Goal: Task Accomplishment & Management: Contribute content

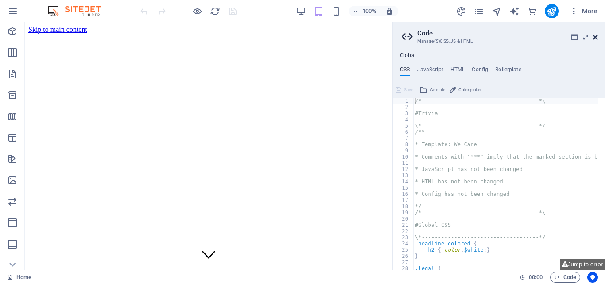
click at [594, 38] on icon at bounding box center [595, 37] width 5 height 7
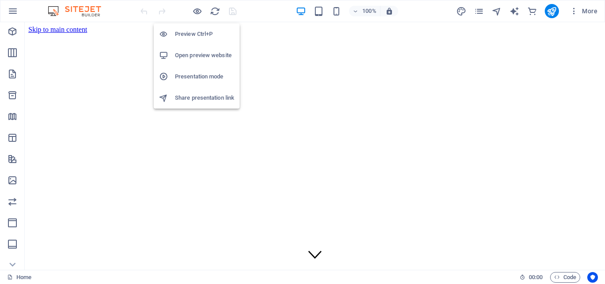
click at [195, 33] on h6 "Preview Ctrl+P" at bounding box center [204, 34] width 59 height 11
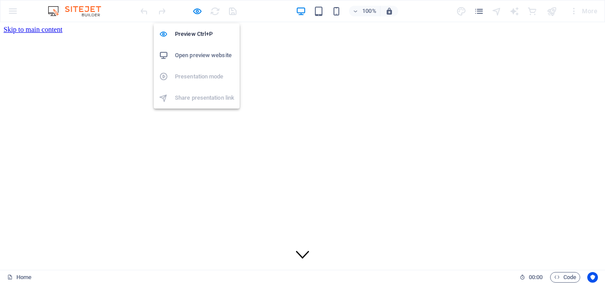
click at [195, 53] on h6 "Open preview website" at bounding box center [204, 55] width 59 height 11
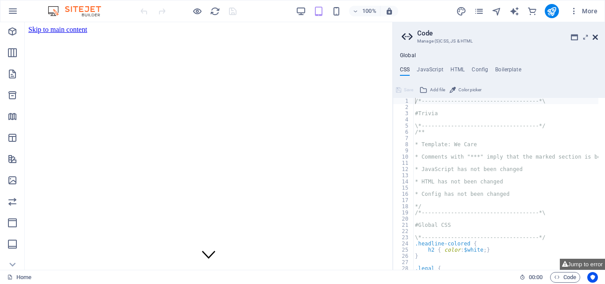
click at [597, 35] on icon at bounding box center [595, 37] width 5 height 7
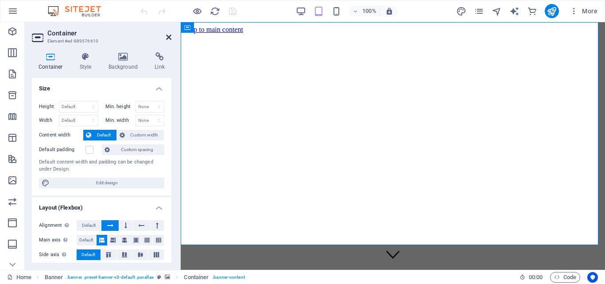
click at [167, 35] on icon at bounding box center [168, 37] width 5 height 7
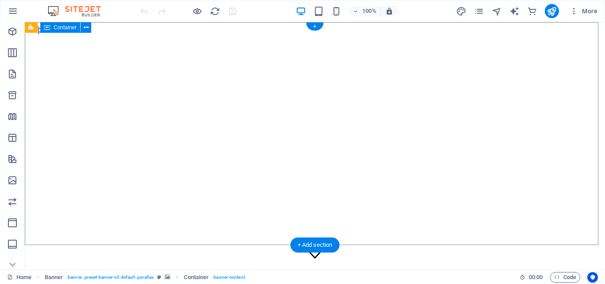
drag, startPoint x: 219, startPoint y: 54, endPoint x: 138, endPoint y: 96, distance: 91.1
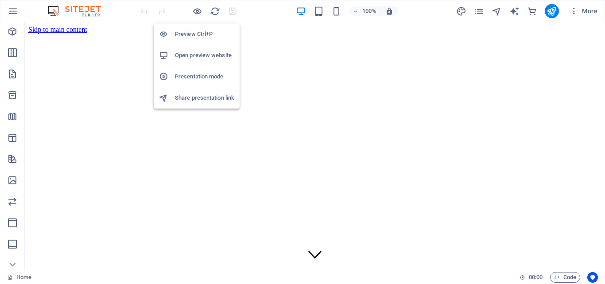
click at [187, 33] on h6 "Preview Ctrl+P" at bounding box center [204, 34] width 59 height 11
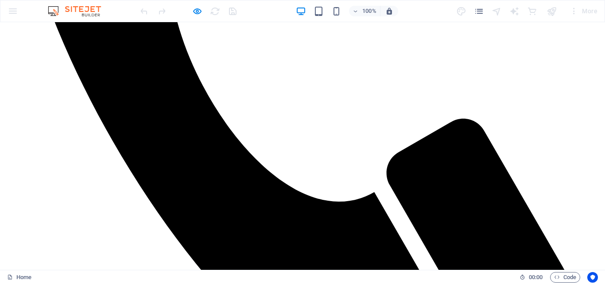
scroll to position [74, 0]
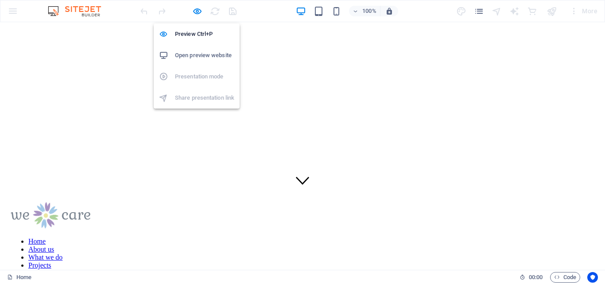
click at [189, 54] on h6 "Open preview website" at bounding box center [204, 55] width 59 height 11
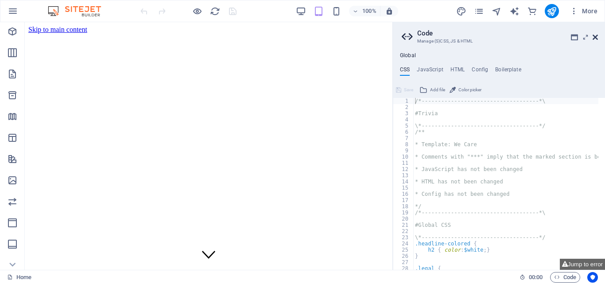
click at [597, 36] on icon at bounding box center [595, 37] width 5 height 7
drag, startPoint x: 621, startPoint y: 58, endPoint x: 431, endPoint y: 36, distance: 191.8
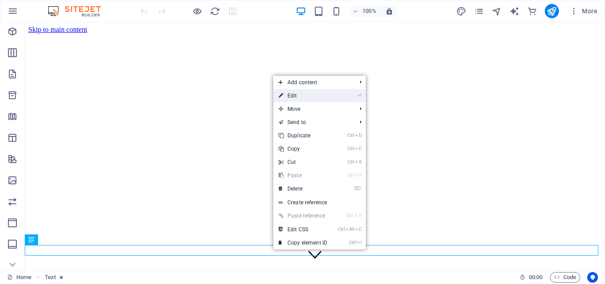
click at [292, 94] on link "⏎ Edit" at bounding box center [302, 95] width 59 height 13
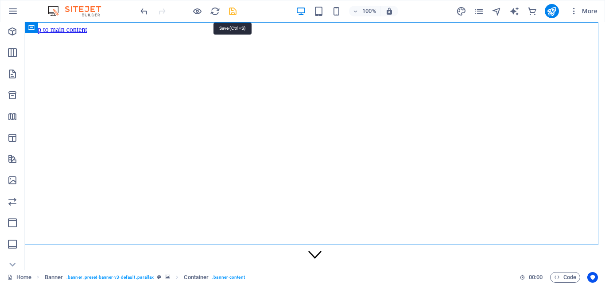
click at [232, 11] on icon "save" at bounding box center [233, 11] width 10 height 10
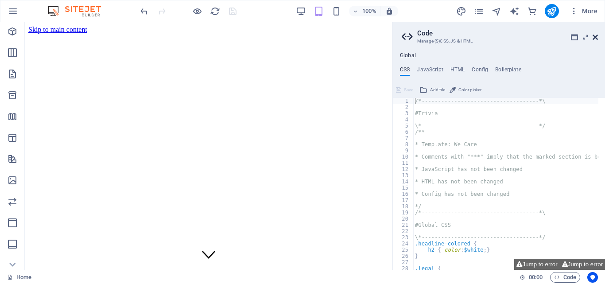
click at [594, 35] on icon at bounding box center [595, 37] width 5 height 7
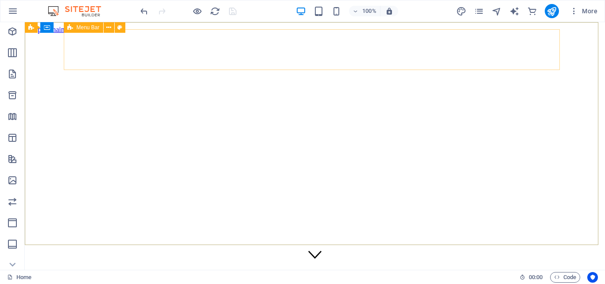
click at [87, 27] on span "Menu Bar" at bounding box center [88, 27] width 23 height 5
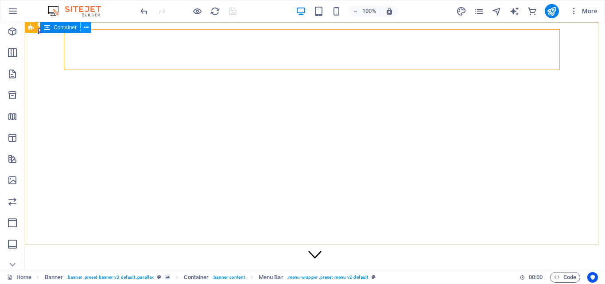
click at [84, 26] on icon at bounding box center [86, 27] width 5 height 9
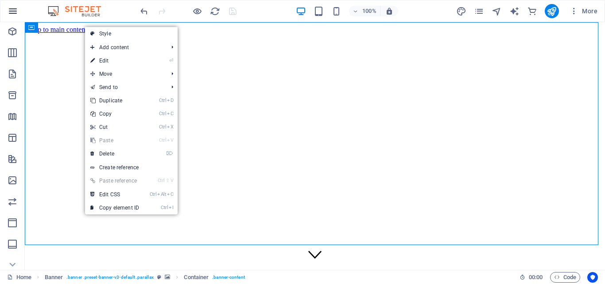
click at [10, 8] on icon "button" at bounding box center [13, 11] width 11 height 11
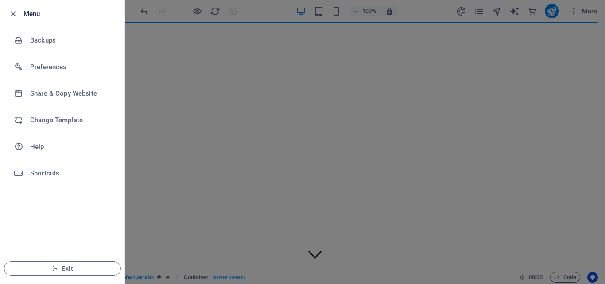
click at [221, 99] on div at bounding box center [302, 142] width 605 height 284
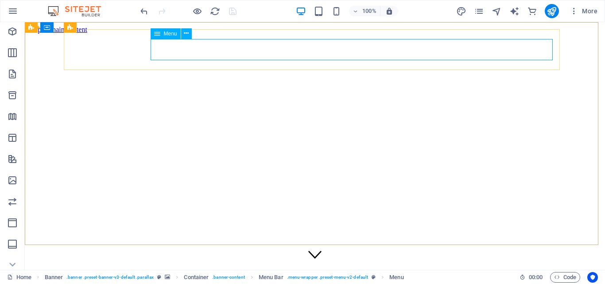
click at [170, 33] on span "Menu" at bounding box center [170, 33] width 13 height 5
click at [184, 30] on icon at bounding box center [186, 33] width 5 height 9
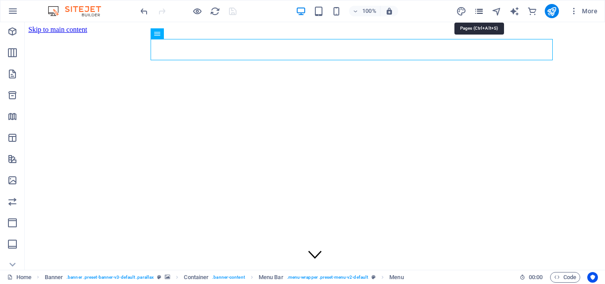
click at [480, 11] on icon "pages" at bounding box center [479, 11] width 10 height 10
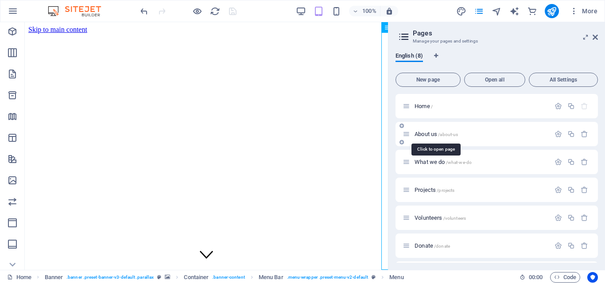
click at [427, 132] on span "About us /about-us" at bounding box center [436, 134] width 43 height 7
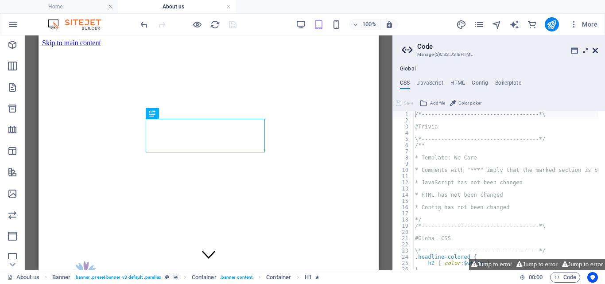
click at [596, 51] on icon at bounding box center [595, 50] width 5 height 7
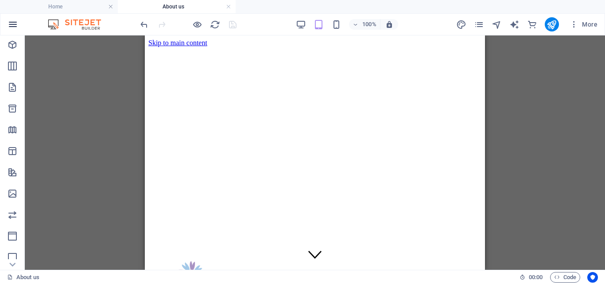
click at [11, 21] on icon "button" at bounding box center [13, 24] width 11 height 11
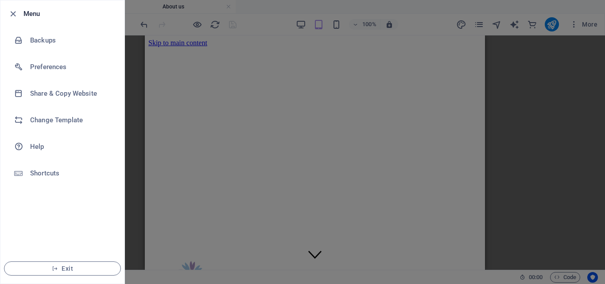
click at [11, 21] on li "Menu" at bounding box center [62, 13] width 124 height 27
click at [134, 142] on div at bounding box center [302, 142] width 605 height 284
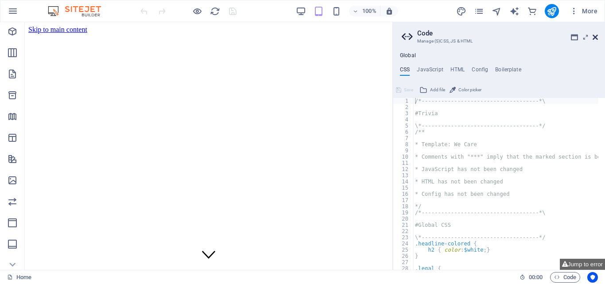
click at [594, 35] on icon at bounding box center [595, 37] width 5 height 7
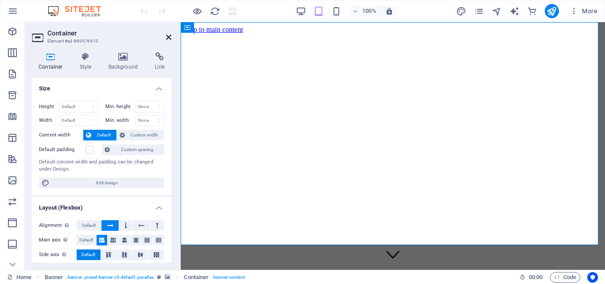
click at [168, 35] on icon at bounding box center [168, 37] width 5 height 7
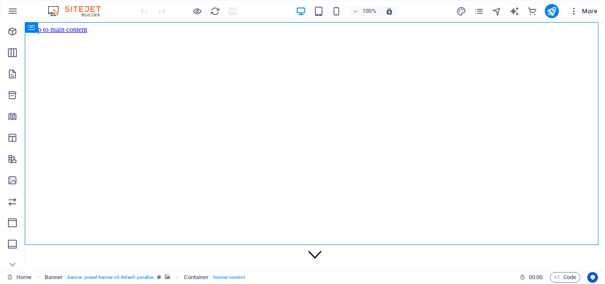
click at [590, 10] on span "More" at bounding box center [584, 11] width 28 height 9
click at [575, 11] on icon "button" at bounding box center [574, 11] width 9 height 9
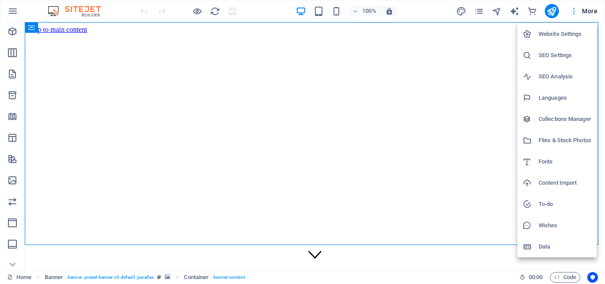
click at [575, 11] on div at bounding box center [302, 142] width 605 height 284
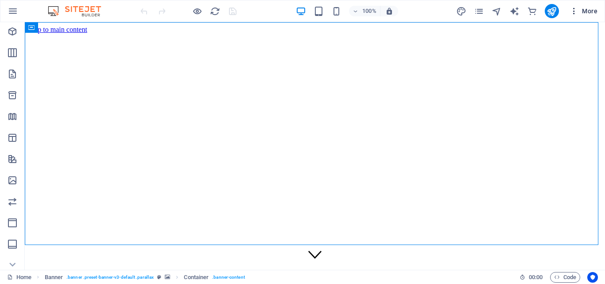
click at [575, 11] on icon "button" at bounding box center [574, 11] width 9 height 9
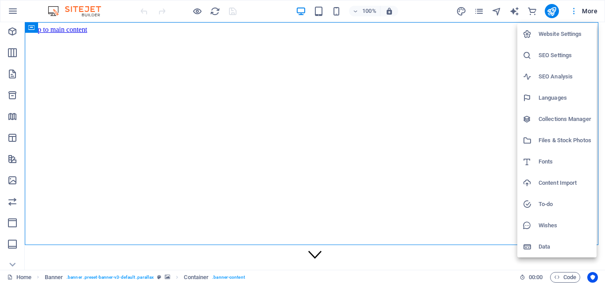
click at [575, 11] on div at bounding box center [302, 142] width 605 height 284
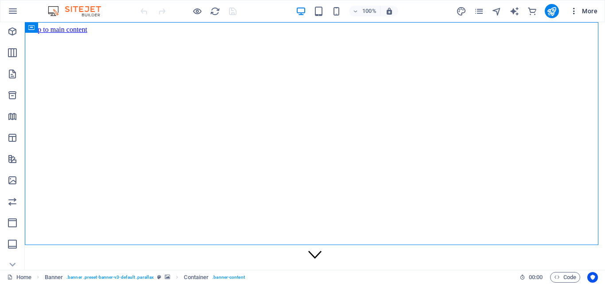
click at [575, 11] on icon "button" at bounding box center [574, 11] width 9 height 9
click at [575, 11] on div "Website Settings SEO Settings SEO Analysis Languages Collections Manager Files …" at bounding box center [302, 144] width 605 height 279
click at [575, 11] on icon "button" at bounding box center [574, 11] width 9 height 9
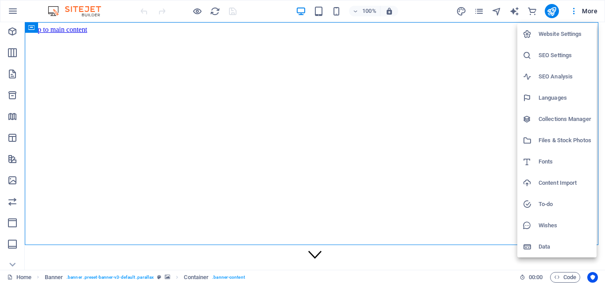
click at [476, 84] on div at bounding box center [302, 142] width 605 height 284
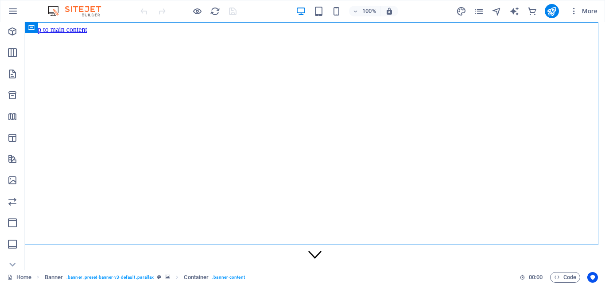
drag, startPoint x: 610, startPoint y: 30, endPoint x: 415, endPoint y: 101, distance: 207.0
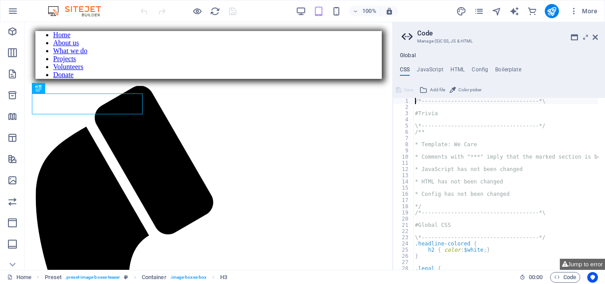
scroll to position [291, 0]
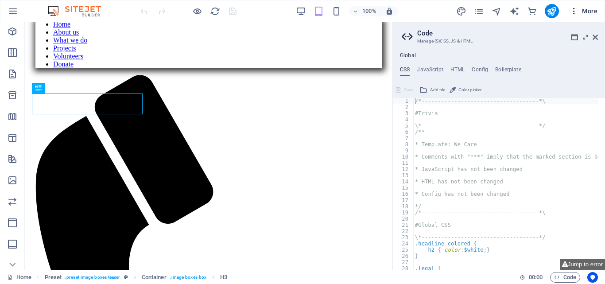
click at [575, 12] on icon "button" at bounding box center [574, 11] width 9 height 9
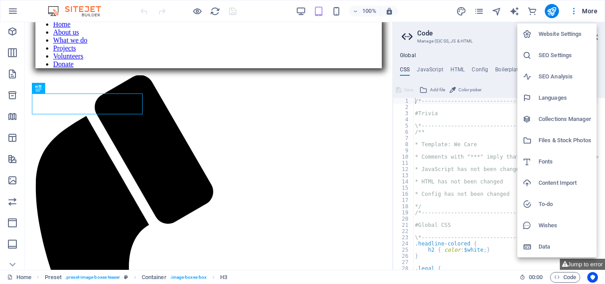
click at [480, 11] on div at bounding box center [302, 142] width 605 height 284
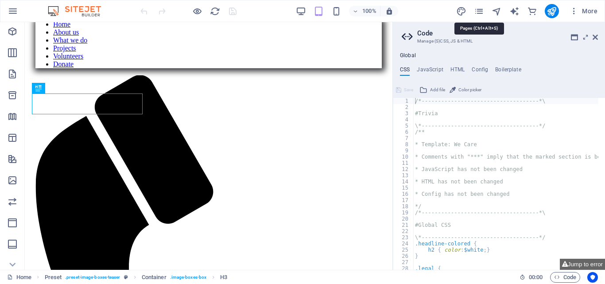
click at [480, 11] on icon "pages" at bounding box center [479, 11] width 10 height 10
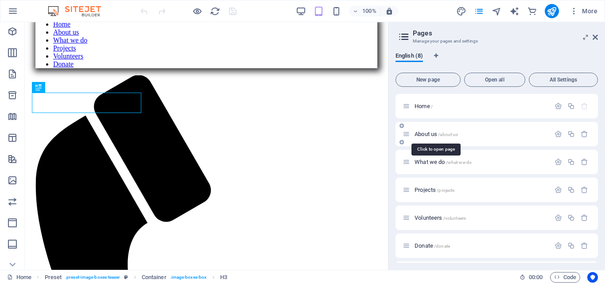
click at [427, 134] on span "About us /about-us" at bounding box center [436, 134] width 43 height 7
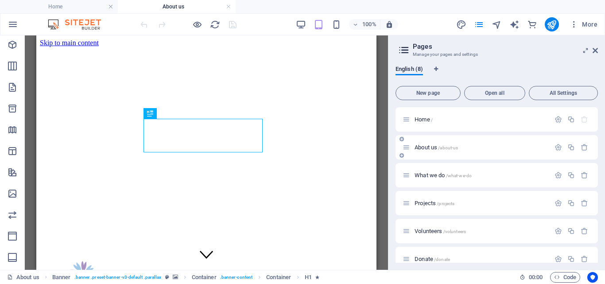
scroll to position [0, 0]
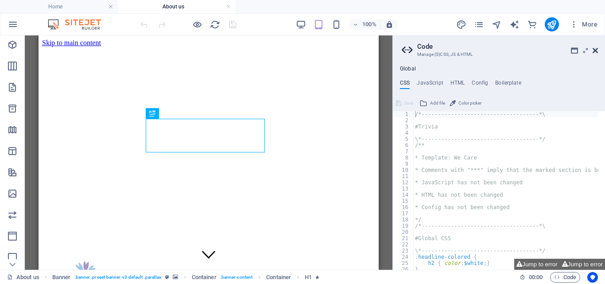
click at [597, 48] on icon at bounding box center [595, 50] width 5 height 7
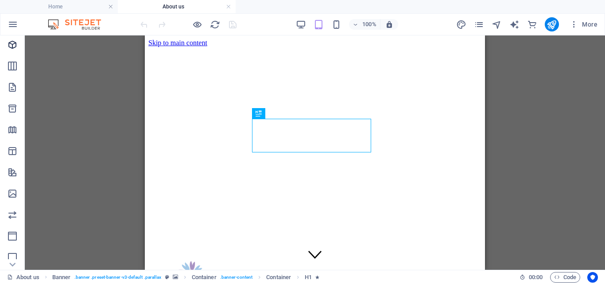
click at [14, 43] on icon "Elements" at bounding box center [12, 44] width 11 height 11
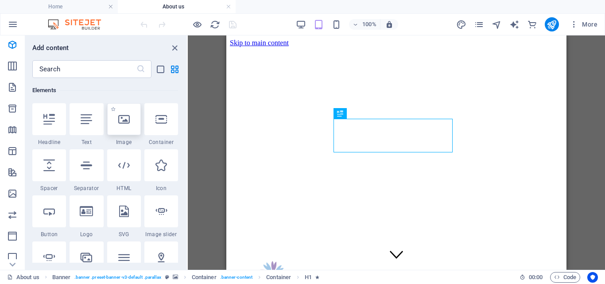
click at [126, 120] on icon at bounding box center [124, 119] width 12 height 12
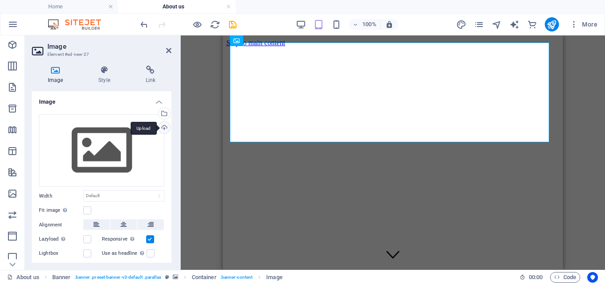
click at [159, 127] on div "Upload" at bounding box center [163, 128] width 13 height 13
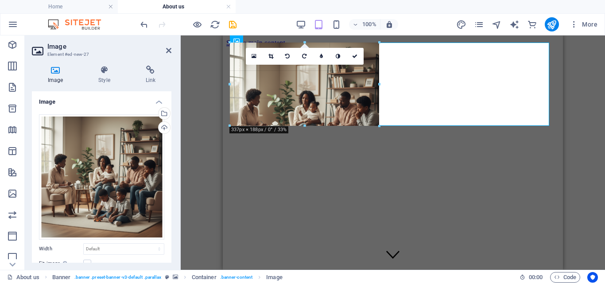
drag, startPoint x: 230, startPoint y: 81, endPoint x: 219, endPoint y: 90, distance: 13.8
type input "337"
select select "px"
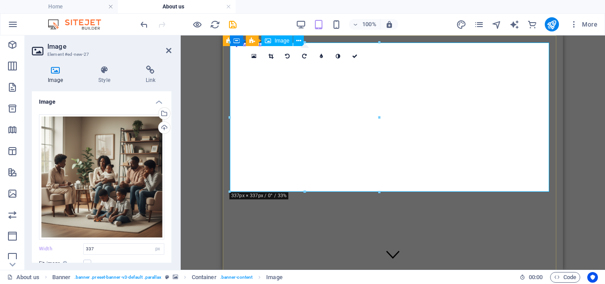
drag, startPoint x: 603, startPoint y: 151, endPoint x: 452, endPoint y: 115, distance: 155.2
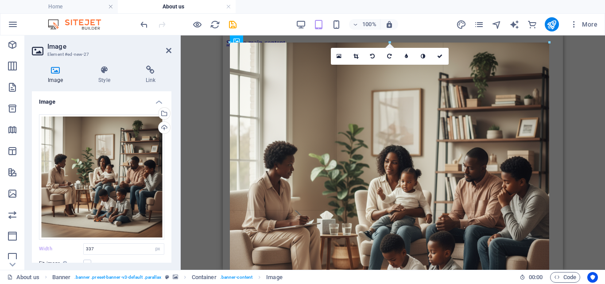
drag, startPoint x: 381, startPoint y: 115, endPoint x: 577, endPoint y: 114, distance: 196.2
drag, startPoint x: 229, startPoint y: 202, endPoint x: 186, endPoint y: 195, distance: 43.0
click at [186, 195] on div "Drag here to replace the existing content. Press “Ctrl” if you want to create a…" at bounding box center [393, 152] width 424 height 234
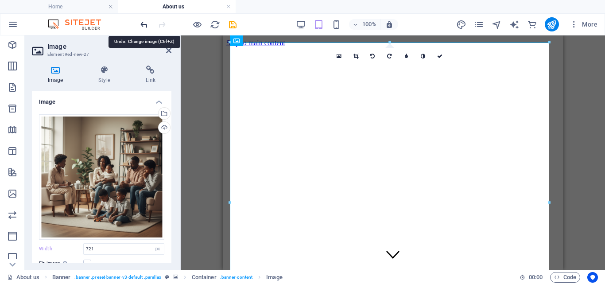
click at [145, 21] on icon "undo" at bounding box center [144, 24] width 10 height 10
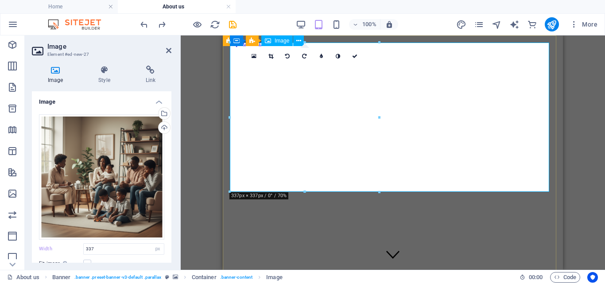
drag, startPoint x: 602, startPoint y: 151, endPoint x: 414, endPoint y: 115, distance: 191.8
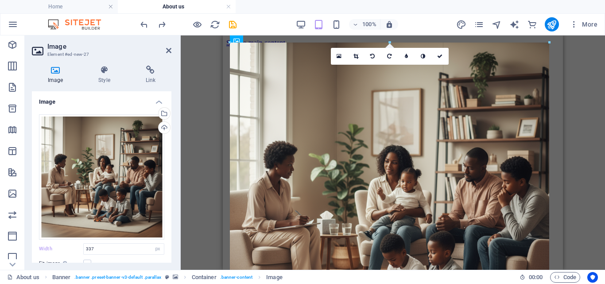
click at [581, 67] on div "Drag here to replace the existing content. Press “Ctrl” if you want to create a…" at bounding box center [393, 152] width 424 height 234
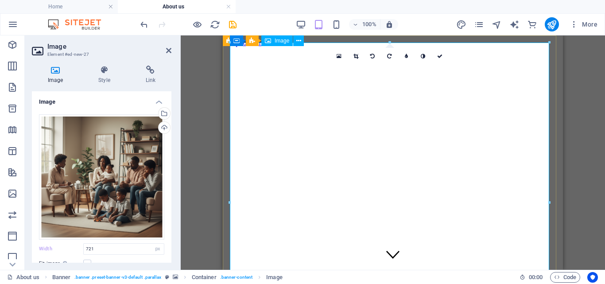
scroll to position [205, 0]
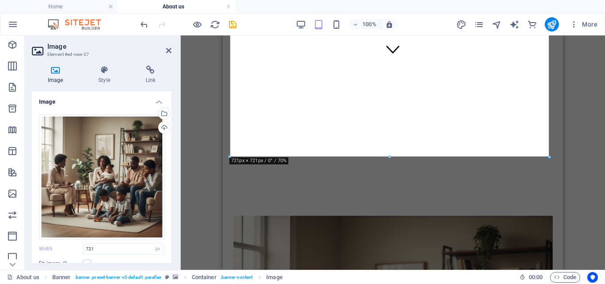
click at [599, 167] on div "Drag here to replace the existing content. Press “Ctrl” if you want to create a…" at bounding box center [393, 152] width 424 height 234
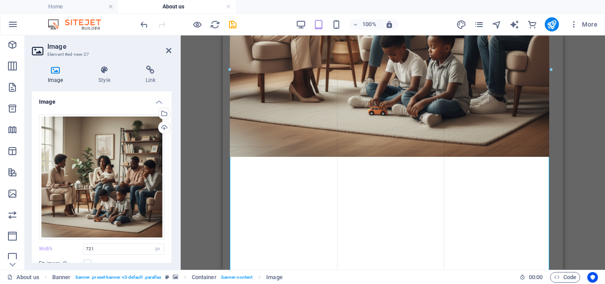
drag, startPoint x: 389, startPoint y: 157, endPoint x: 422, endPoint y: 301, distance: 148.1
click at [422, 284] on html "phoenixsupportcentre.org Home About us Drag here to replace the existing conten…" at bounding box center [302, 142] width 605 height 284
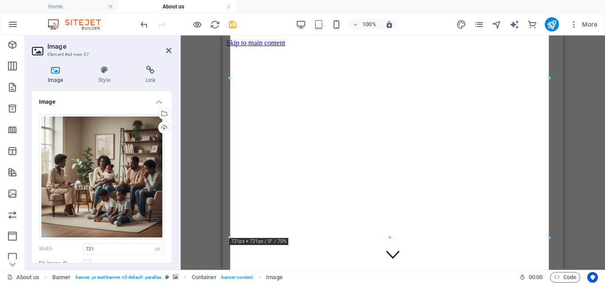
scroll to position [167, 0]
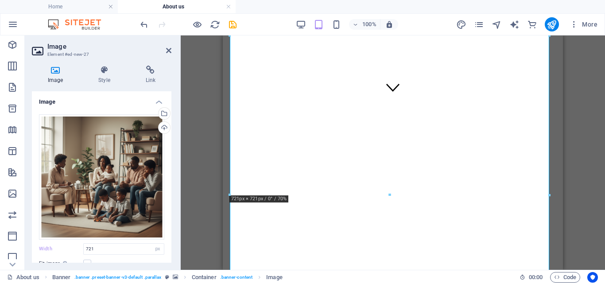
click at [550, 194] on div at bounding box center [549, 195] width 5 height 5
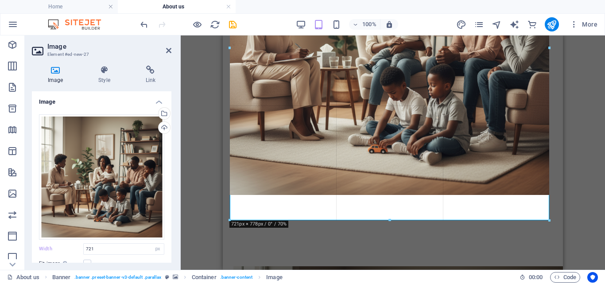
drag, startPoint x: 552, startPoint y: 195, endPoint x: 565, endPoint y: 192, distance: 13.8
click at [565, 192] on div "Drag here to replace the existing content. Press “Ctrl” if you want to create a…" at bounding box center [393, 152] width 424 height 234
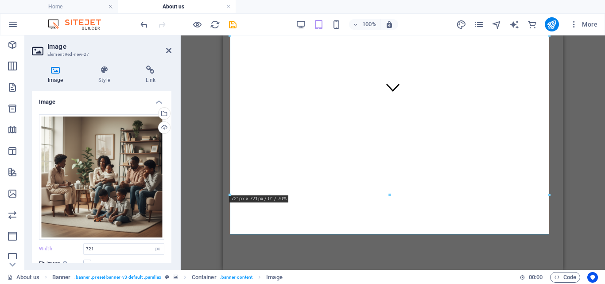
click at [198, 131] on div "Drag here to replace the existing content. Press “Ctrl” if you want to create a…" at bounding box center [393, 152] width 424 height 234
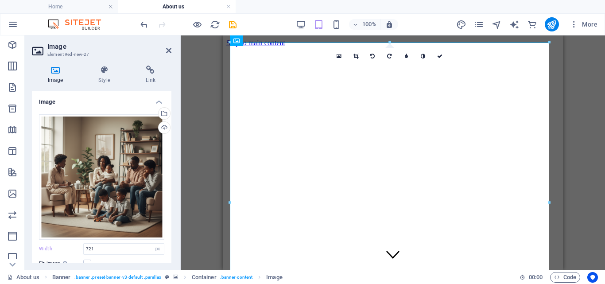
click at [593, 64] on div "Drag here to replace the existing content. Press “Ctrl” if you want to create a…" at bounding box center [393, 152] width 424 height 234
click at [585, 73] on div "Drag here to replace the existing content. Press “Ctrl” if you want to create a…" at bounding box center [393, 152] width 424 height 234
click at [587, 63] on div "Drag here to replace the existing content. Press “Ctrl” if you want to create a…" at bounding box center [393, 152] width 424 height 234
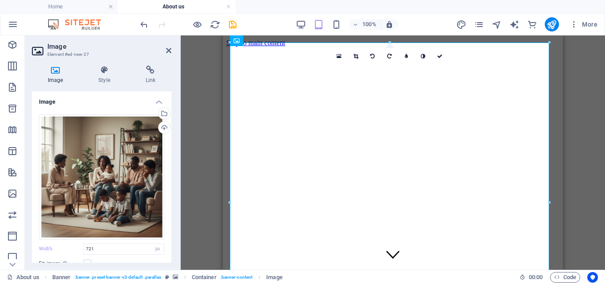
click at [197, 54] on div "Drag here to replace the existing content. Press “Ctrl” if you want to create a…" at bounding box center [393, 152] width 424 height 234
click at [194, 55] on div "Drag here to replace the existing content. Press “Ctrl” if you want to create a…" at bounding box center [393, 152] width 424 height 234
click at [426, 4] on ul "Home About us" at bounding box center [302, 6] width 605 height 13
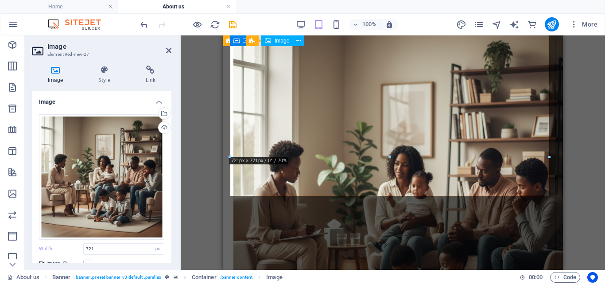
scroll to position [205, 0]
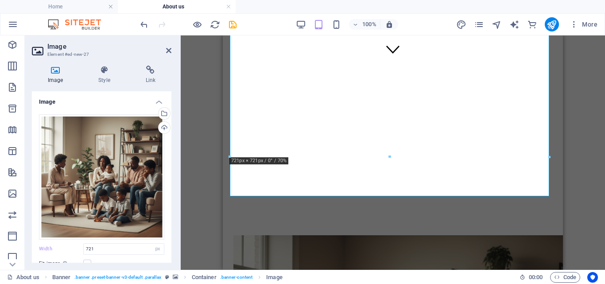
click at [580, 136] on div "Drag here to replace the existing content. Press “Ctrl” if you want to create a…" at bounding box center [393, 152] width 424 height 234
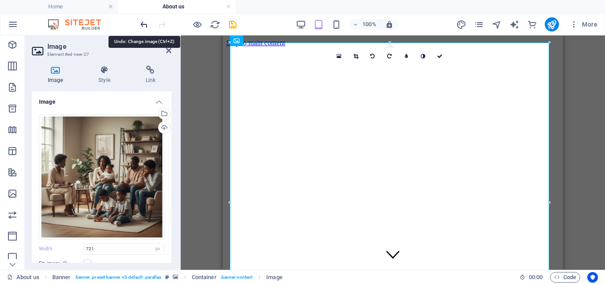
click at [141, 21] on icon "undo" at bounding box center [144, 24] width 10 height 10
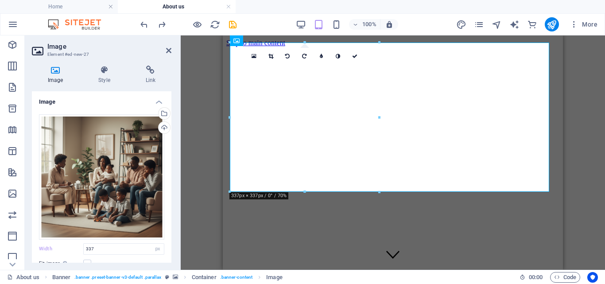
click at [595, 100] on div "Drag here to replace the existing content. Press “Ctrl” if you want to create a…" at bounding box center [393, 152] width 424 height 234
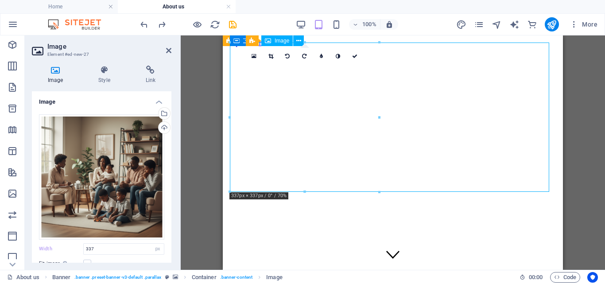
drag, startPoint x: 324, startPoint y: 116, endPoint x: 377, endPoint y: 113, distance: 53.7
click at [195, 99] on div "Drag here to replace the existing content. Press “Ctrl” if you want to create a…" at bounding box center [393, 152] width 424 height 234
click at [237, 41] on div at bounding box center [304, 42] width 149 height 3
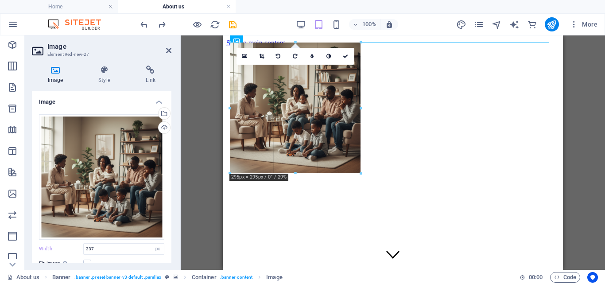
drag, startPoint x: 229, startPoint y: 191, endPoint x: 256, endPoint y: 175, distance: 32.2
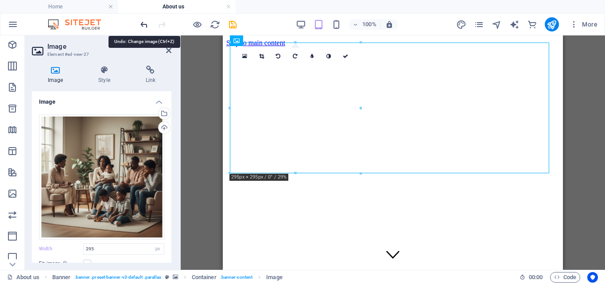
click at [141, 19] on icon "undo" at bounding box center [144, 24] width 10 height 10
type input "337"
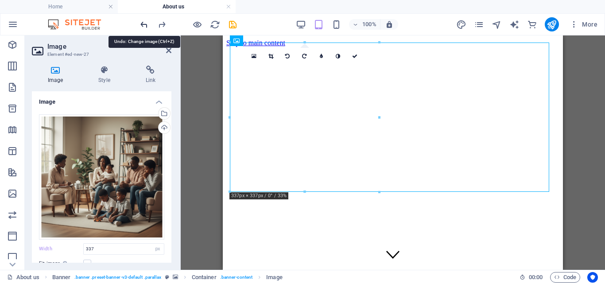
click at [141, 19] on icon "undo" at bounding box center [144, 24] width 10 height 10
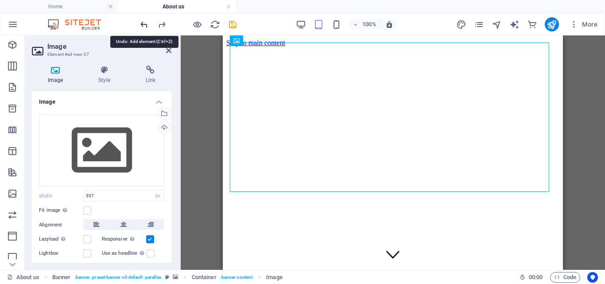
click at [141, 19] on icon "undo" at bounding box center [144, 24] width 10 height 10
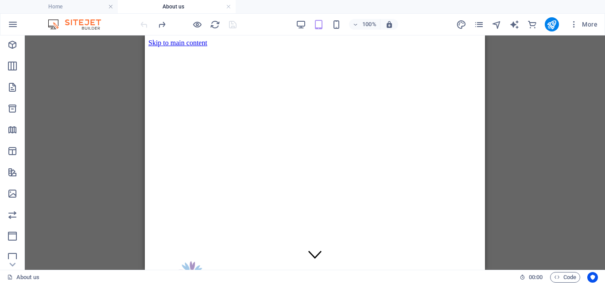
click at [569, 83] on div "Drag here to replace the existing content. Press “Ctrl” if you want to create a…" at bounding box center [315, 152] width 580 height 234
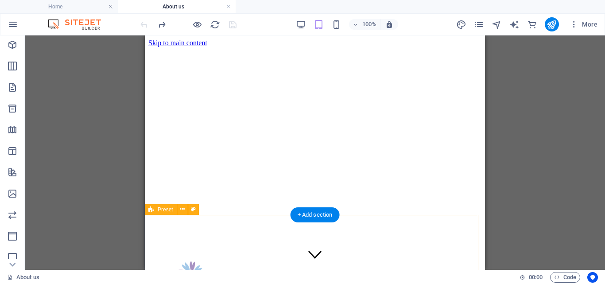
scroll to position [205, 0]
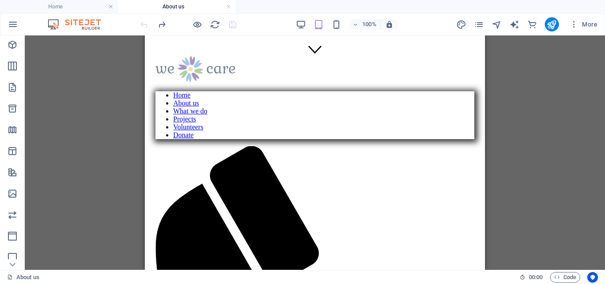
click at [75, 119] on div "Drag here to replace the existing content. Press “Ctrl” if you want to create a…" at bounding box center [315, 152] width 580 height 234
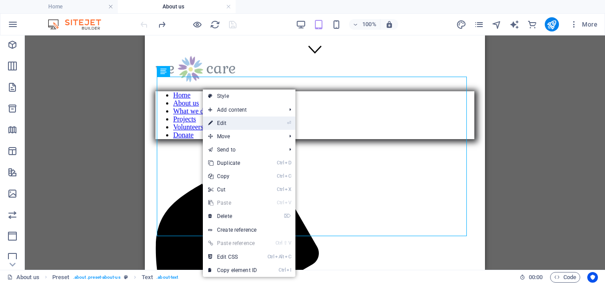
click at [221, 123] on link "⏎ Edit" at bounding box center [232, 123] width 59 height 13
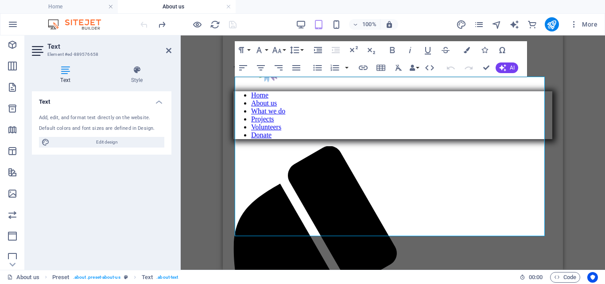
click at [577, 89] on div "Drag here to replace the existing content. Press “Ctrl” if you want to create a…" at bounding box center [393, 152] width 424 height 234
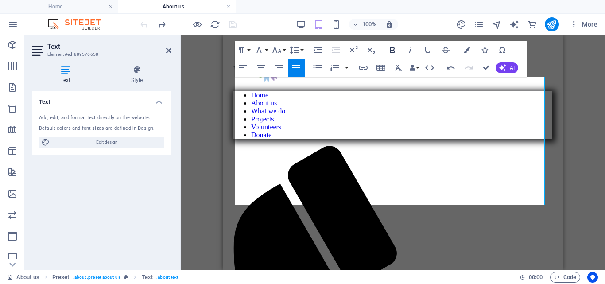
click at [391, 47] on icon "button" at bounding box center [392, 50] width 11 height 11
drag, startPoint x: 236, startPoint y: 92, endPoint x: 553, endPoint y: 200, distance: 334.5
click at [391, 47] on icon "button" at bounding box center [392, 50] width 5 height 6
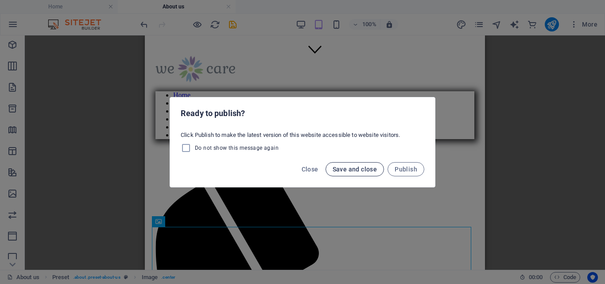
click at [342, 166] on span "Save and close" at bounding box center [355, 169] width 45 height 7
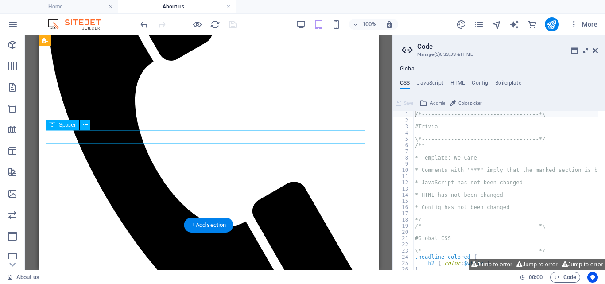
scroll to position [0, 0]
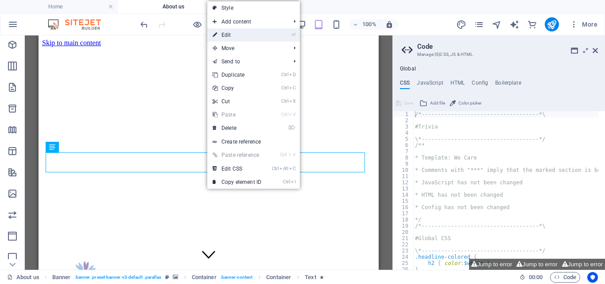
click at [231, 34] on link "⏎ Edit" at bounding box center [236, 34] width 59 height 13
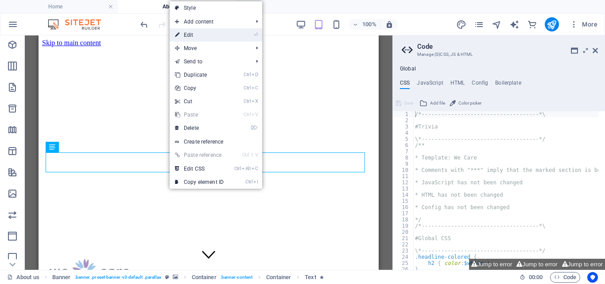
click at [196, 33] on link "⏎ Edit" at bounding box center [199, 34] width 59 height 13
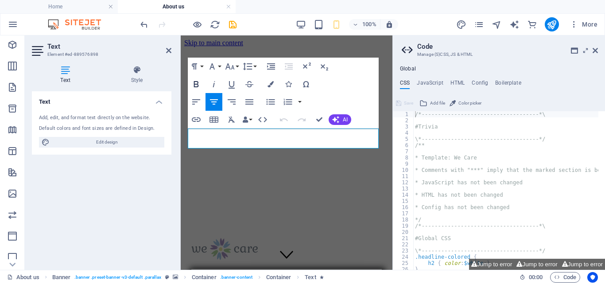
click at [194, 82] on icon "button" at bounding box center [196, 84] width 5 height 6
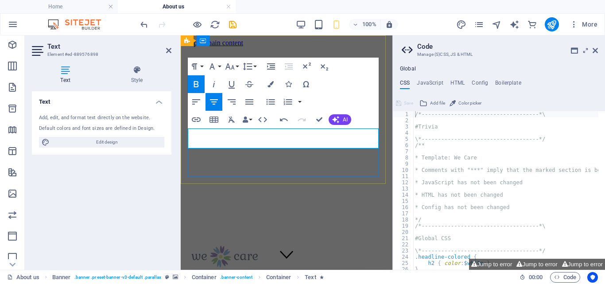
drag, startPoint x: 189, startPoint y: 140, endPoint x: 378, endPoint y: 142, distance: 189.6
click at [193, 82] on icon "button" at bounding box center [196, 84] width 11 height 11
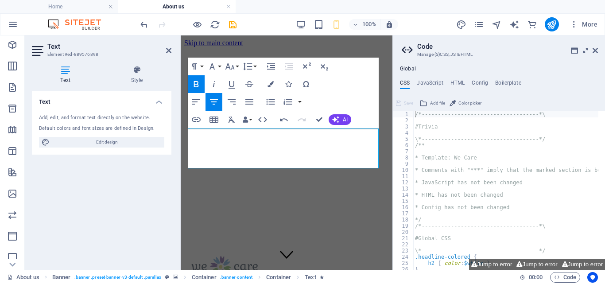
click at [409, 14] on div "100% More" at bounding box center [302, 24] width 604 height 21
click at [145, 174] on div "Text Add, edit, and format text directly on the website. Default colors and fon…" at bounding box center [102, 176] width 140 height 171
click at [144, 174] on div "Text Add, edit, and format text directly on the website. Default colors and fon…" at bounding box center [102, 176] width 140 height 171
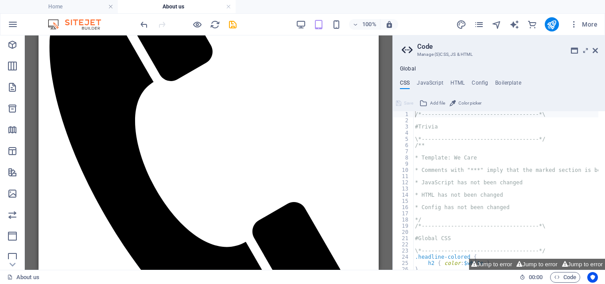
scroll to position [478, 0]
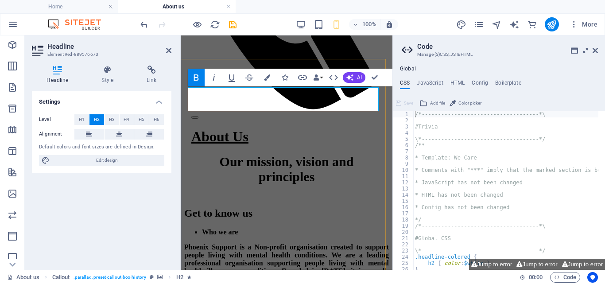
scroll to position [474, 0]
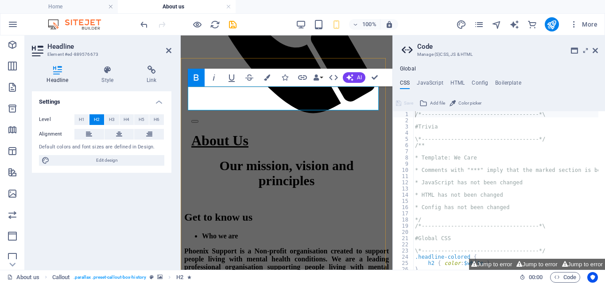
drag, startPoint x: 328, startPoint y: 97, endPoint x: 245, endPoint y: 101, distance: 83.4
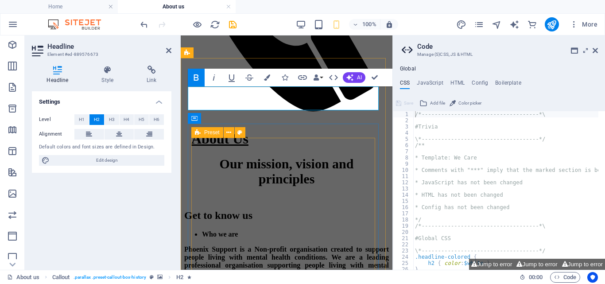
click at [199, 136] on icon at bounding box center [198, 132] width 6 height 11
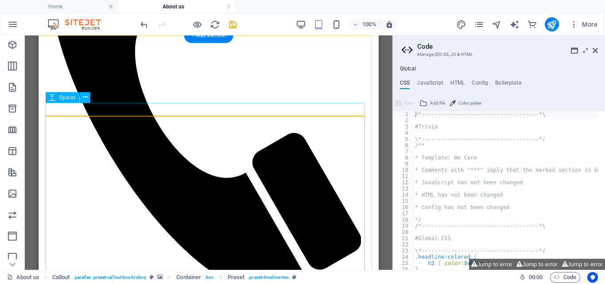
scroll to position [478, 0]
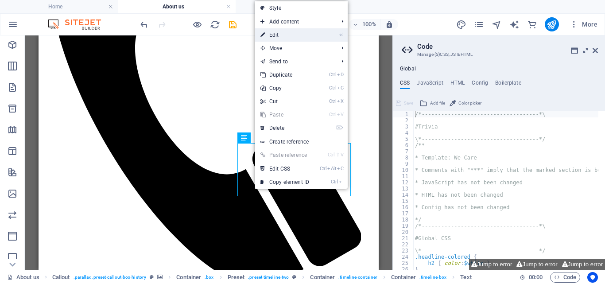
click at [270, 34] on link "⏎ Edit" at bounding box center [284, 34] width 59 height 13
click at [270, 34] on div "100% More" at bounding box center [302, 24] width 604 height 21
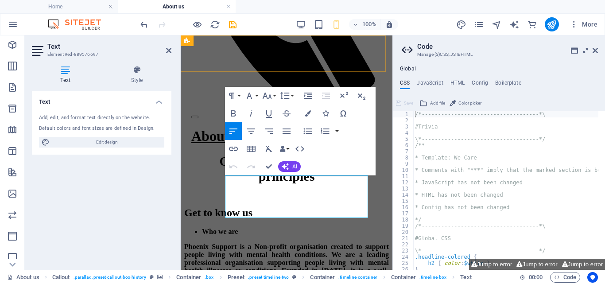
scroll to position [474, 0]
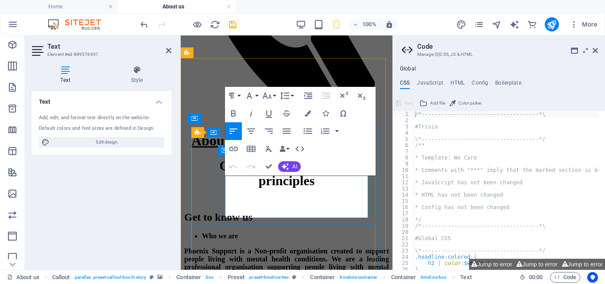
drag, startPoint x: 226, startPoint y: 180, endPoint x: 360, endPoint y: 211, distance: 137.3
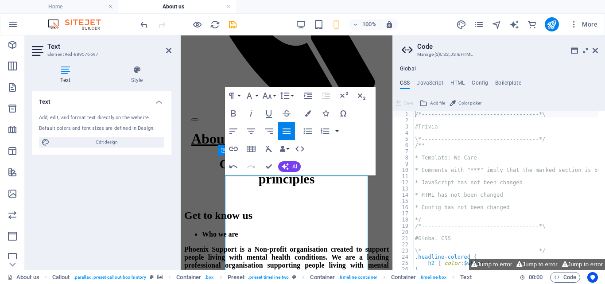
click at [135, 191] on div "Text Add, edit, and format text directly on the website. Default colors and fon…" at bounding box center [102, 176] width 140 height 171
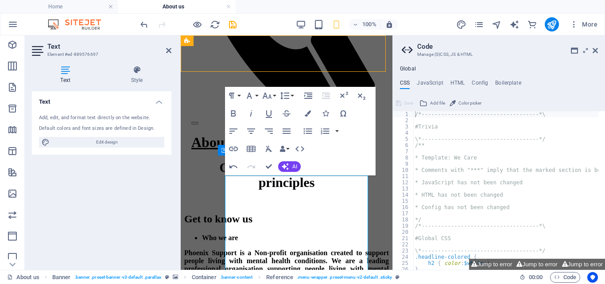
scroll to position [478, 0]
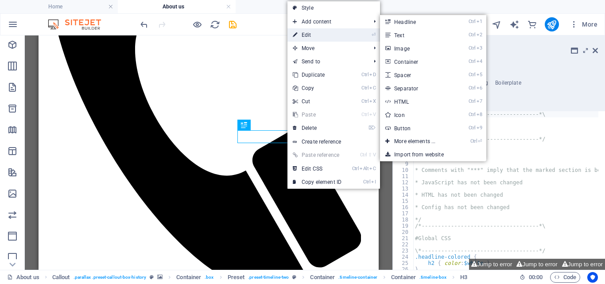
click at [305, 34] on link "⏎ Edit" at bounding box center [316, 34] width 59 height 13
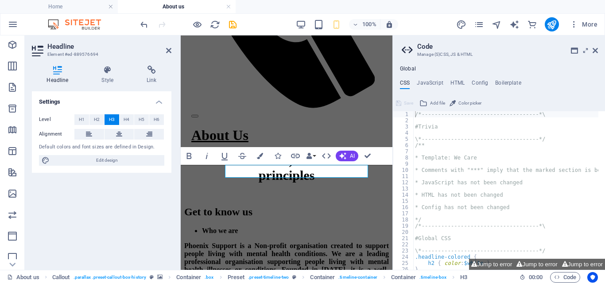
scroll to position [474, 0]
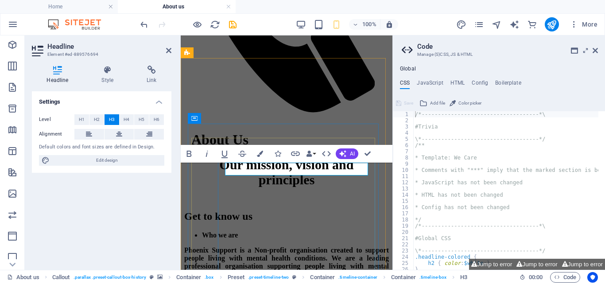
click at [160, 233] on div "Settings Level H1 H2 H3 H4 H5 H6 Alignment Default colors and font sizes are de…" at bounding box center [102, 176] width 140 height 171
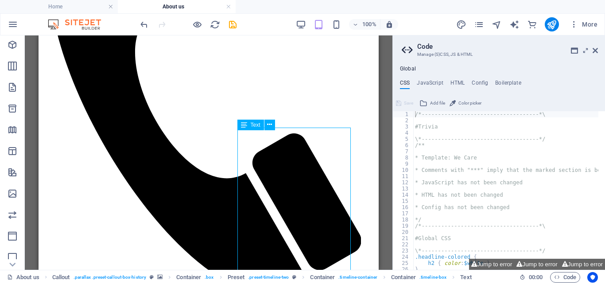
scroll to position [478, 0]
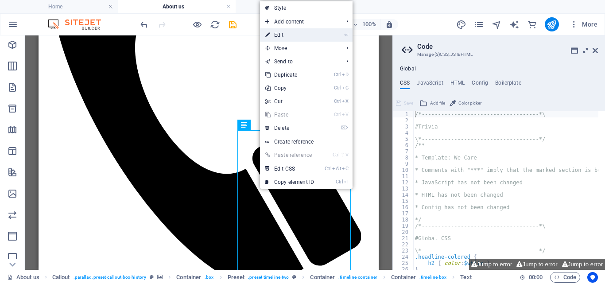
click at [281, 32] on link "⏎ Edit" at bounding box center [289, 34] width 59 height 13
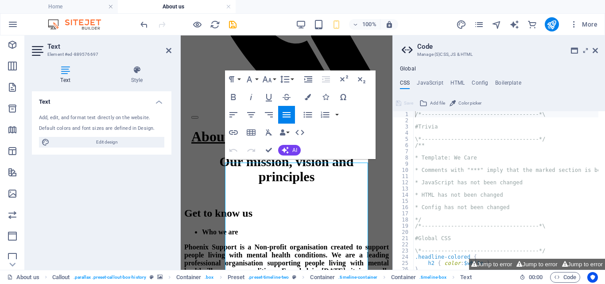
scroll to position [474, 0]
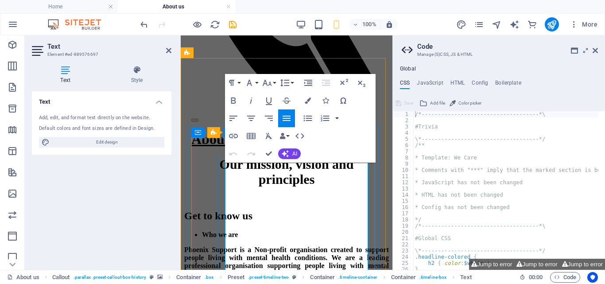
drag, startPoint x: 225, startPoint y: 167, endPoint x: 310, endPoint y: 213, distance: 96.2
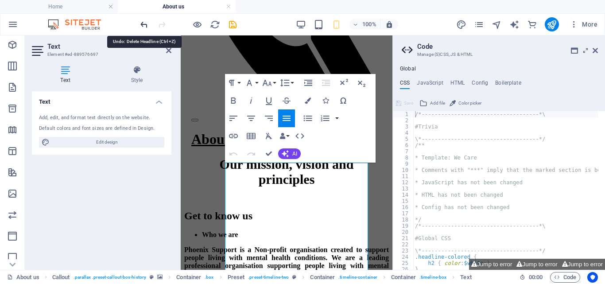
click at [141, 24] on icon "undo" at bounding box center [144, 24] width 10 height 10
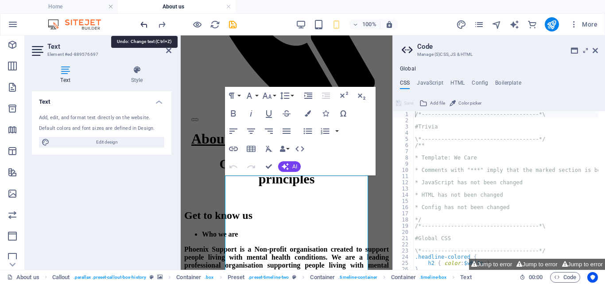
click at [141, 24] on icon "undo" at bounding box center [144, 24] width 10 height 10
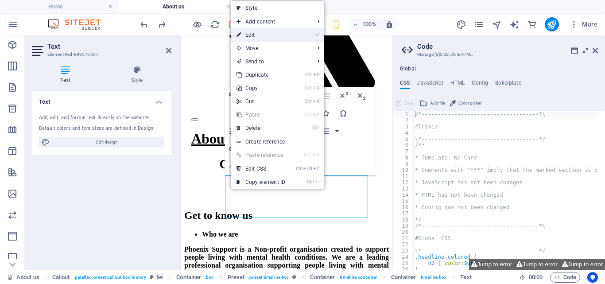
click at [249, 36] on link "⏎ Edit" at bounding box center [260, 34] width 59 height 13
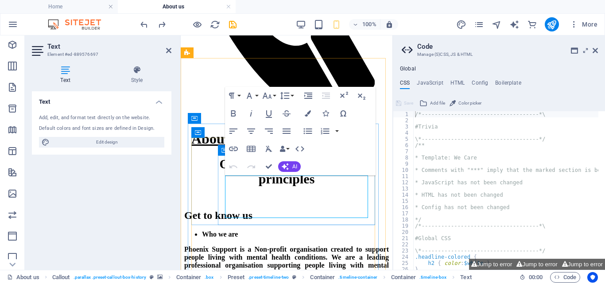
drag, startPoint x: 489, startPoint y: 210, endPoint x: 311, endPoint y: 178, distance: 181.5
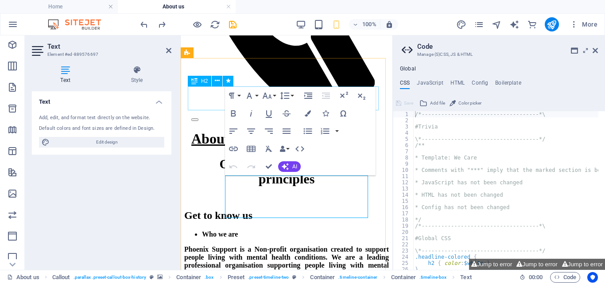
click at [196, 82] on icon at bounding box center [194, 81] width 6 height 11
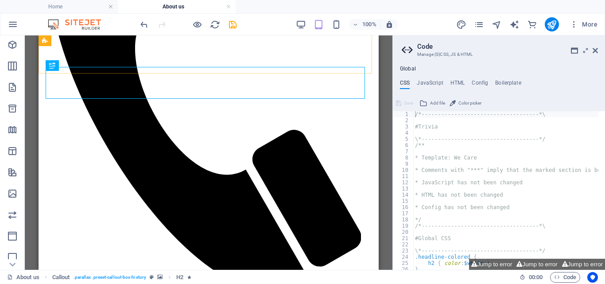
scroll to position [478, 0]
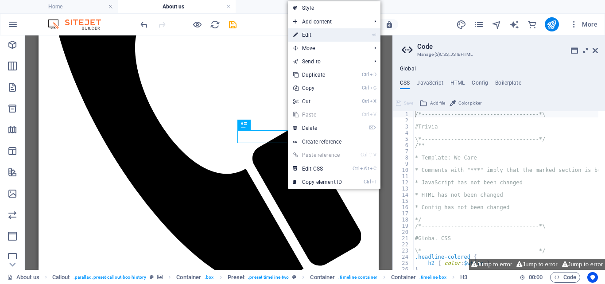
drag, startPoint x: 308, startPoint y: 35, endPoint x: 130, endPoint y: 5, distance: 180.5
click at [308, 35] on link "⏎ Edit" at bounding box center [317, 34] width 59 height 13
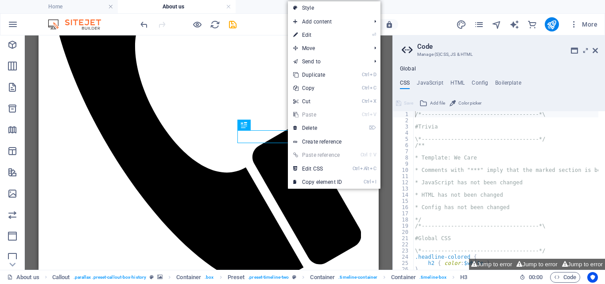
scroll to position [474, 0]
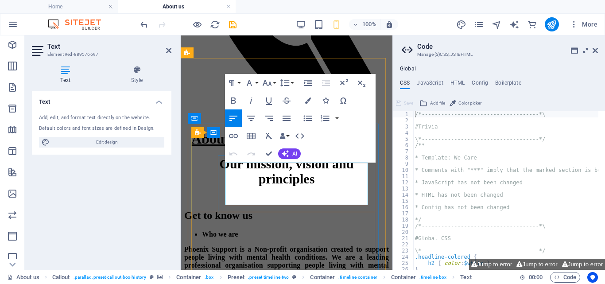
drag, startPoint x: 235, startPoint y: 174, endPoint x: 255, endPoint y: 189, distance: 25.3
drag, startPoint x: 248, startPoint y: 185, endPoint x: 242, endPoint y: 190, distance: 8.5
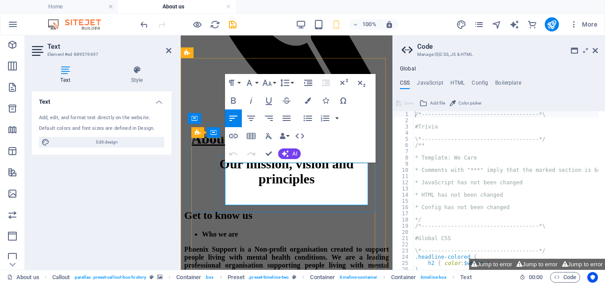
drag, startPoint x: 228, startPoint y: 169, endPoint x: 336, endPoint y: 190, distance: 110.2
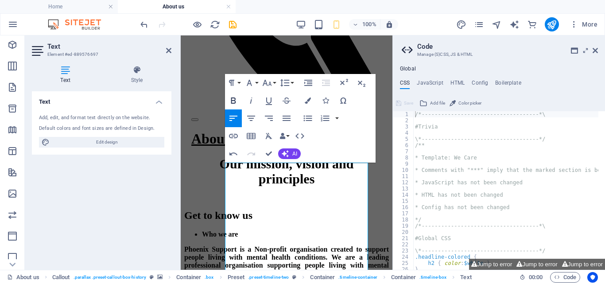
click at [235, 99] on icon "button" at bounding box center [233, 100] width 5 height 6
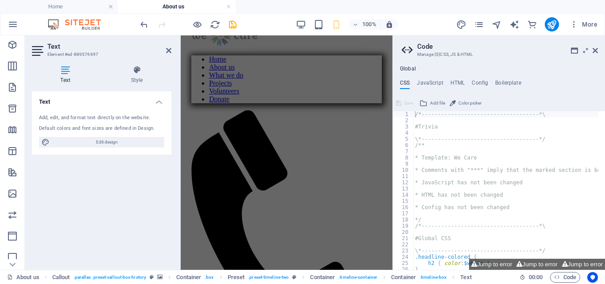
scroll to position [63, 0]
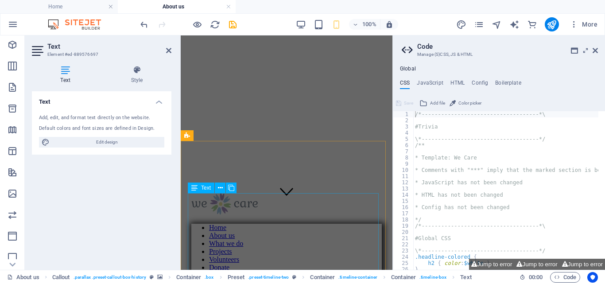
drag, startPoint x: 226, startPoint y: 168, endPoint x: 351, endPoint y: 252, distance: 151.0
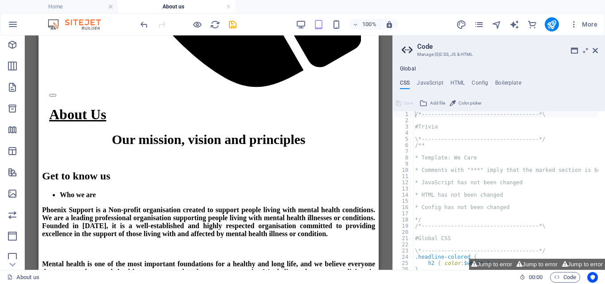
scroll to position [705, 0]
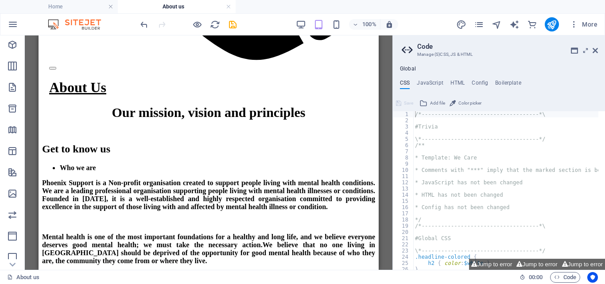
click at [387, 139] on div "Drag here to replace the existing content. Press “Ctrl” if you want to create a…" at bounding box center [209, 152] width 368 height 234
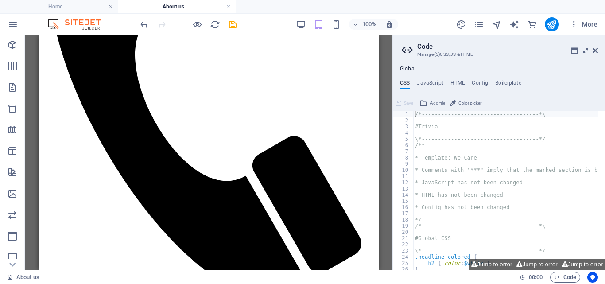
scroll to position [457, 0]
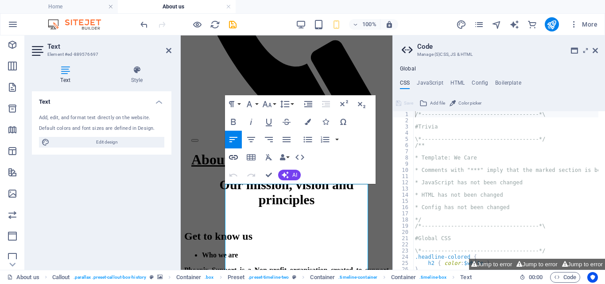
scroll to position [452, 0]
drag, startPoint x: 228, startPoint y: 191, endPoint x: 269, endPoint y: 213, distance: 46.6
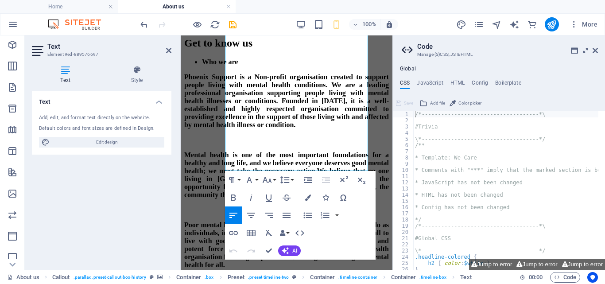
scroll to position [635, 0]
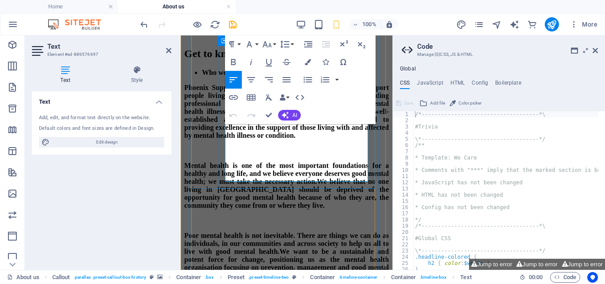
drag, startPoint x: 226, startPoint y: 188, endPoint x: 348, endPoint y: 187, distance: 121.8
click at [234, 59] on icon "button" at bounding box center [233, 62] width 5 height 6
click at [234, 60] on icon "button" at bounding box center [233, 62] width 11 height 11
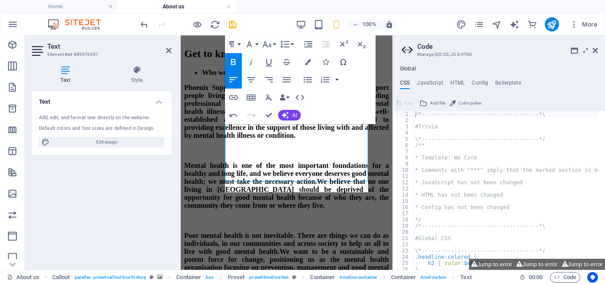
click at [234, 60] on icon "button" at bounding box center [233, 62] width 11 height 11
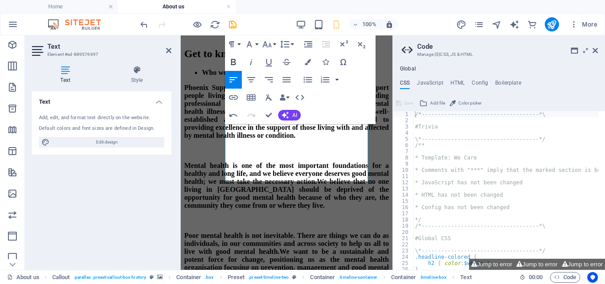
click at [234, 61] on icon "button" at bounding box center [233, 62] width 11 height 11
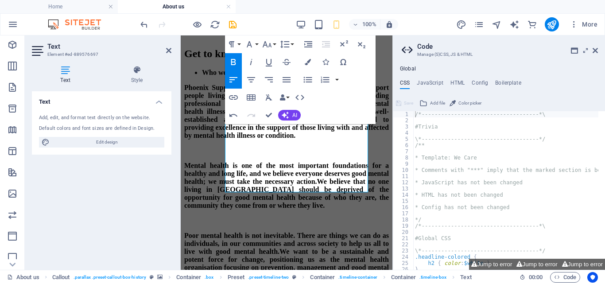
click at [166, 194] on div "Text Add, edit, and format text directly on the website. Default colors and fon…" at bounding box center [102, 176] width 140 height 171
click at [163, 193] on div "Text Add, edit, and format text directly on the website. Default colors and fon…" at bounding box center [102, 176] width 140 height 171
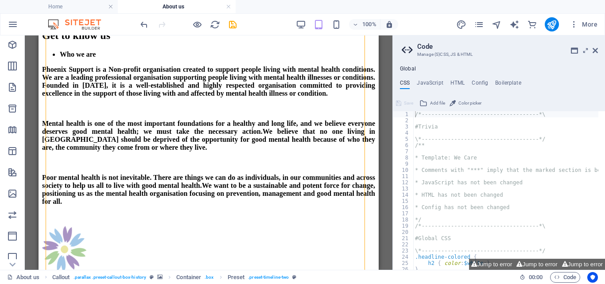
scroll to position [796, 0]
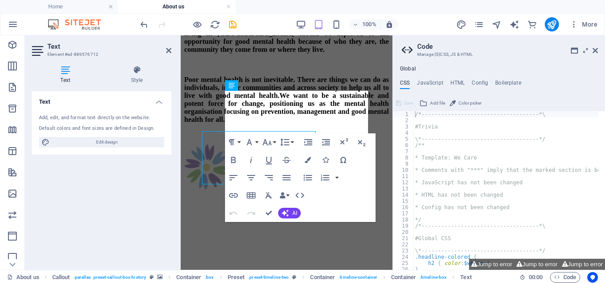
scroll to position [792, 0]
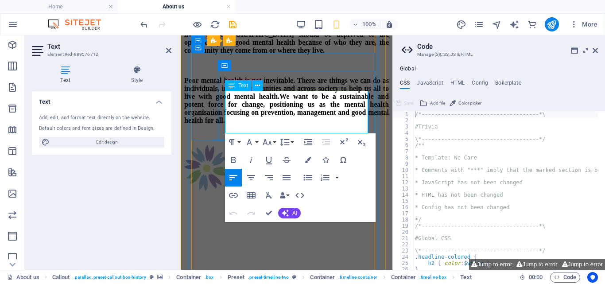
drag, startPoint x: 226, startPoint y: 98, endPoint x: 362, endPoint y: 129, distance: 139.9
drag, startPoint x: 258, startPoint y: 103, endPoint x: 272, endPoint y: 125, distance: 26.3
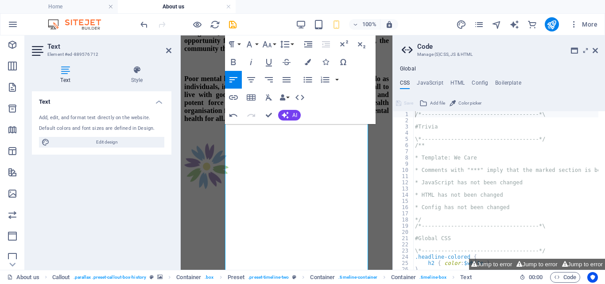
click at [113, 155] on div "Text Add, edit, and format text directly on the website. Default colors and fon…" at bounding box center [102, 176] width 140 height 171
click at [433, 16] on div "100% More" at bounding box center [302, 24] width 604 height 21
click at [561, 95] on div "CSS JavaScript HTML Config Boilerplate /*------------------------------------*\…" at bounding box center [499, 175] width 212 height 190
click at [560, 91] on div "CSS JavaScript HTML Config Boilerplate /*------------------------------------*\…" at bounding box center [499, 175] width 212 height 190
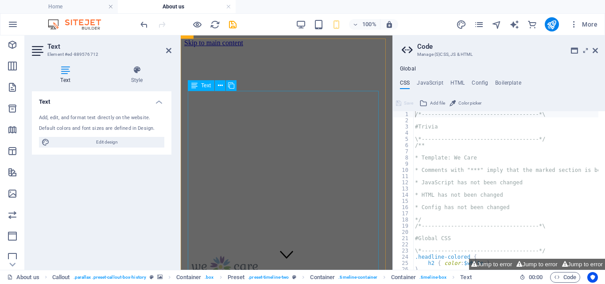
scroll to position [205, 0]
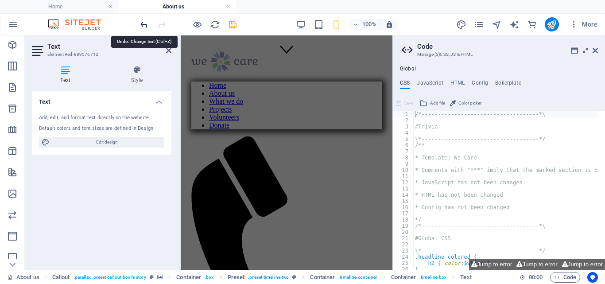
click at [145, 22] on icon "undo" at bounding box center [144, 24] width 10 height 10
click at [143, 25] on icon "undo" at bounding box center [144, 24] width 10 height 10
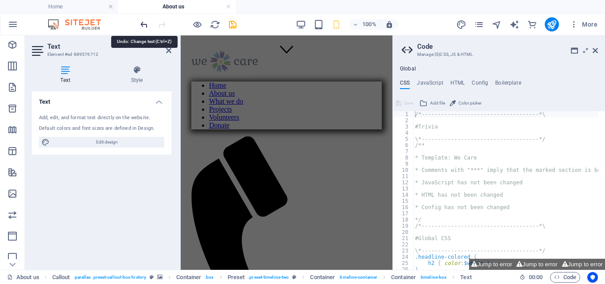
click at [143, 24] on icon "undo" at bounding box center [144, 24] width 10 height 10
click at [423, 13] on header "100% More" at bounding box center [302, 24] width 605 height 22
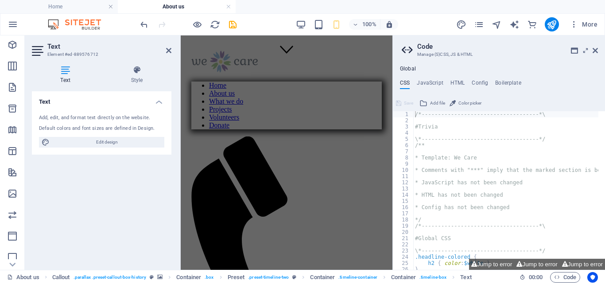
click at [171, 179] on div "Text Style Text Add, edit, and format text directly on the website. Default col…" at bounding box center [102, 163] width 154 height 211
click at [168, 68] on icon at bounding box center [136, 70] width 69 height 9
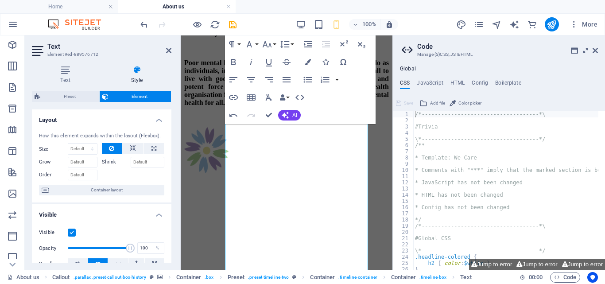
scroll to position [689, 0]
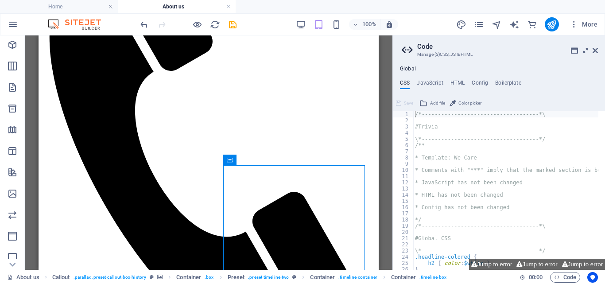
scroll to position [435, 0]
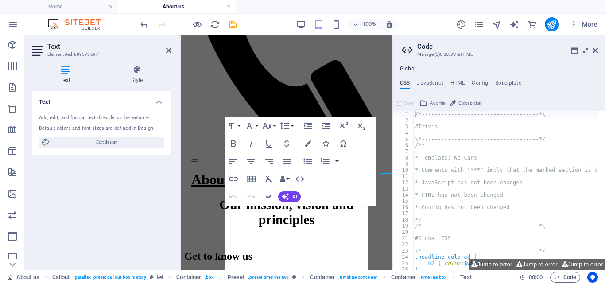
scroll to position [431, 0]
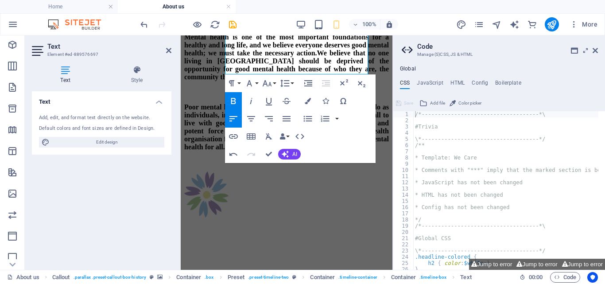
scroll to position [710, 0]
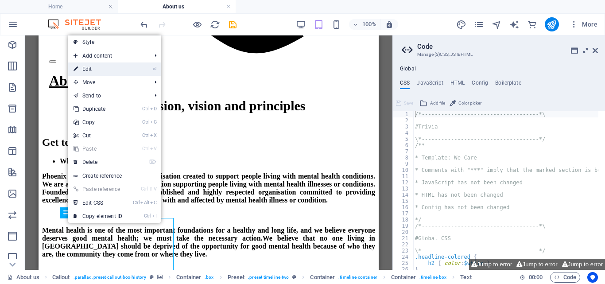
click at [89, 71] on link "⏎ Edit" at bounding box center [97, 68] width 59 height 13
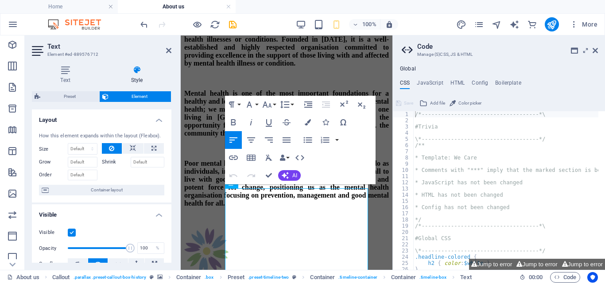
scroll to position [705, 0]
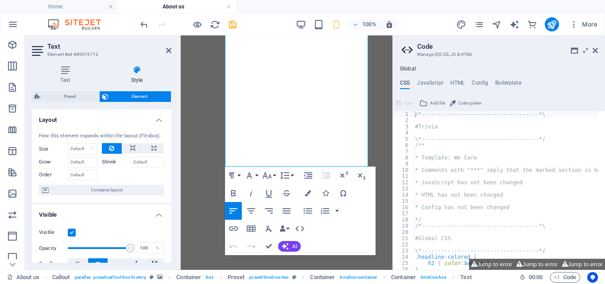
scroll to position [950, 0]
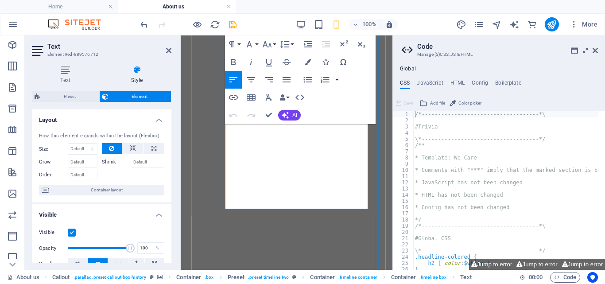
drag, startPoint x: 226, startPoint y: 195, endPoint x: 491, endPoint y: 135, distance: 271.1
click at [233, 61] on icon "button" at bounding box center [233, 62] width 11 height 11
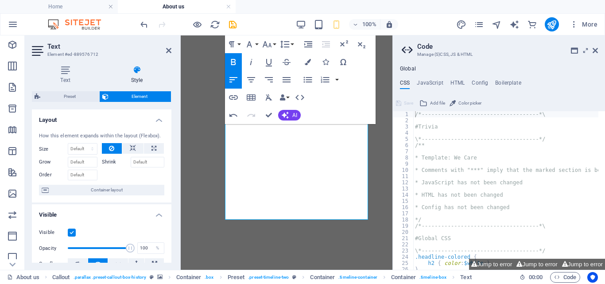
click at [233, 60] on icon "button" at bounding box center [233, 62] width 11 height 11
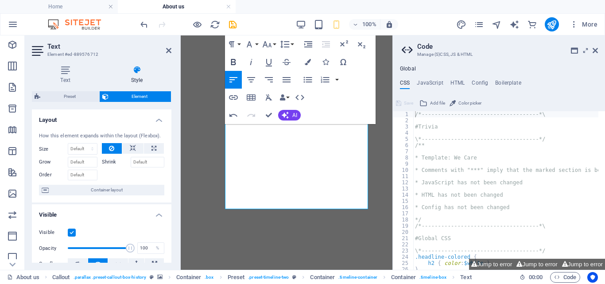
click at [233, 60] on icon "button" at bounding box center [233, 62] width 11 height 11
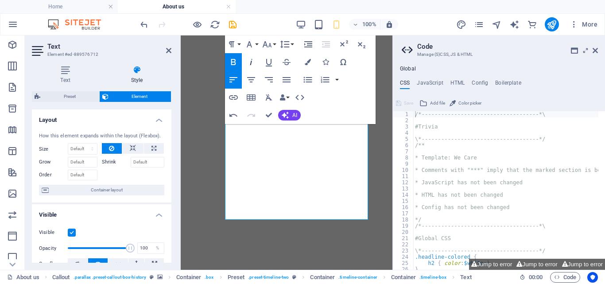
click at [245, 55] on button "Italic" at bounding box center [251, 62] width 17 height 18
click at [233, 58] on icon "button" at bounding box center [233, 62] width 11 height 11
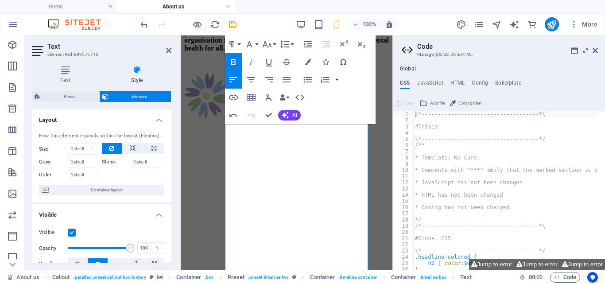
scroll to position [827, 0]
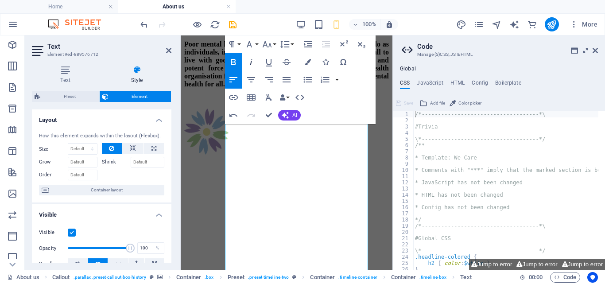
click at [250, 62] on icon "button" at bounding box center [251, 62] width 11 height 11
click at [252, 62] on icon "button" at bounding box center [251, 62] width 11 height 11
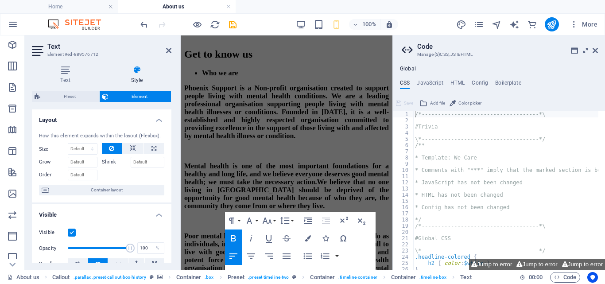
scroll to position [593, 0]
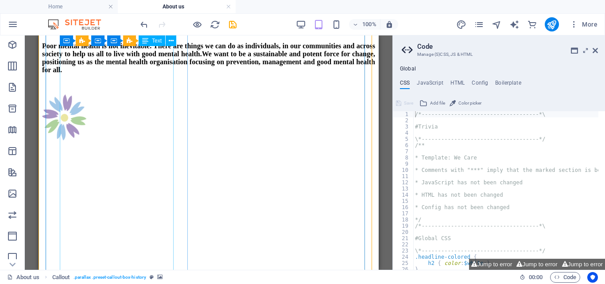
scroll to position [745, 0]
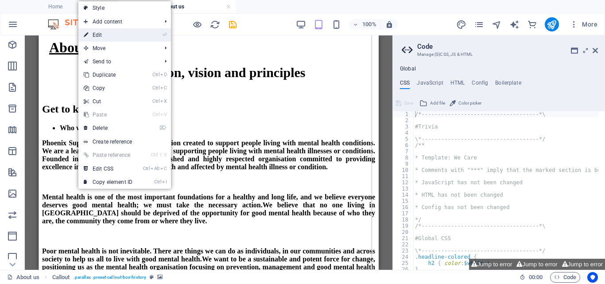
click at [95, 34] on link "⏎ Edit" at bounding box center [107, 34] width 59 height 13
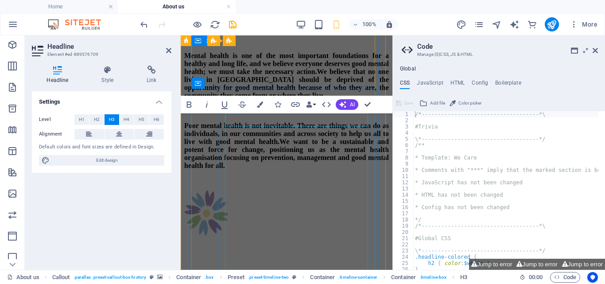
scroll to position [767, 0]
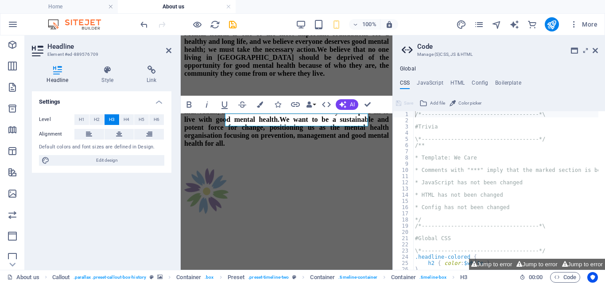
click at [144, 179] on div "Settings Level H1 H2 H3 H4 H5 H6 Alignment Default colors and font sizes are de…" at bounding box center [102, 176] width 140 height 171
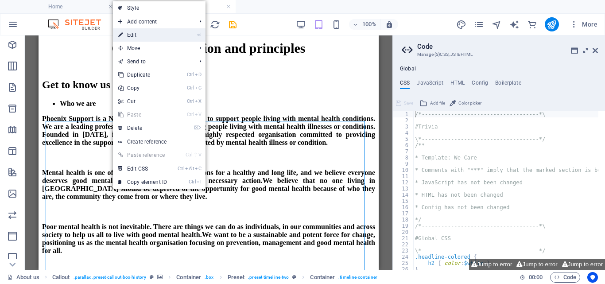
click at [140, 36] on link "⏎ Edit" at bounding box center [142, 34] width 59 height 13
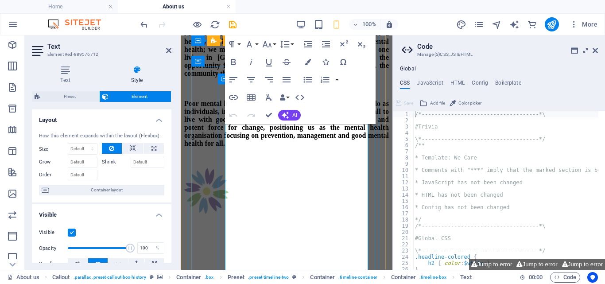
scroll to position [789, 0]
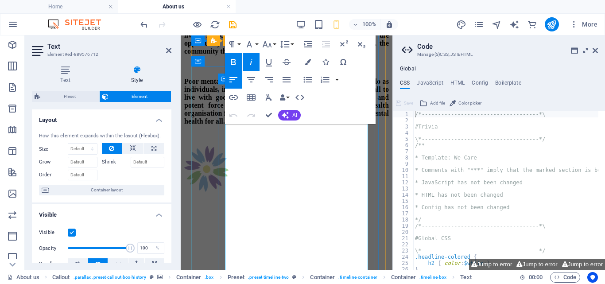
drag, startPoint x: 227, startPoint y: 132, endPoint x: 344, endPoint y: 244, distance: 161.3
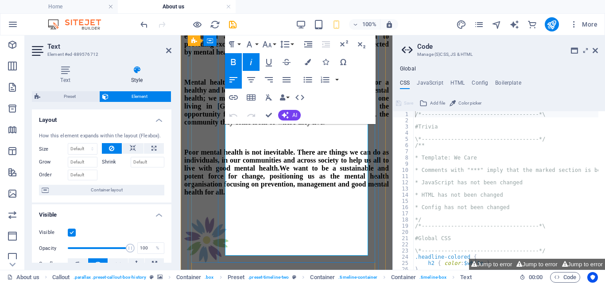
scroll to position [924, 0]
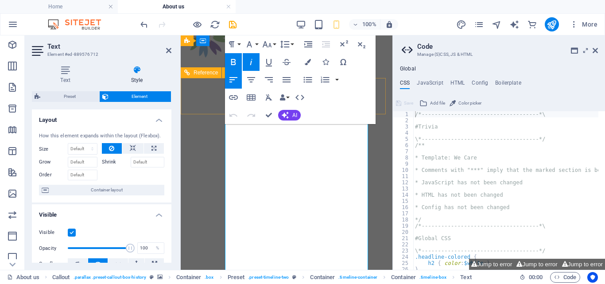
drag, startPoint x: 299, startPoint y: 241, endPoint x: 181, endPoint y: 38, distance: 235.0
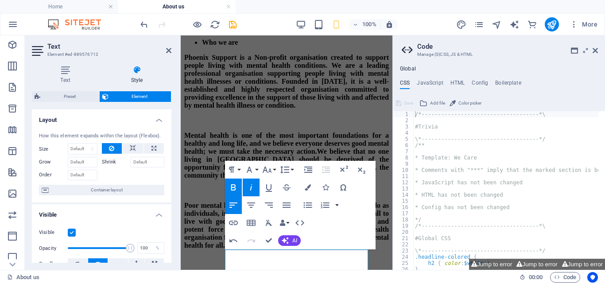
scroll to position [644, 0]
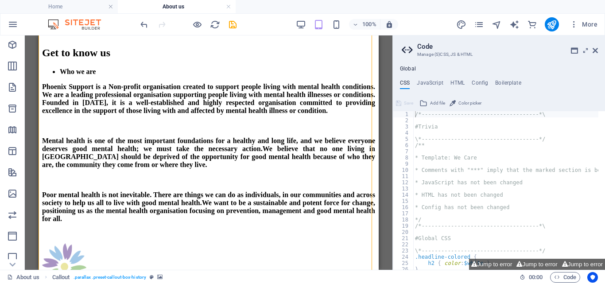
scroll to position [813, 0]
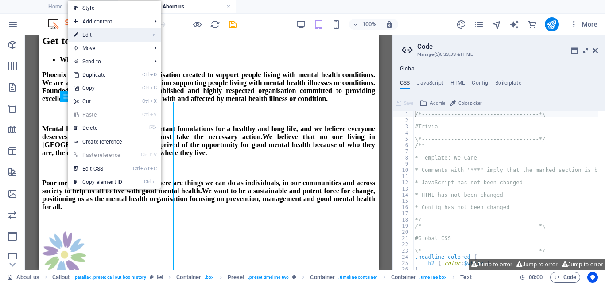
click at [91, 36] on link "⏎ Edit" at bounding box center [97, 34] width 59 height 13
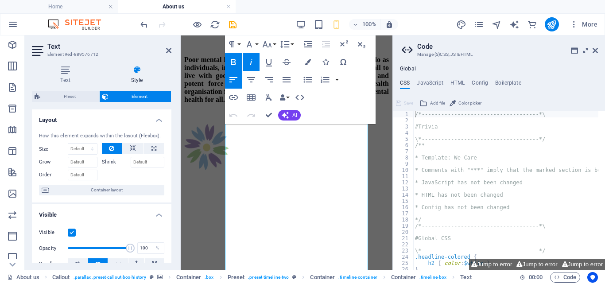
scroll to position [809, 0]
drag, startPoint x: 339, startPoint y: 238, endPoint x: 210, endPoint y: 51, distance: 227.4
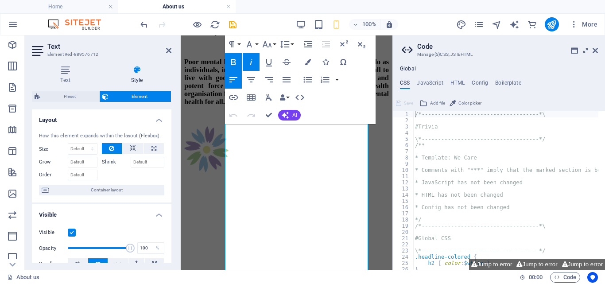
click at [253, 59] on icon "button" at bounding box center [251, 62] width 11 height 11
click at [234, 58] on icon "button" at bounding box center [233, 62] width 11 height 11
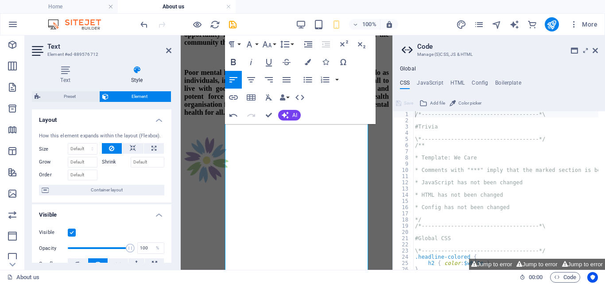
click at [234, 58] on icon "button" at bounding box center [233, 62] width 11 height 11
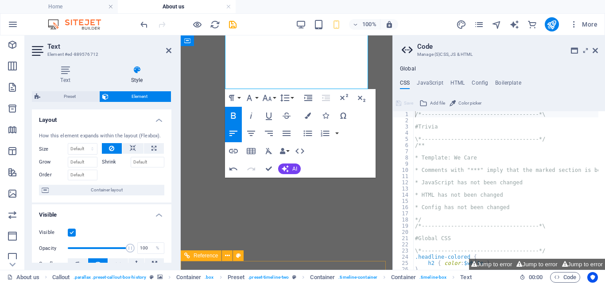
scroll to position [1064, 0]
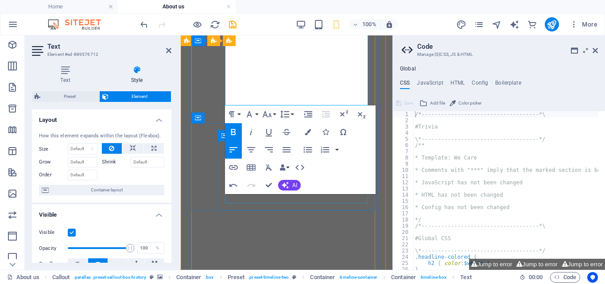
drag, startPoint x: 282, startPoint y: 239, endPoint x: 326, endPoint y: 199, distance: 59.6
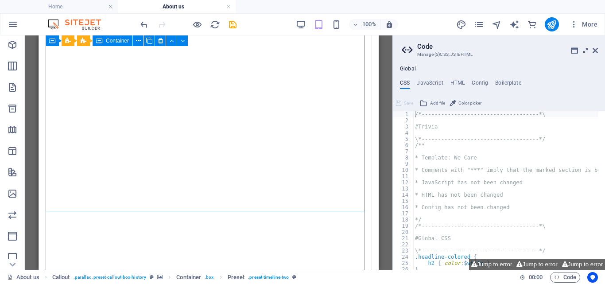
scroll to position [864, 0]
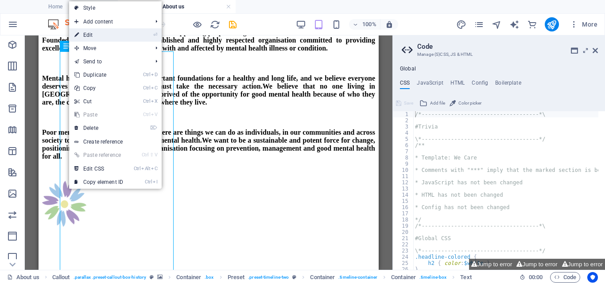
click at [105, 37] on link "⏎ Edit" at bounding box center [98, 34] width 59 height 13
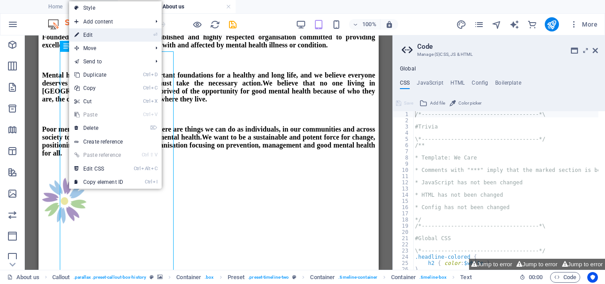
scroll to position [741, 0]
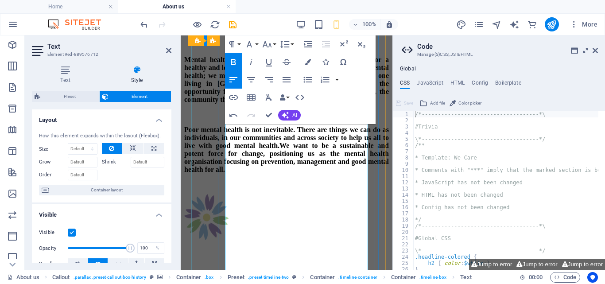
scroll to position [946, 0]
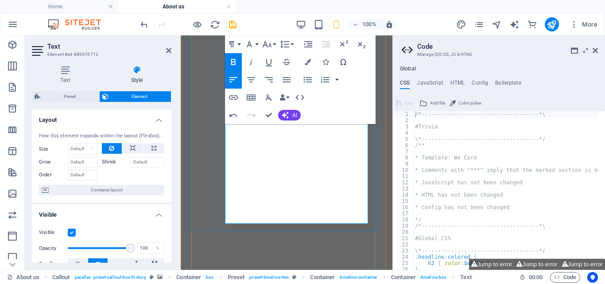
drag, startPoint x: 303, startPoint y: 220, endPoint x: 247, endPoint y: 89, distance: 142.1
drag, startPoint x: 573, startPoint y: 155, endPoint x: 389, endPoint y: 111, distance: 189.0
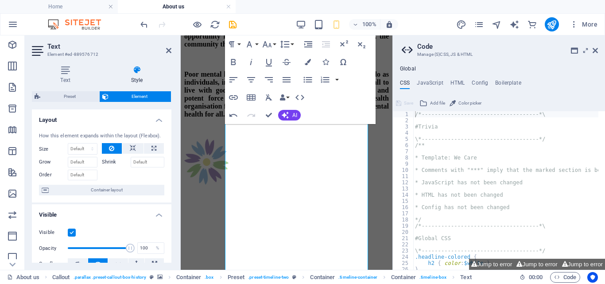
scroll to position [874, 0]
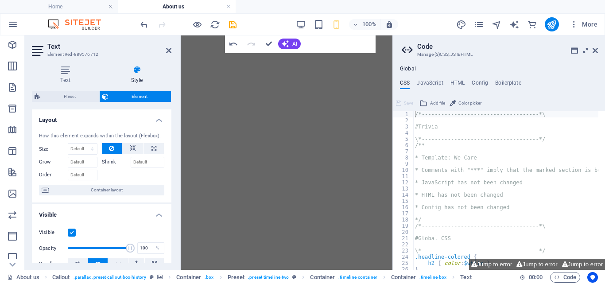
scroll to position [1056, 0]
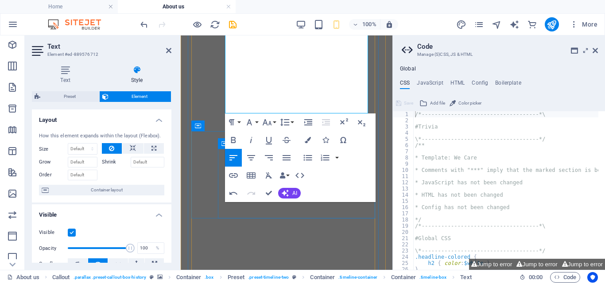
drag, startPoint x: 312, startPoint y: 183, endPoint x: 326, endPoint y: 155, distance: 32.1
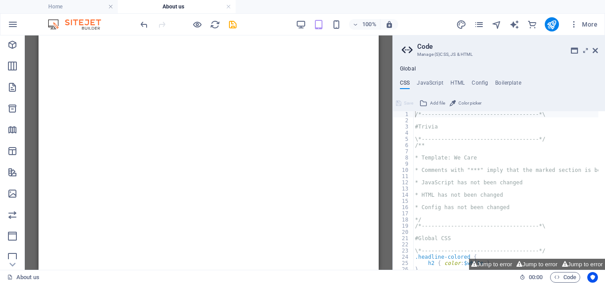
scroll to position [1062, 0]
drag, startPoint x: 377, startPoint y: 100, endPoint x: 421, endPoint y: 168, distance: 81.7
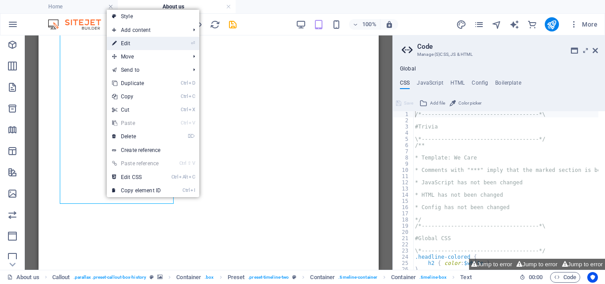
click at [128, 43] on link "⏎ Edit" at bounding box center [136, 43] width 59 height 13
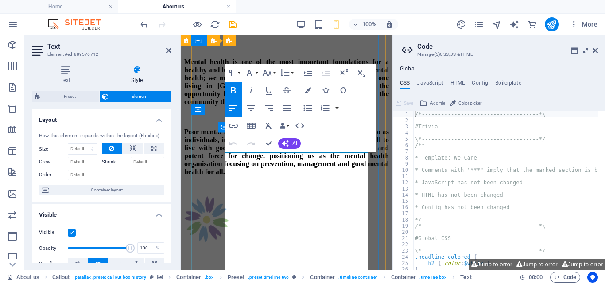
scroll to position [946, 0]
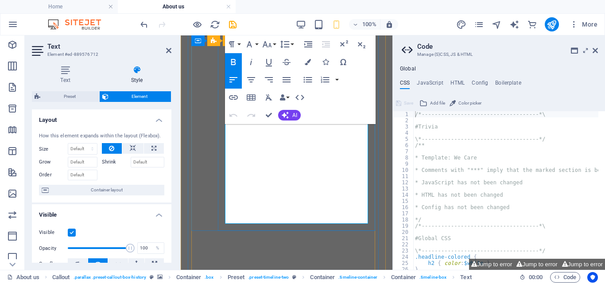
drag, startPoint x: 298, startPoint y: 217, endPoint x: 230, endPoint y: 113, distance: 124.8
click at [234, 58] on icon "button" at bounding box center [233, 62] width 11 height 11
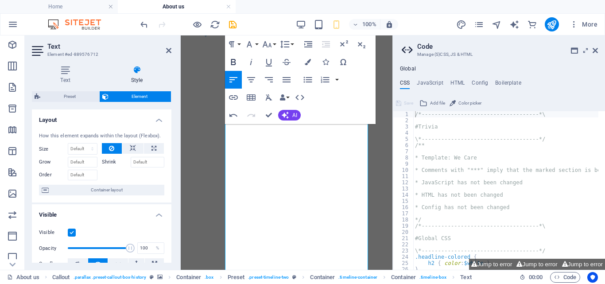
scroll to position [787, 0]
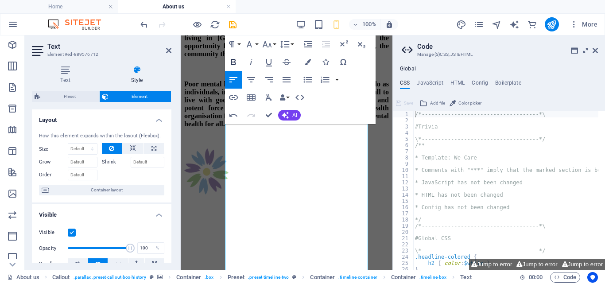
click at [234, 58] on icon "button" at bounding box center [233, 62] width 11 height 11
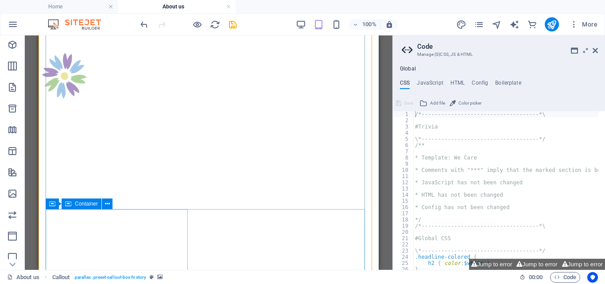
scroll to position [1197, 0]
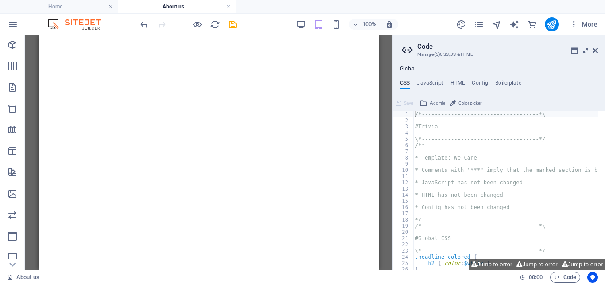
scroll to position [1166, 0]
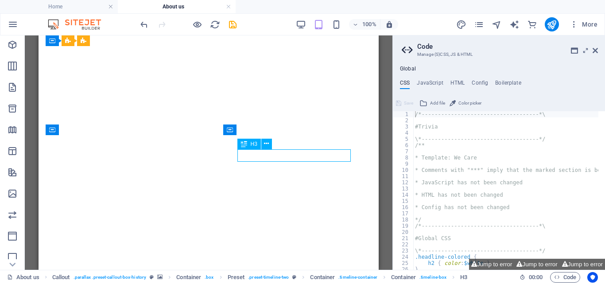
drag, startPoint x: 239, startPoint y: 155, endPoint x: 264, endPoint y: 156, distance: 24.8
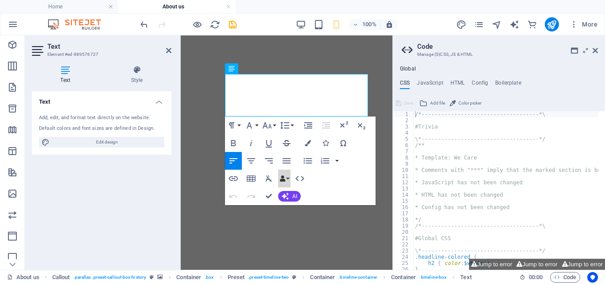
drag, startPoint x: 301, startPoint y: 174, endPoint x: 282, endPoint y: 137, distance: 41.4
click at [303, 174] on div "Insert Link Insert Table Clear Formatting Data Bindings Company First name Last…" at bounding box center [266, 179] width 83 height 18
drag, startPoint x: 226, startPoint y: 80, endPoint x: 520, endPoint y: 185, distance: 311.6
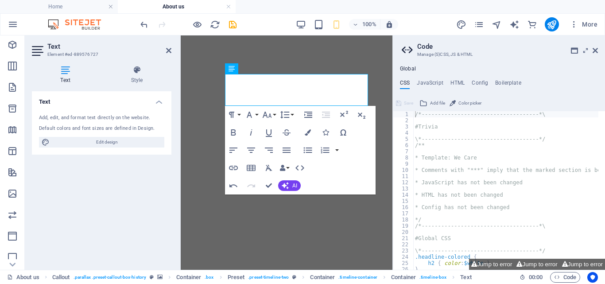
click at [381, 284] on figure at bounding box center [286, 287] width 205 height 0
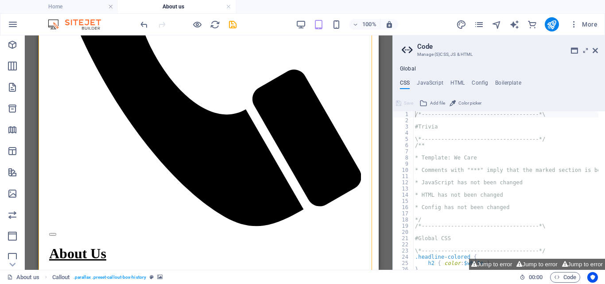
scroll to position [485, 0]
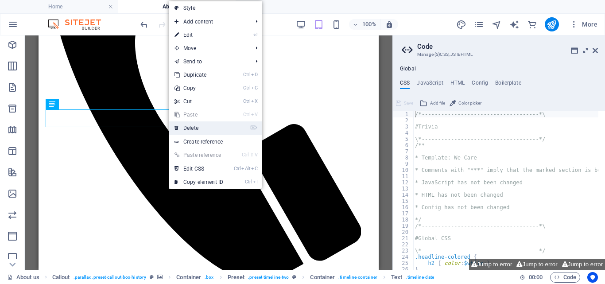
click at [195, 127] on link "⌦ Delete" at bounding box center [198, 127] width 59 height 13
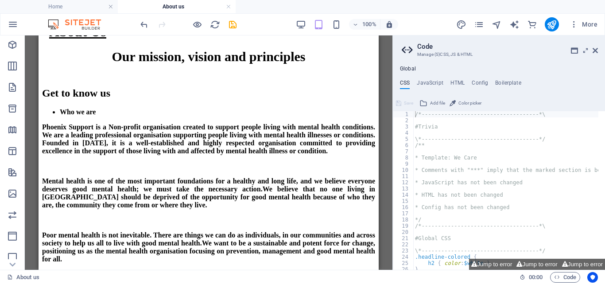
scroll to position [779, 0]
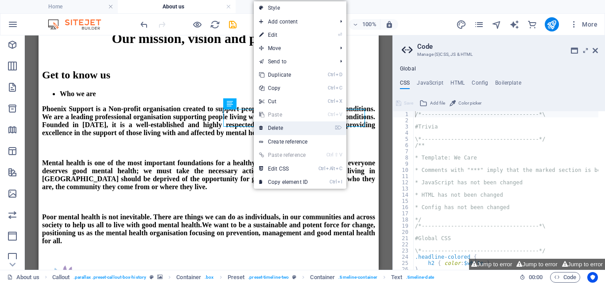
click at [280, 127] on link "⌦ Delete" at bounding box center [283, 127] width 59 height 13
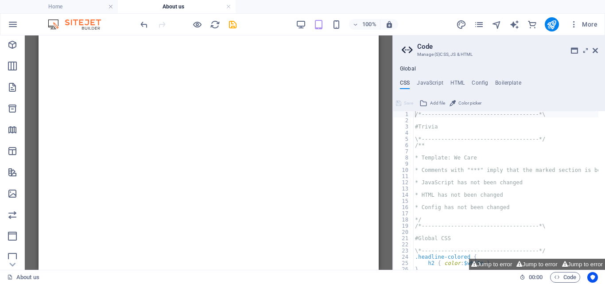
scroll to position [1172, 0]
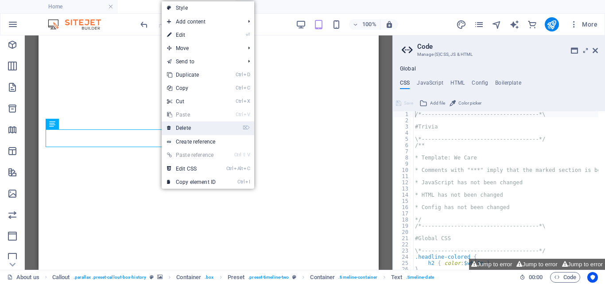
click at [185, 127] on link "⌦ Delete" at bounding box center [191, 127] width 59 height 13
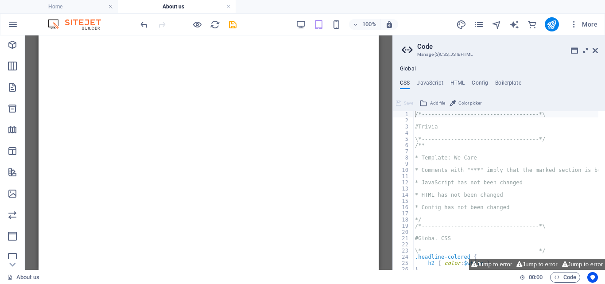
scroll to position [1239, 0]
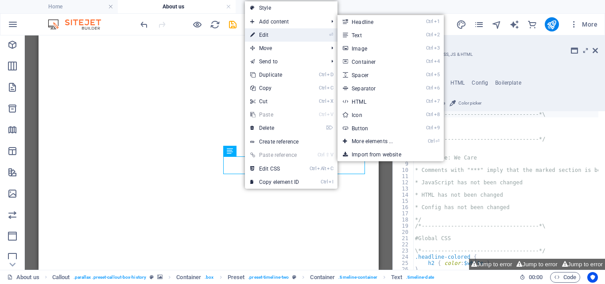
click at [265, 35] on link "⏎ Edit" at bounding box center [274, 34] width 59 height 13
click at [265, 35] on header "100% More" at bounding box center [302, 24] width 605 height 22
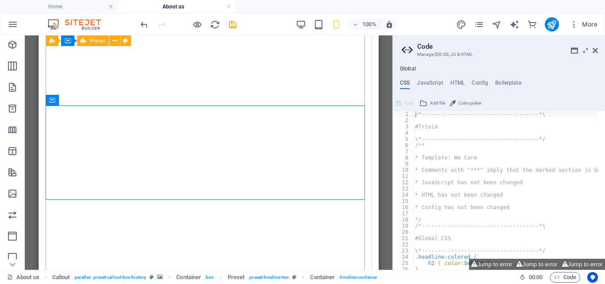
scroll to position [1290, 0]
click at [384, 212] on div "H1 Banner Banner Container Container Reference Text Banner Image Text Preset H2…" at bounding box center [209, 152] width 368 height 234
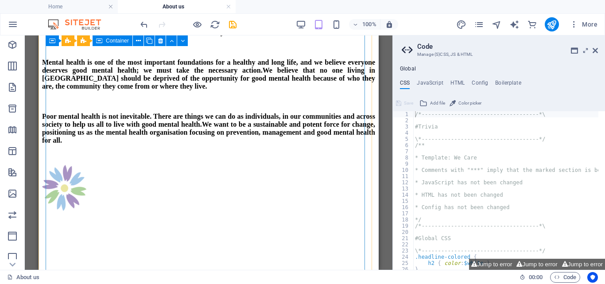
scroll to position [675, 0]
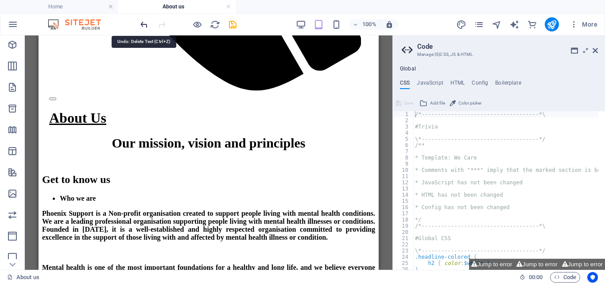
click at [142, 22] on icon "undo" at bounding box center [144, 24] width 10 height 10
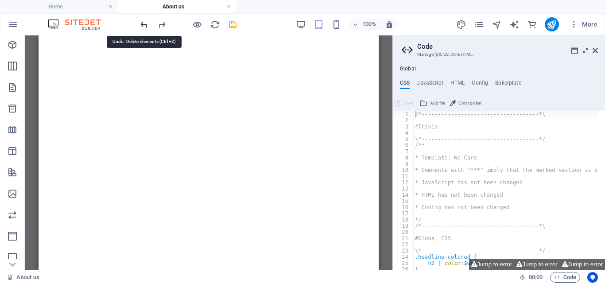
scroll to position [1252, 0]
click at [142, 22] on icon "undo" at bounding box center [144, 24] width 10 height 10
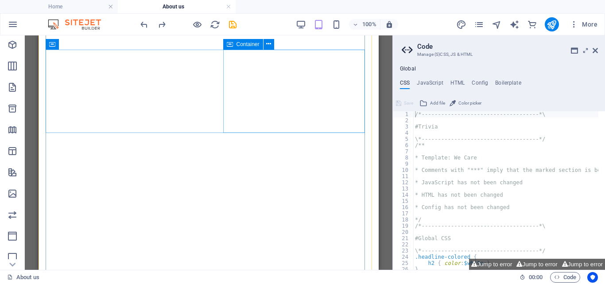
scroll to position [1047, 0]
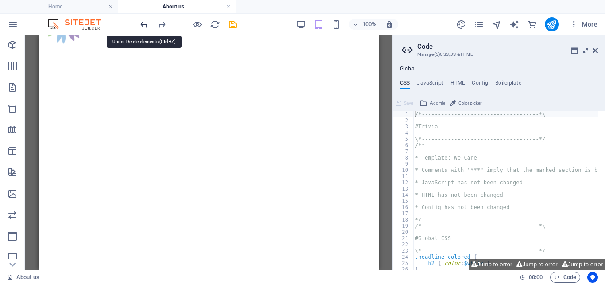
click at [144, 23] on icon "undo" at bounding box center [144, 24] width 10 height 10
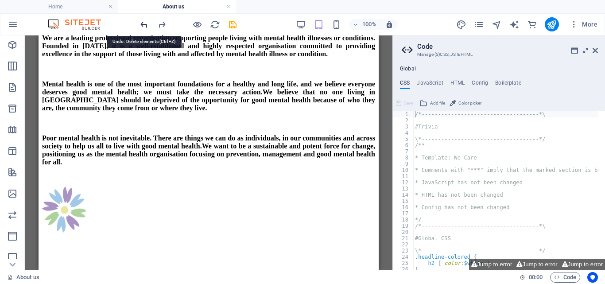
click at [144, 23] on icon "undo" at bounding box center [144, 24] width 10 height 10
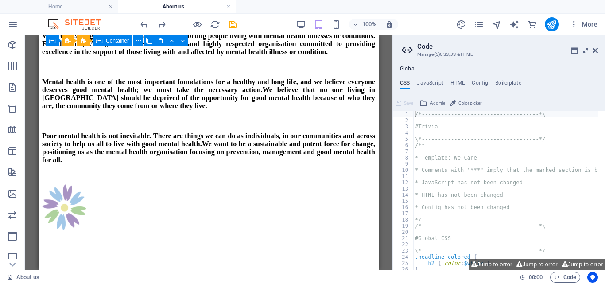
scroll to position [655, 0]
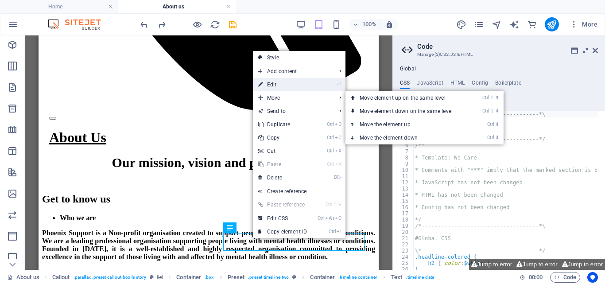
click at [278, 82] on link "⏎ Edit" at bounding box center [282, 84] width 59 height 13
drag, startPoint x: 317, startPoint y: 117, endPoint x: 280, endPoint y: 85, distance: 48.7
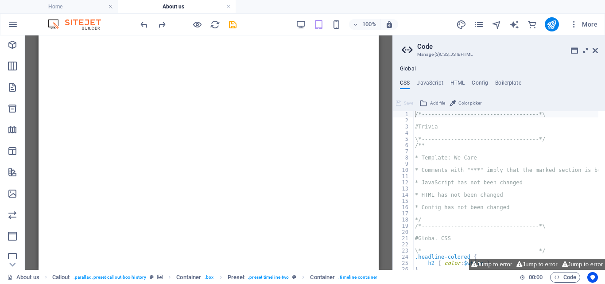
scroll to position [1125, 0]
drag, startPoint x: 377, startPoint y: 97, endPoint x: 421, endPoint y: 168, distance: 83.6
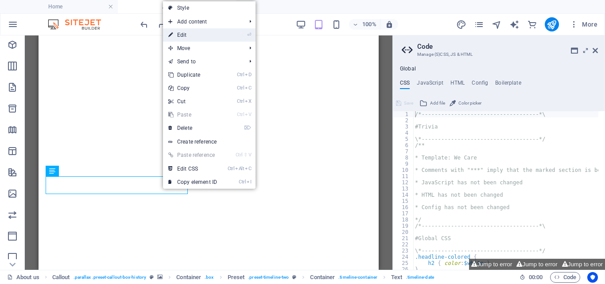
click at [187, 36] on link "⏎ Edit" at bounding box center [192, 34] width 59 height 13
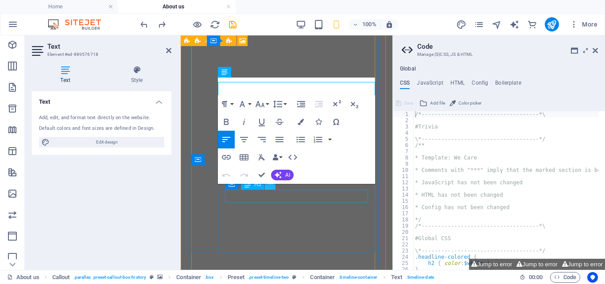
scroll to position [1121, 0]
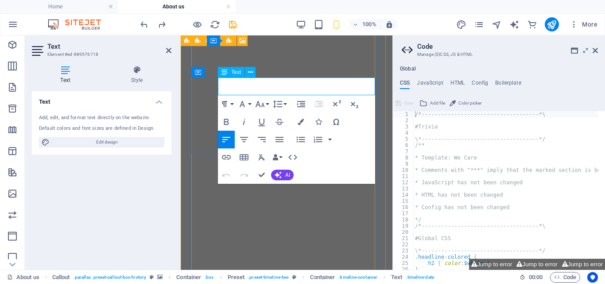
drag, startPoint x: 248, startPoint y: 86, endPoint x: 233, endPoint y: 86, distance: 14.6
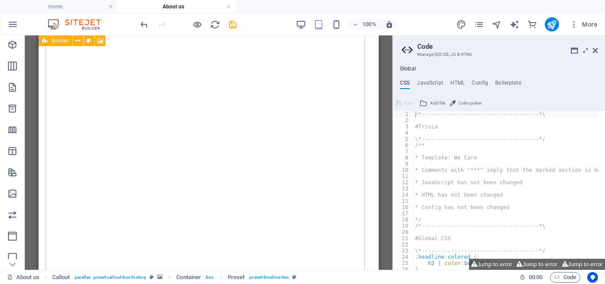
scroll to position [1307, 0]
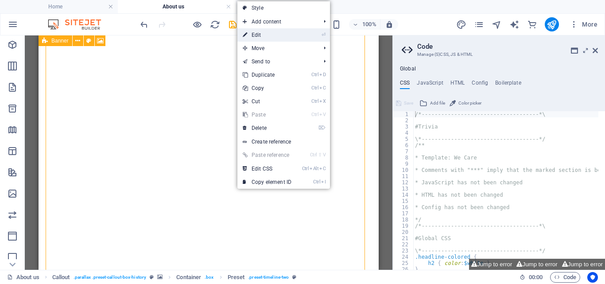
drag, startPoint x: 256, startPoint y: 34, endPoint x: 71, endPoint y: 143, distance: 214.8
click at [256, 34] on link "⏎ Edit" at bounding box center [266, 34] width 59 height 13
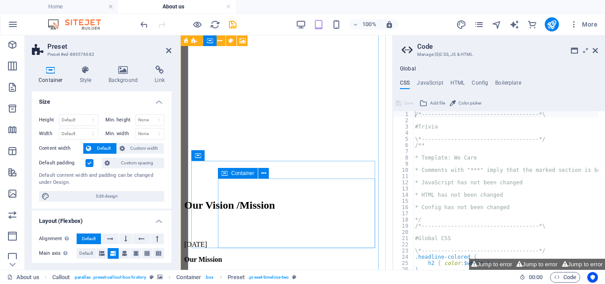
scroll to position [1302, 0]
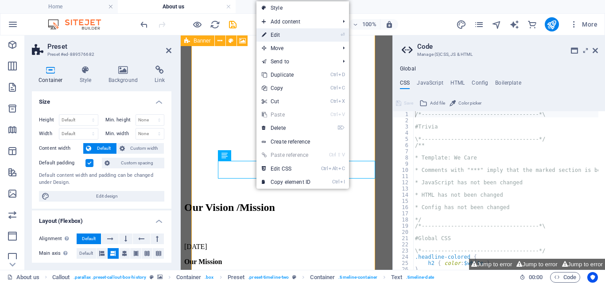
click at [275, 31] on link "⏎ Edit" at bounding box center [285, 34] width 59 height 13
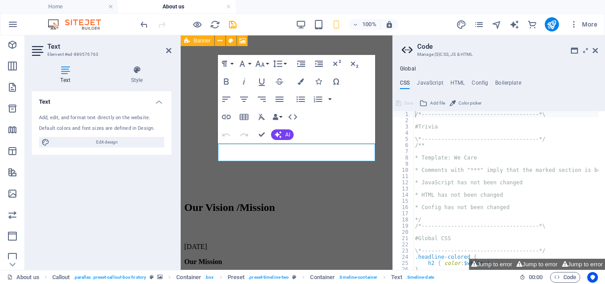
scroll to position [1320, 0]
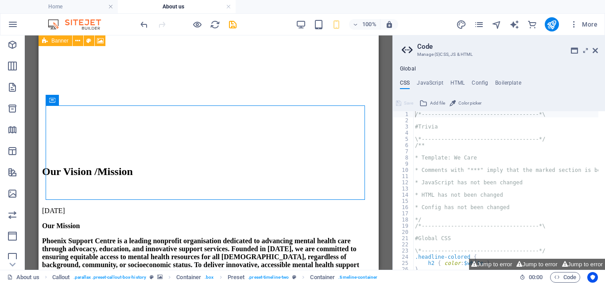
scroll to position [1500, 0]
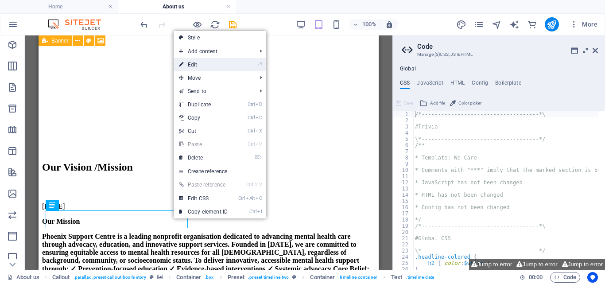
drag, startPoint x: 192, startPoint y: 66, endPoint x: 67, endPoint y: 228, distance: 204.6
click at [192, 66] on link "⏎ Edit" at bounding box center [203, 64] width 59 height 13
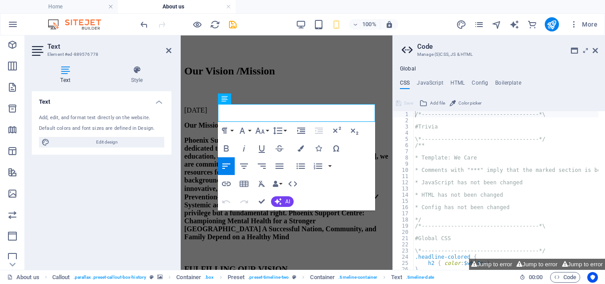
scroll to position [1439, 0]
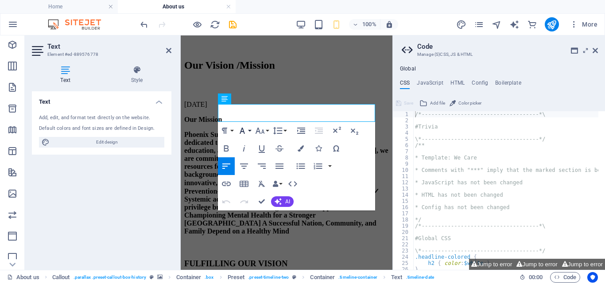
drag, startPoint x: 66, startPoint y: 79, endPoint x: 241, endPoint y: 134, distance: 183.1
click at [241, 134] on icon "button" at bounding box center [242, 130] width 11 height 11
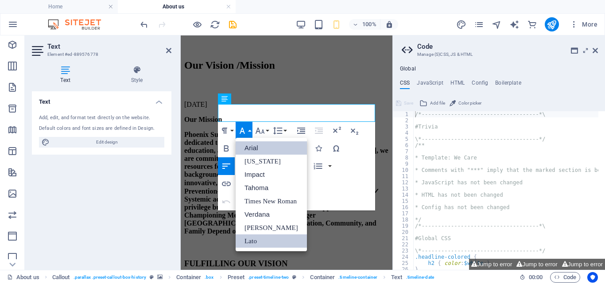
scroll to position [0, 0]
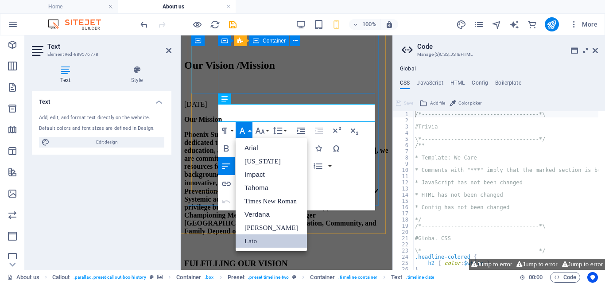
click at [389, 92] on div "Our Vision /Mission June 2018 Our Mission Phoenix Support Centre is a leading n…" at bounding box center [286, 134] width 205 height 1180
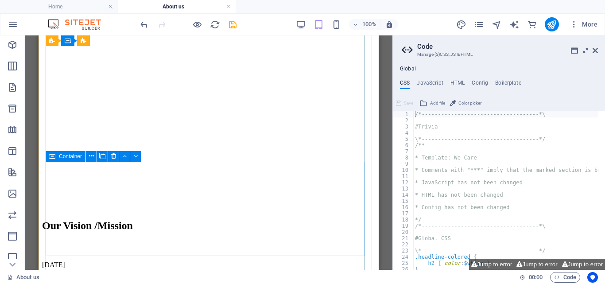
scroll to position [1239, 0]
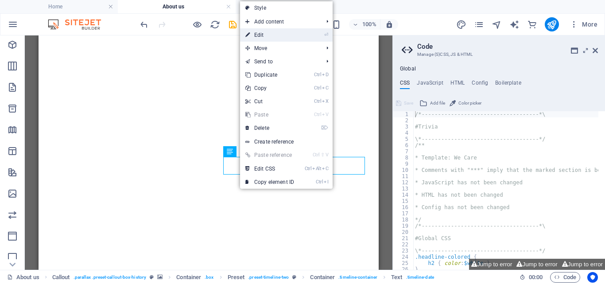
drag, startPoint x: 260, startPoint y: 31, endPoint x: 70, endPoint y: 118, distance: 209.1
click at [260, 31] on link "⏎ Edit" at bounding box center [269, 34] width 59 height 13
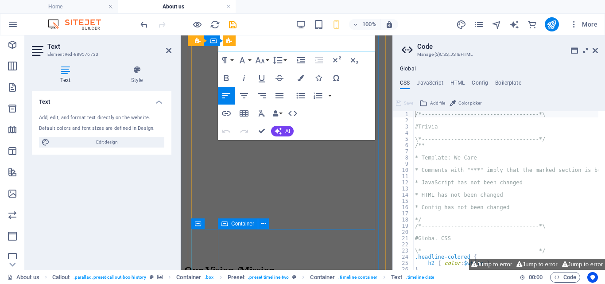
scroll to position [1439, 0]
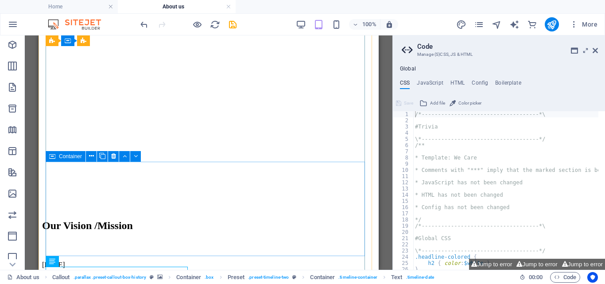
scroll to position [1239, 0]
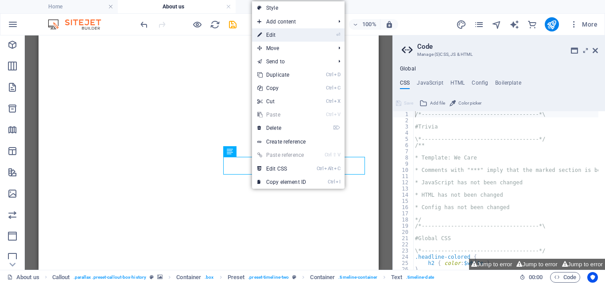
click at [274, 33] on link "⏎ Edit" at bounding box center [281, 34] width 59 height 13
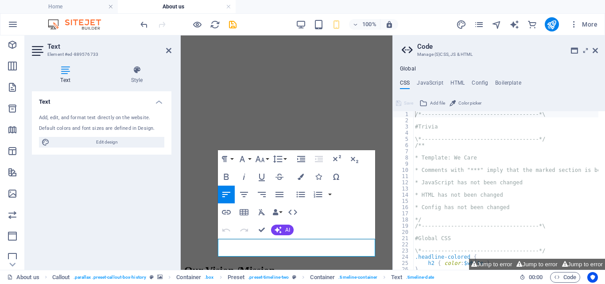
scroll to position [1029, 0]
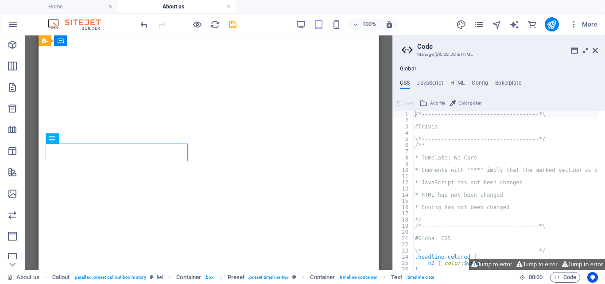
scroll to position [1566, 0]
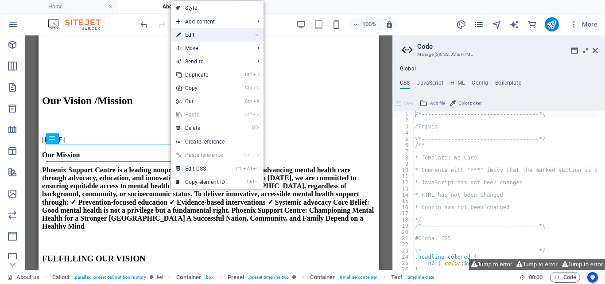
click at [194, 36] on link "⏎ Edit" at bounding box center [200, 34] width 59 height 13
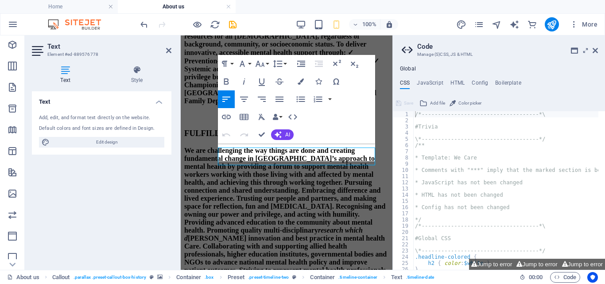
scroll to position [1382, 0]
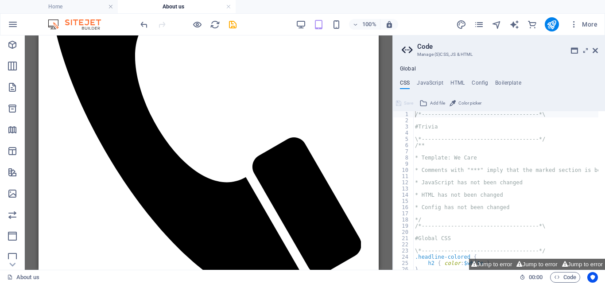
scroll to position [495, 0]
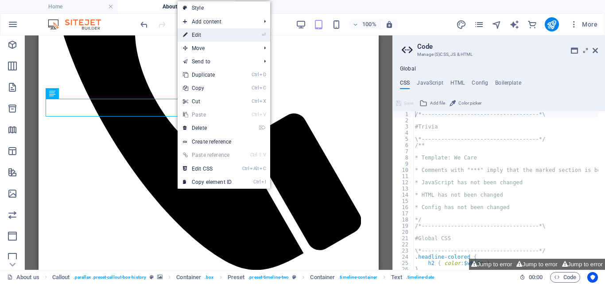
drag, startPoint x: 198, startPoint y: 35, endPoint x: 66, endPoint y: 84, distance: 141.9
click at [198, 35] on link "⏎ Edit" at bounding box center [207, 34] width 59 height 13
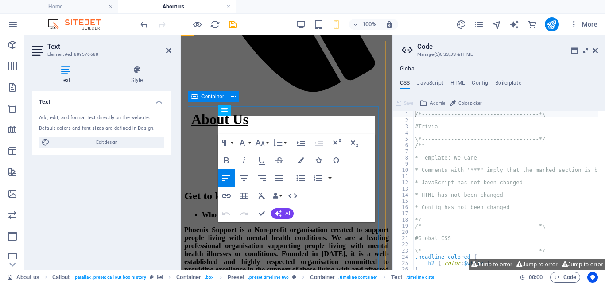
scroll to position [491, 0]
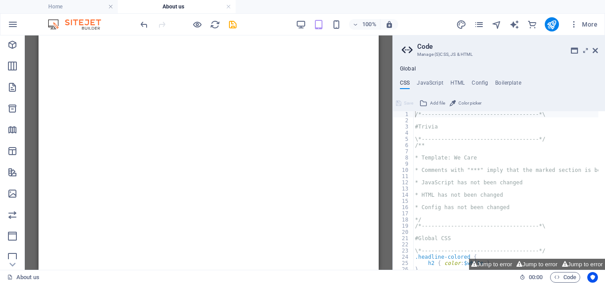
scroll to position [1331, 0]
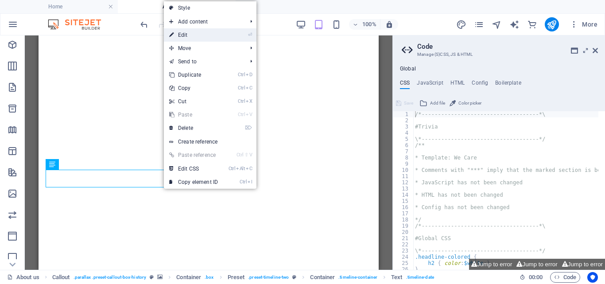
click at [185, 33] on link "⏎ Edit" at bounding box center [193, 34] width 59 height 13
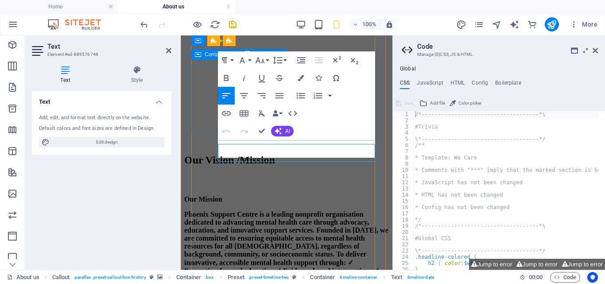
scroll to position [1186, 0]
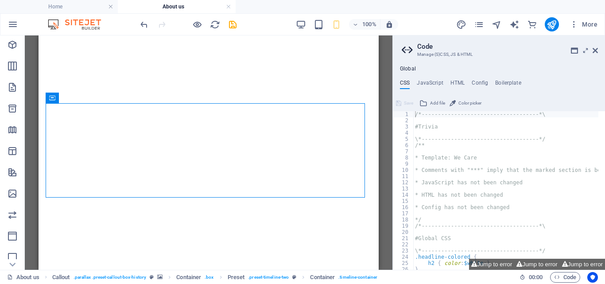
scroll to position [1395, 0]
click at [233, 22] on icon "save" at bounding box center [233, 24] width 10 height 10
click at [233, 22] on div at bounding box center [188, 24] width 99 height 14
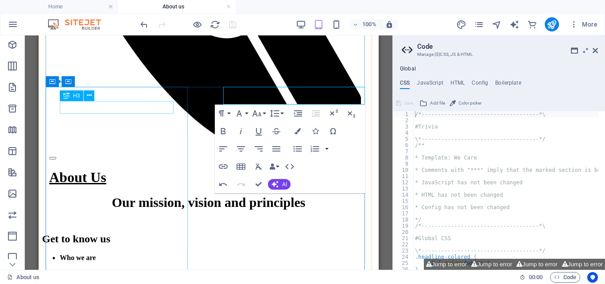
scroll to position [820, 0]
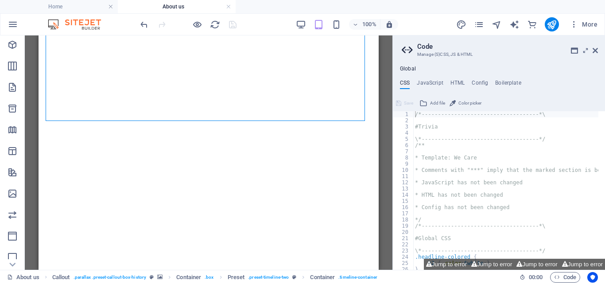
scroll to position [1188, 0]
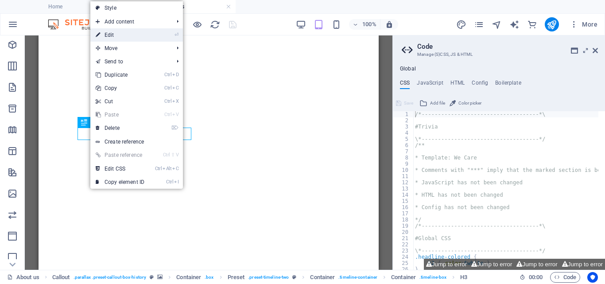
click at [112, 32] on link "⏎ Edit" at bounding box center [119, 34] width 59 height 13
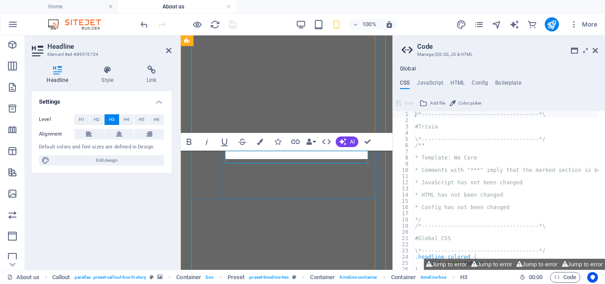
scroll to position [1041, 0]
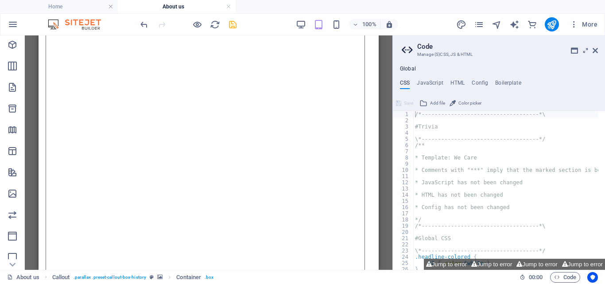
scroll to position [1241, 0]
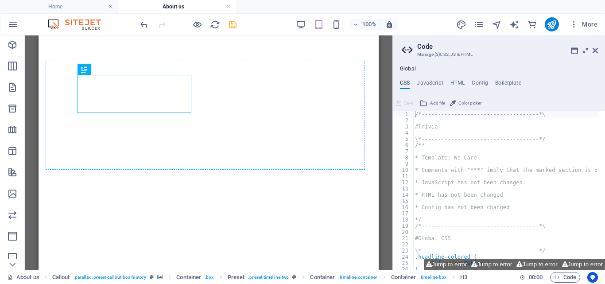
drag, startPoint x: 190, startPoint y: 91, endPoint x: 196, endPoint y: 91, distance: 5.8
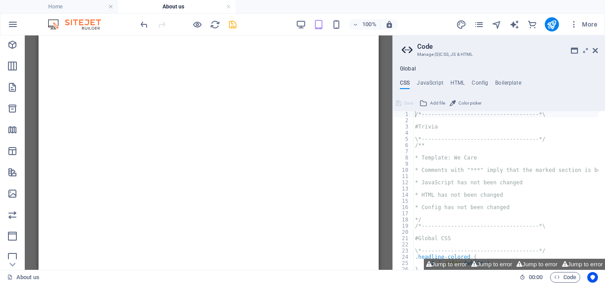
scroll to position [1301, 0]
click at [144, 22] on icon "undo" at bounding box center [144, 24] width 10 height 10
drag, startPoint x: 144, startPoint y: 22, endPoint x: 128, endPoint y: 2, distance: 25.9
click at [128, 35] on div "Home About us Drag here to replace the existing content. Press “Ctrl” if you wa…" at bounding box center [196, 152] width 392 height 234
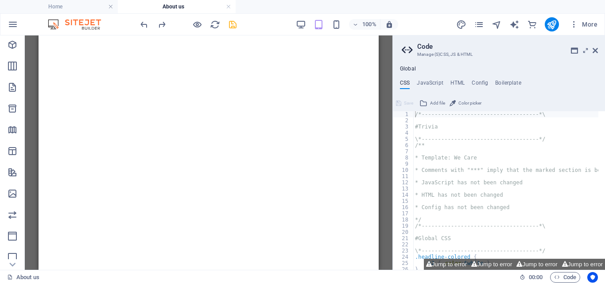
drag, startPoint x: 376, startPoint y: 110, endPoint x: 419, endPoint y: 177, distance: 79.3
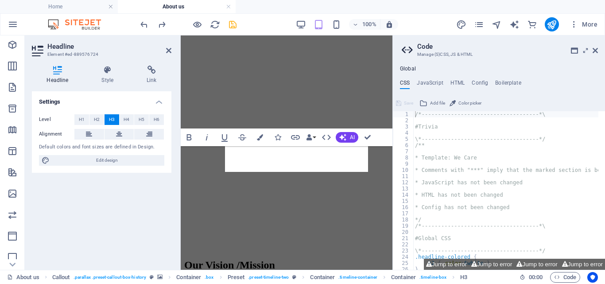
scroll to position [1041, 0]
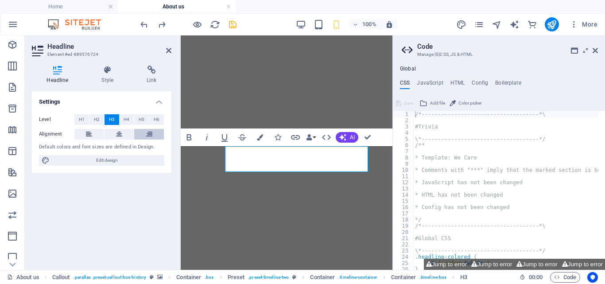
click at [149, 132] on icon at bounding box center [149, 134] width 6 height 11
click at [117, 132] on icon at bounding box center [119, 134] width 6 height 11
click at [82, 134] on button at bounding box center [89, 134] width 30 height 11
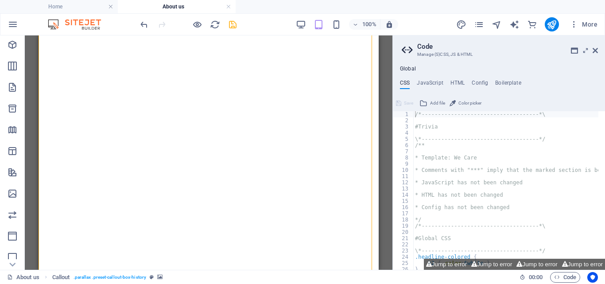
scroll to position [1194, 0]
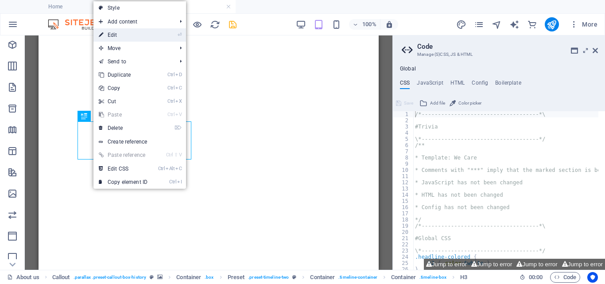
click at [119, 31] on link "⏎ Edit" at bounding box center [122, 34] width 59 height 13
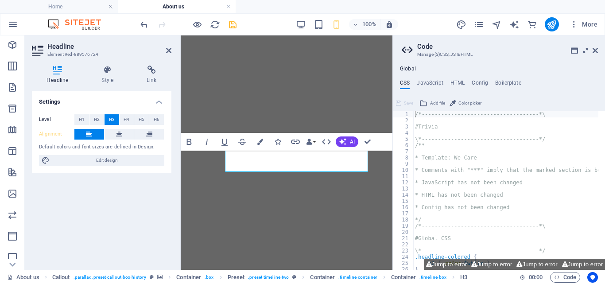
scroll to position [1041, 0]
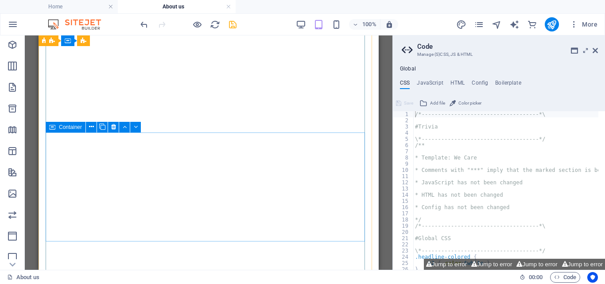
scroll to position [1168, 0]
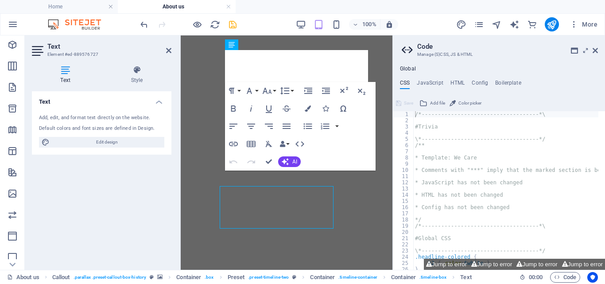
scroll to position [1163, 0]
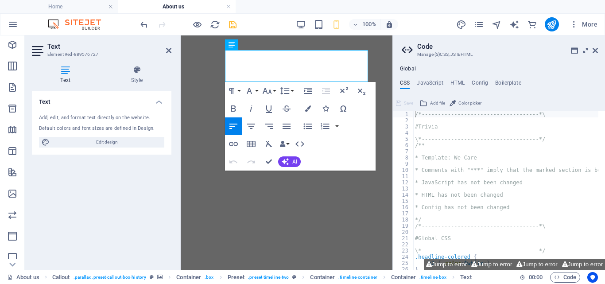
click at [380, 284] on figure at bounding box center [286, 287] width 205 height 0
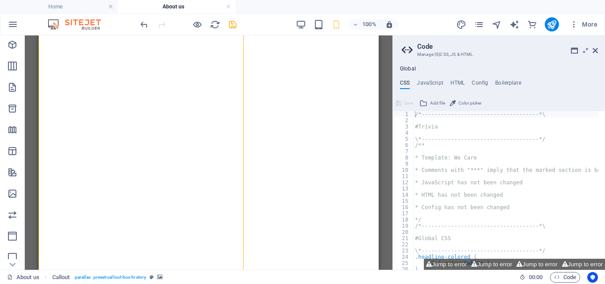
scroll to position [1168, 0]
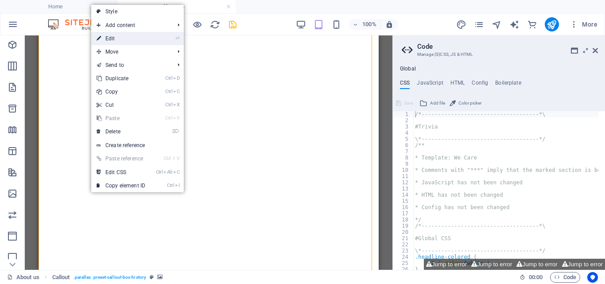
click at [120, 39] on link "⏎ Edit" at bounding box center [120, 38] width 59 height 13
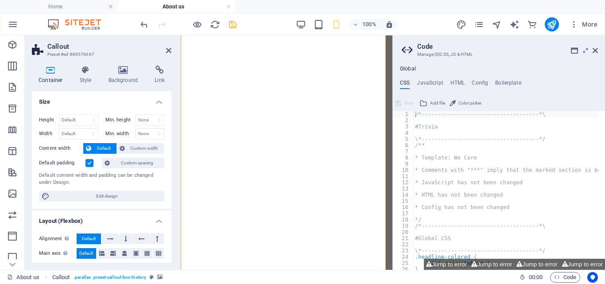
scroll to position [1124, 0]
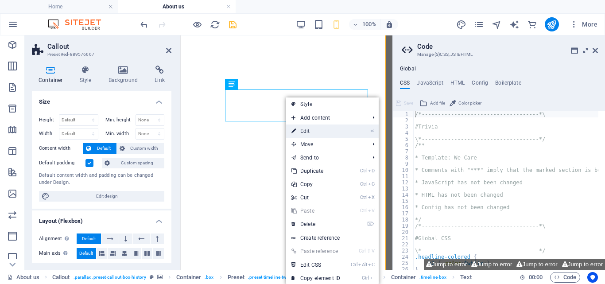
click at [301, 130] on link "⏎ Edit" at bounding box center [315, 130] width 59 height 13
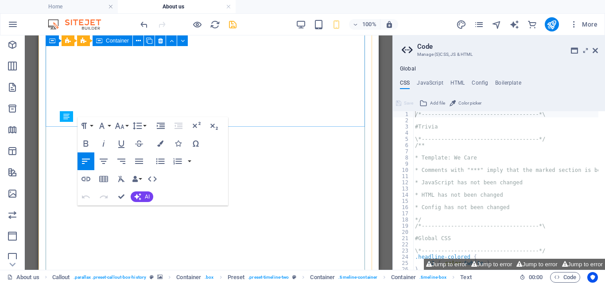
scroll to position [1279, 0]
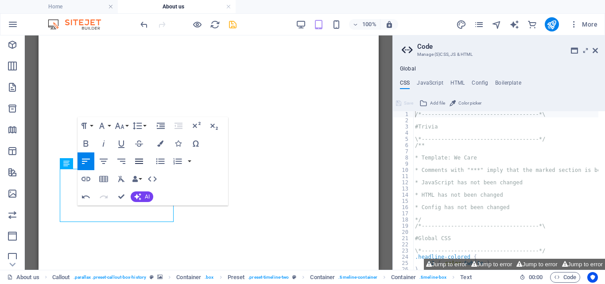
click at [136, 158] on icon "button" at bounding box center [139, 161] width 11 height 11
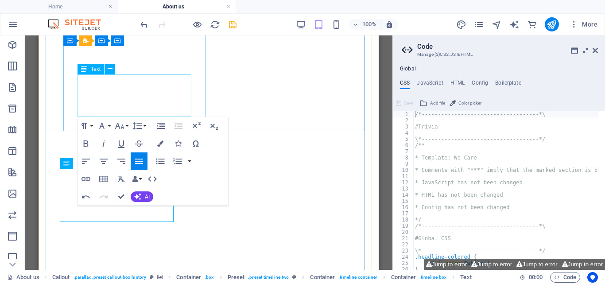
drag, startPoint x: 112, startPoint y: 89, endPoint x: 257, endPoint y: 105, distance: 145.8
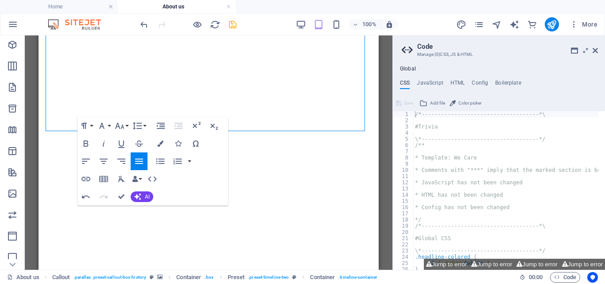
scroll to position [1109, 0]
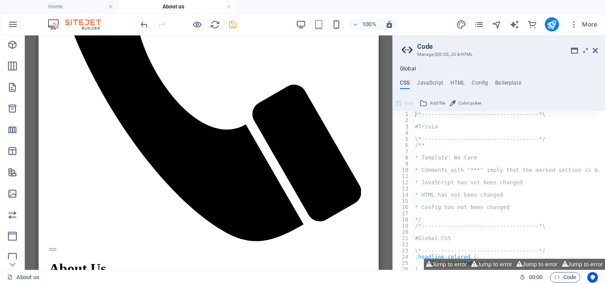
scroll to position [530, 0]
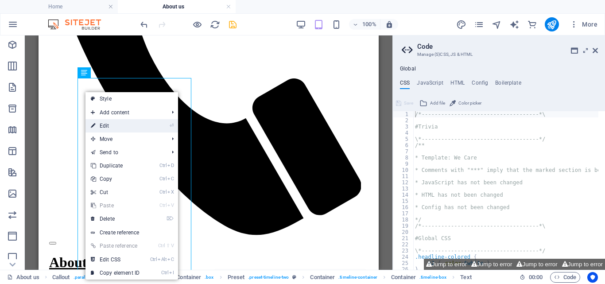
click at [104, 123] on link "⏎ Edit" at bounding box center [114, 125] width 59 height 13
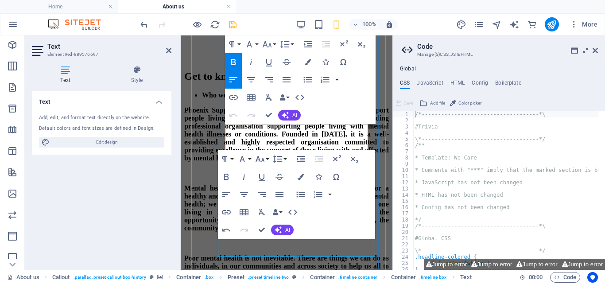
scroll to position [599, 0]
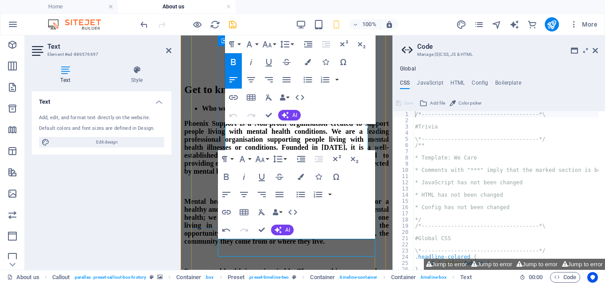
drag, startPoint x: 226, startPoint y: 158, endPoint x: 375, endPoint y: 218, distance: 160.2
click at [134, 174] on div "Text Add, edit, and format text directly on the website. Default colors and fon…" at bounding box center [102, 176] width 140 height 171
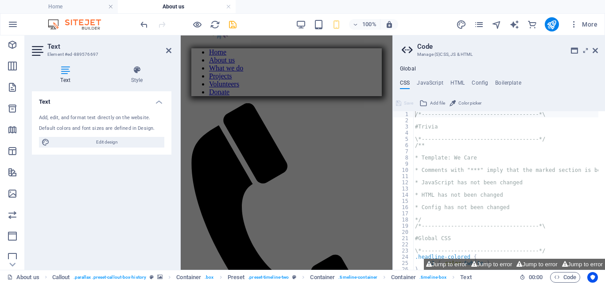
scroll to position [145, 0]
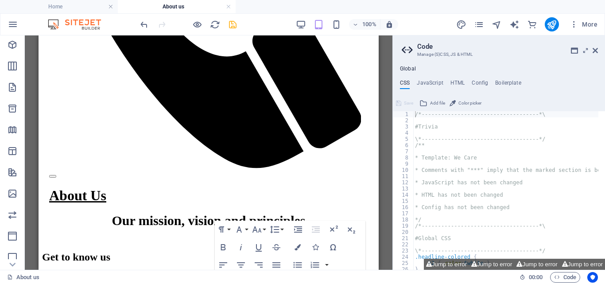
scroll to position [640, 0]
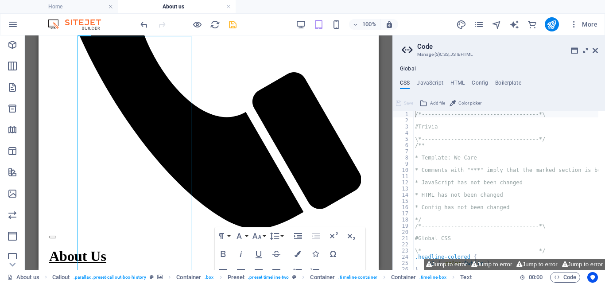
scroll to position [487, 0]
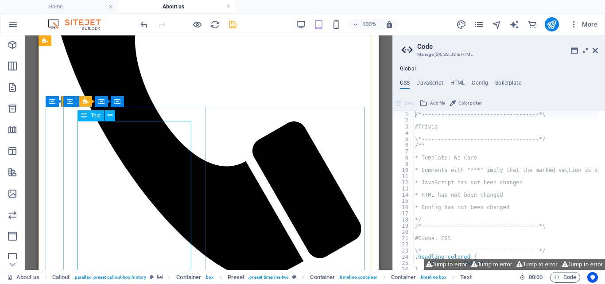
click at [85, 117] on icon at bounding box center [84, 115] width 6 height 11
click at [110, 113] on icon at bounding box center [110, 115] width 5 height 9
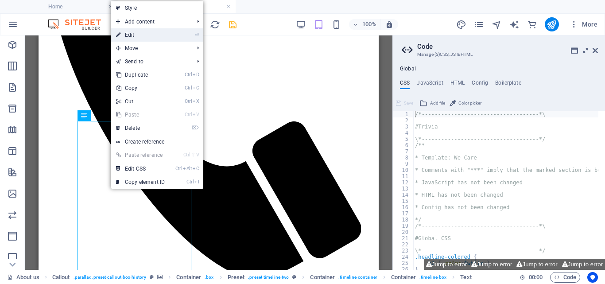
click at [127, 33] on link "⏎ Edit" at bounding box center [140, 34] width 59 height 13
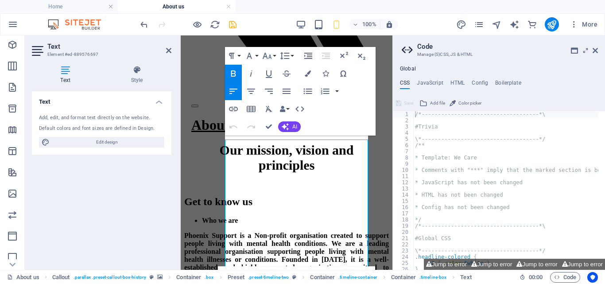
scroll to position [483, 0]
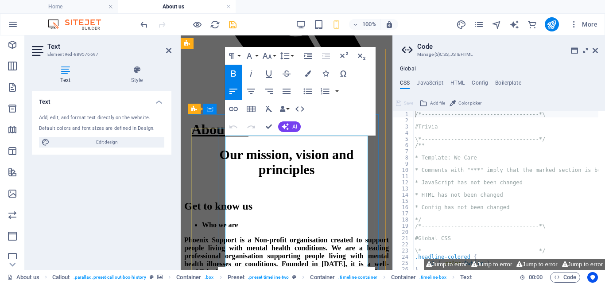
drag, startPoint x: 227, startPoint y: 152, endPoint x: 325, endPoint y: 252, distance: 140.3
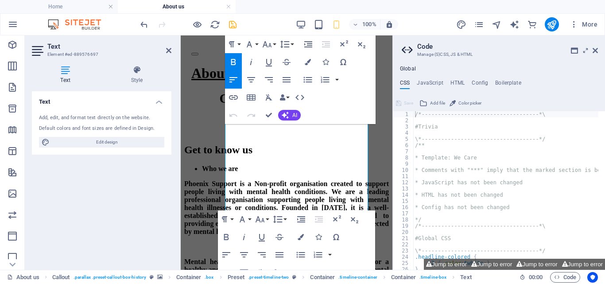
scroll to position [550, 0]
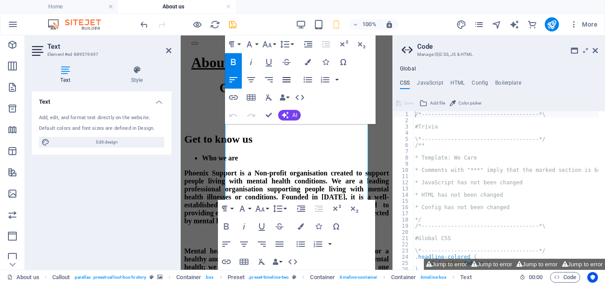
click at [289, 78] on icon "button" at bounding box center [287, 79] width 8 height 5
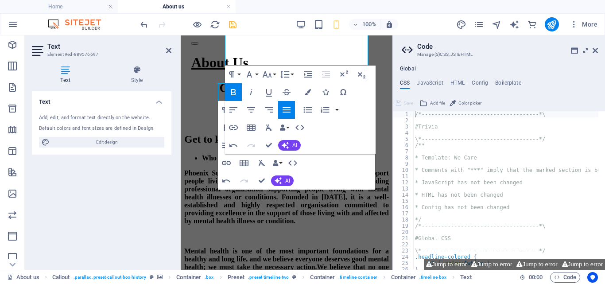
scroll to position [755, 0]
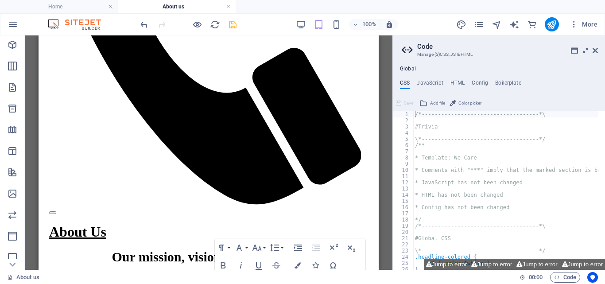
scroll to position [518, 0]
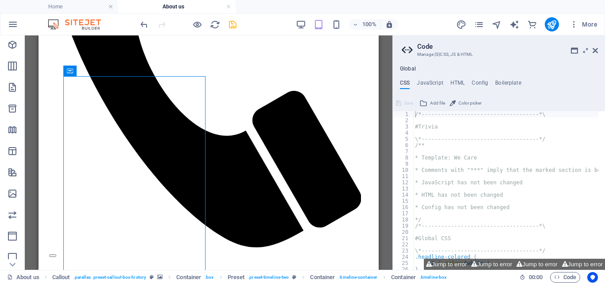
scroll to position [506, 0]
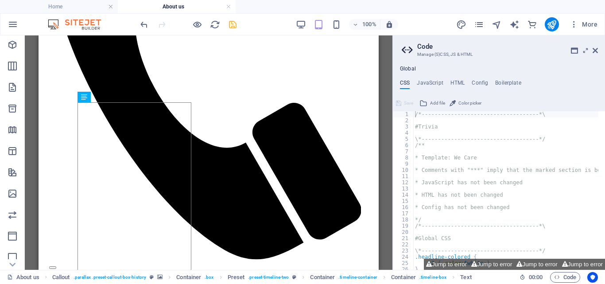
drag, startPoint x: 189, startPoint y: 207, endPoint x: 194, endPoint y: 208, distance: 5.5
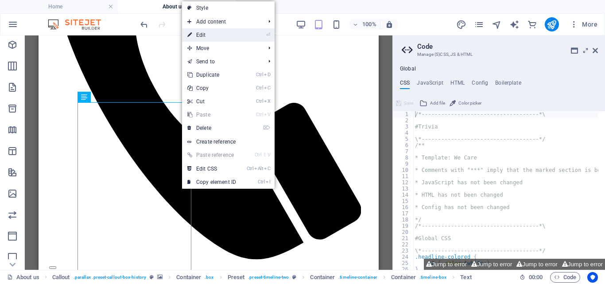
click at [206, 35] on link "⏎ Edit" at bounding box center [211, 34] width 59 height 13
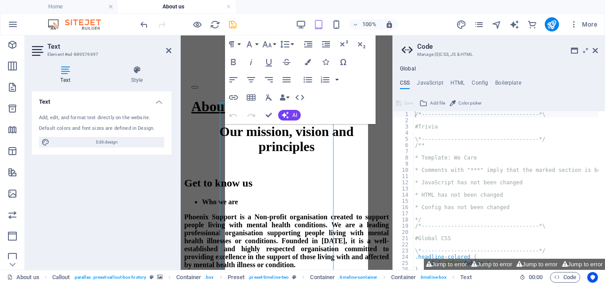
scroll to position [501, 0]
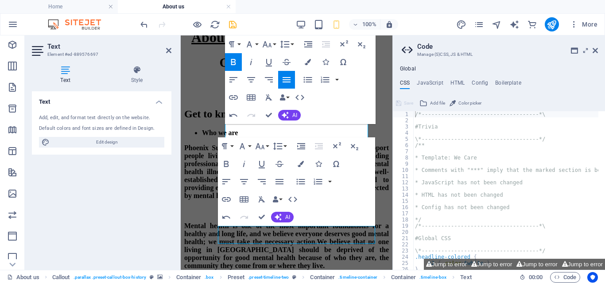
scroll to position [633, 0]
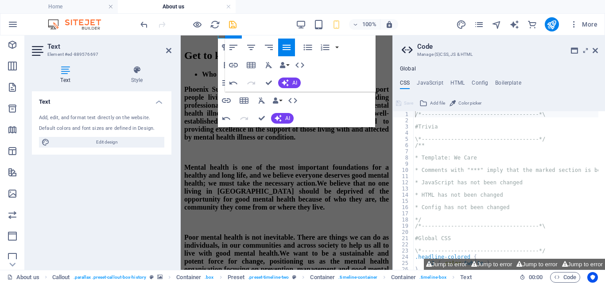
scroll to position [839, 0]
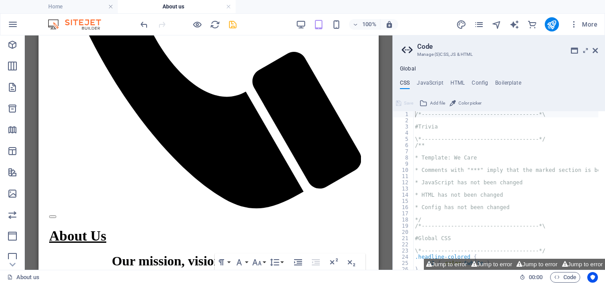
scroll to position [575, 0]
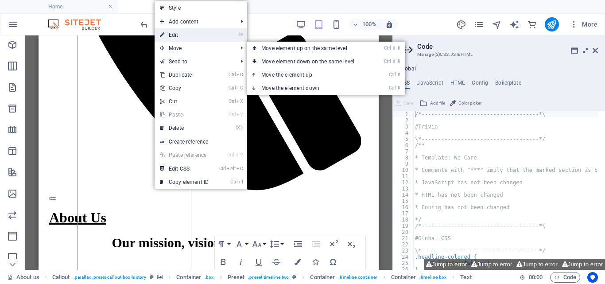
click at [183, 35] on link "⏎ Edit" at bounding box center [184, 34] width 59 height 13
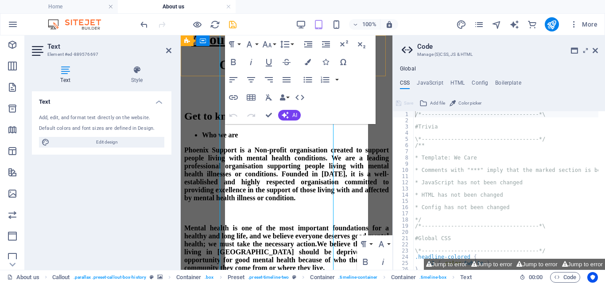
scroll to position [571, 0]
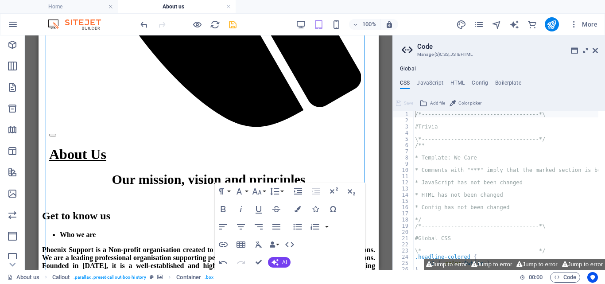
scroll to position [657, 0]
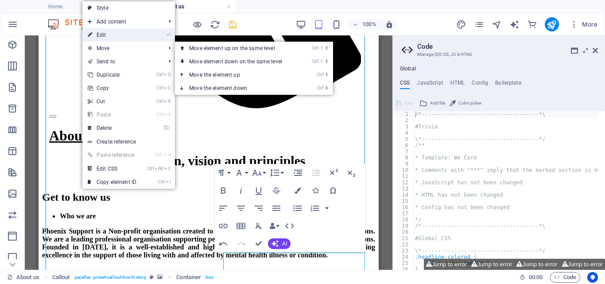
click at [111, 34] on link "⏎ Edit" at bounding box center [111, 34] width 59 height 13
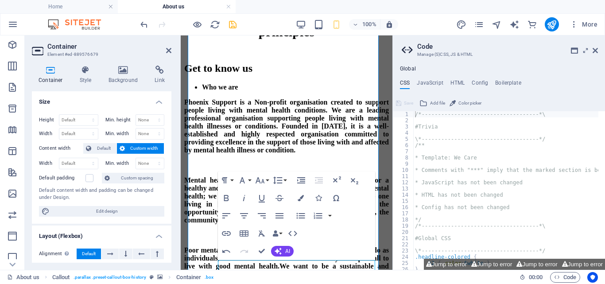
scroll to position [609, 0]
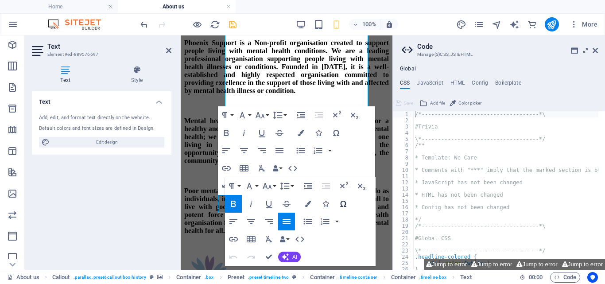
scroll to position [686, 0]
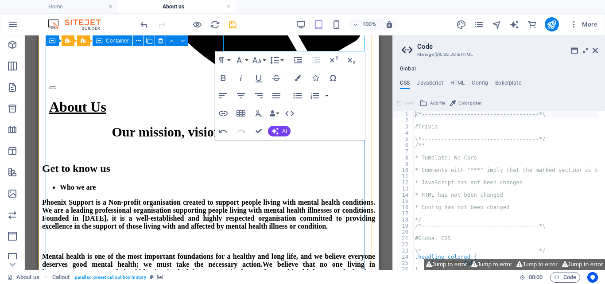
scroll to position [891, 0]
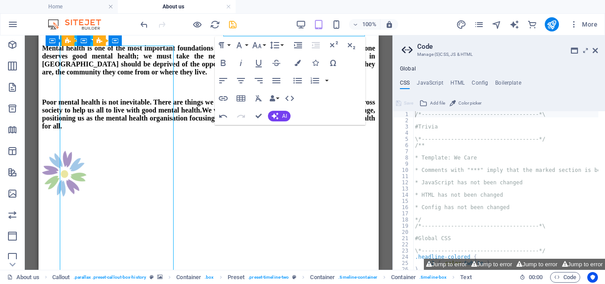
scroll to position [766, 0]
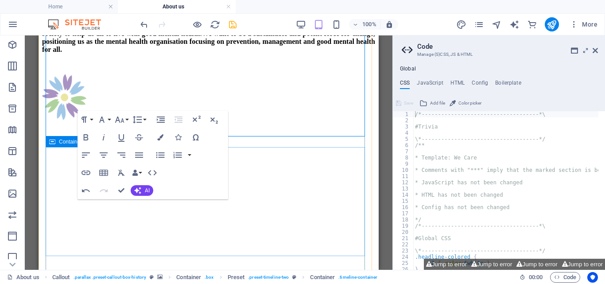
scroll to position [1176, 0]
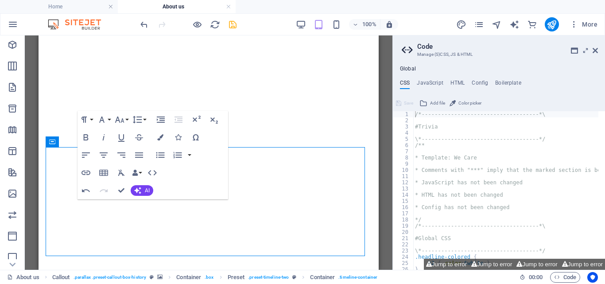
click at [385, 106] on div "Drag here to replace the existing content. Press “Ctrl” if you want to create a…" at bounding box center [209, 152] width 368 height 234
click at [594, 49] on icon at bounding box center [595, 50] width 5 height 7
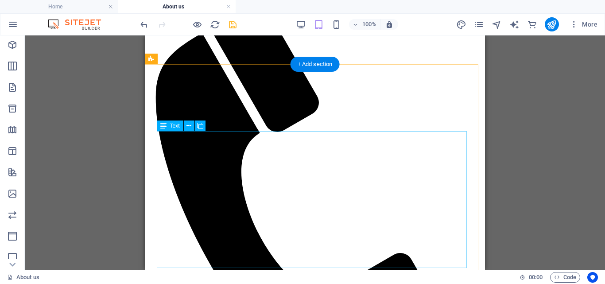
scroll to position [151, 0]
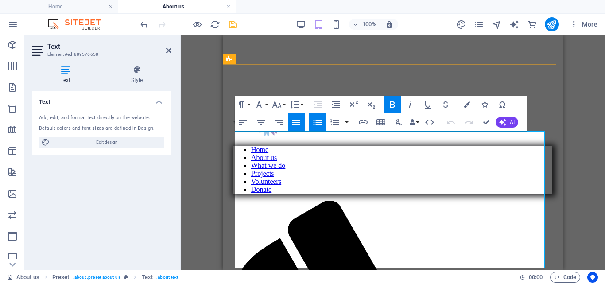
drag, startPoint x: 280, startPoint y: 137, endPoint x: 241, endPoint y: 140, distance: 38.6
click at [276, 105] on icon "button" at bounding box center [276, 104] width 9 height 6
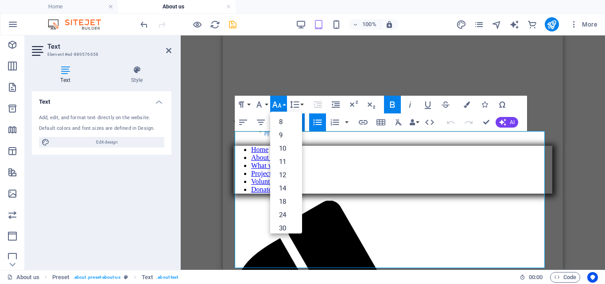
click at [276, 105] on icon "button" at bounding box center [276, 104] width 9 height 6
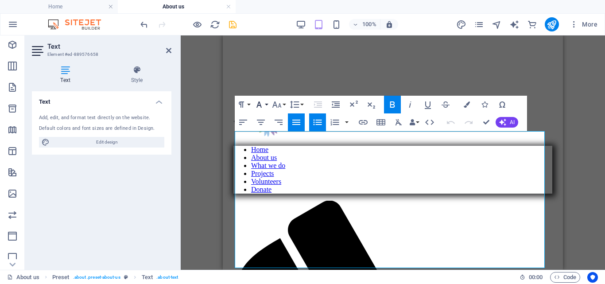
click at [264, 105] on button "Font Family" at bounding box center [260, 105] width 17 height 18
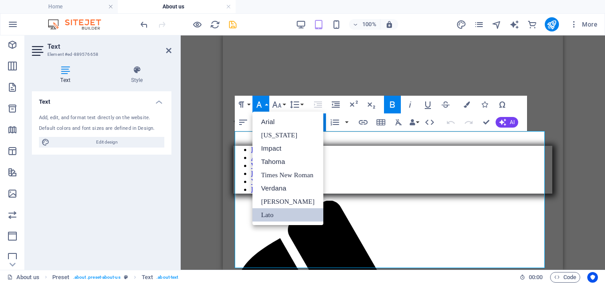
scroll to position [0, 0]
click at [264, 105] on button "Font Family" at bounding box center [260, 105] width 17 height 18
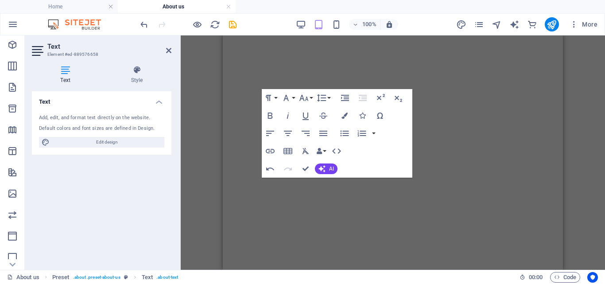
scroll to position [1197, 0]
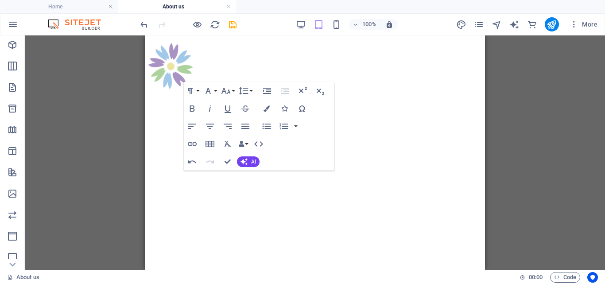
scroll to position [1204, 0]
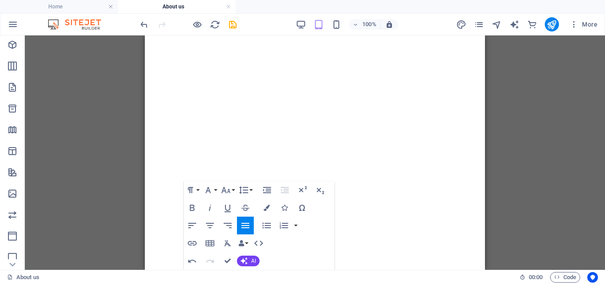
scroll to position [1216, 0]
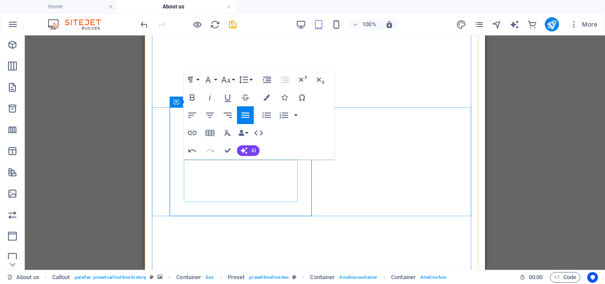
drag, startPoint x: 208, startPoint y: 172, endPoint x: 178, endPoint y: 150, distance: 37.5
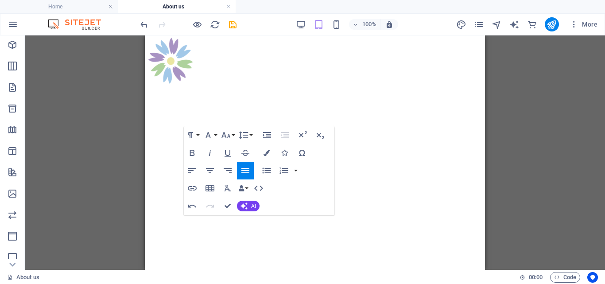
scroll to position [1160, 0]
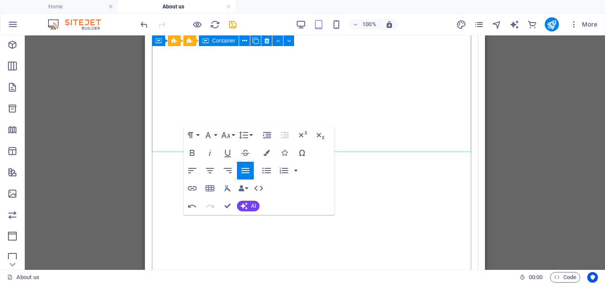
drag, startPoint x: 459, startPoint y: 204, endPoint x: 365, endPoint y: 128, distance: 121.9
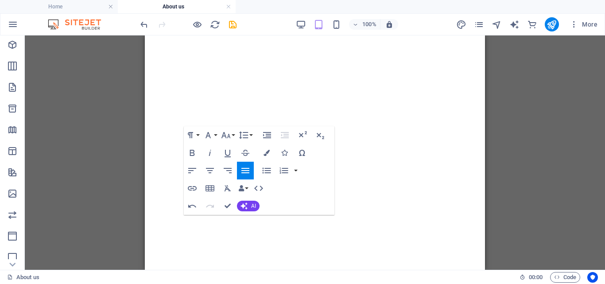
drag, startPoint x: 308, startPoint y: 189, endPoint x: 307, endPoint y: 180, distance: 9.3
click at [310, 180] on div "Paragraph Format Normal Heading 1 Heading 2 Heading 3 Heading 4 Heading 5 Headi…" at bounding box center [259, 170] width 151 height 89
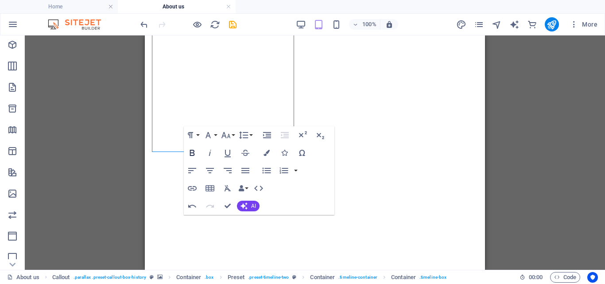
drag, startPoint x: 184, startPoint y: 146, endPoint x: 38, endPoint y: 105, distance: 151.3
click at [184, 146] on button "Bold" at bounding box center [192, 153] width 17 height 18
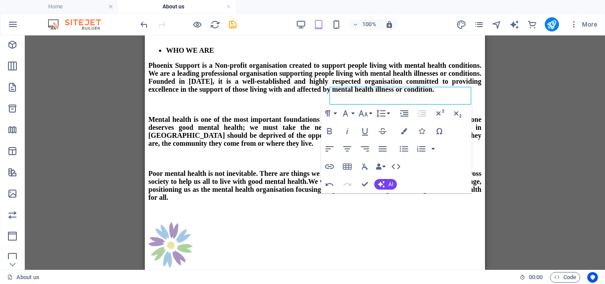
scroll to position [786, 0]
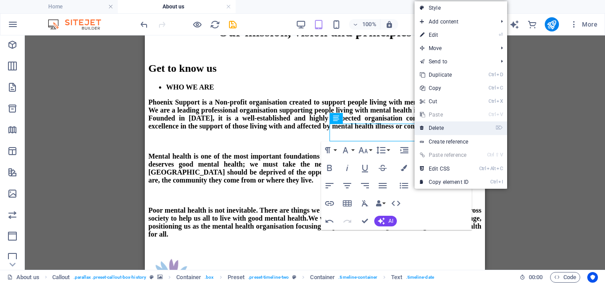
click at [438, 125] on link "⌦ Delete" at bounding box center [444, 127] width 59 height 13
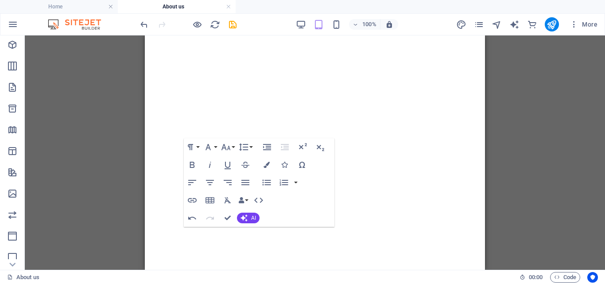
scroll to position [1166, 0]
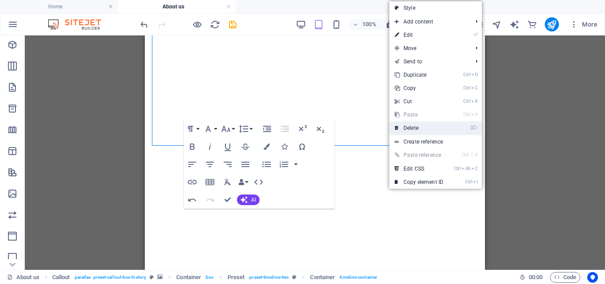
click at [408, 125] on link "⌦ Delete" at bounding box center [418, 127] width 59 height 13
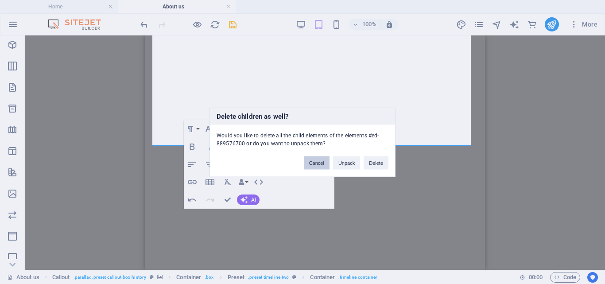
click at [317, 163] on button "Cancel" at bounding box center [317, 162] width 26 height 13
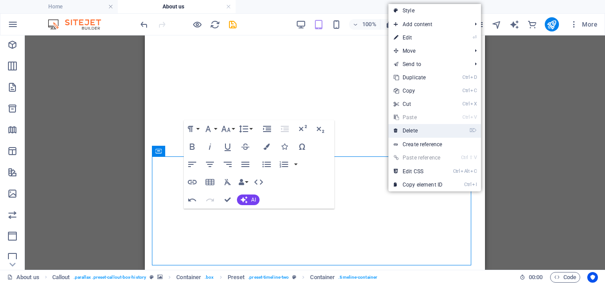
click at [412, 129] on link "⌦ Delete" at bounding box center [417, 130] width 59 height 13
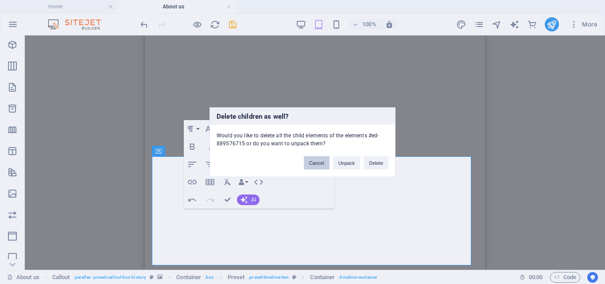
click at [315, 163] on button "Cancel" at bounding box center [317, 162] width 26 height 13
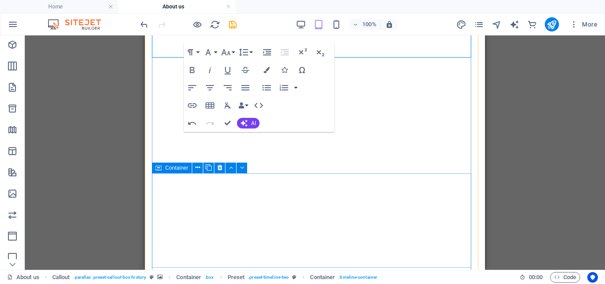
scroll to position [1169, 0]
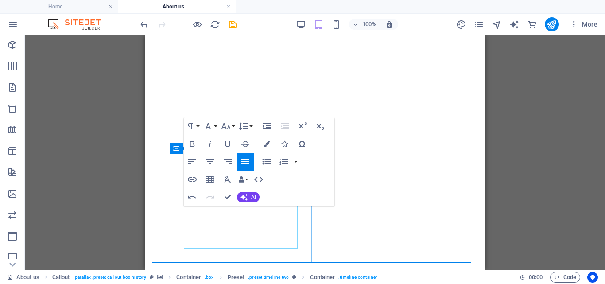
drag, startPoint x: 222, startPoint y: 233, endPoint x: 199, endPoint y: 219, distance: 26.6
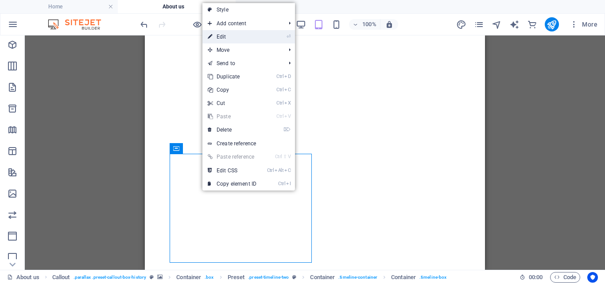
drag, startPoint x: 231, startPoint y: 38, endPoint x: 54, endPoint y: 166, distance: 217.9
click at [231, 38] on link "⏎ Edit" at bounding box center [231, 36] width 59 height 13
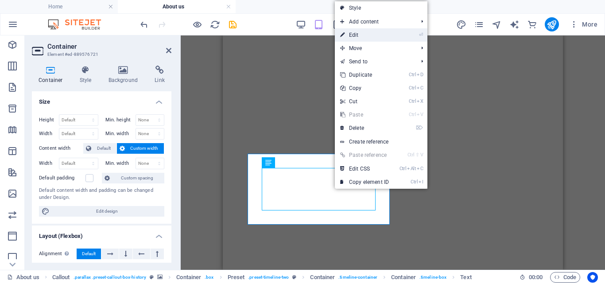
click at [349, 33] on link "⏎ Edit" at bounding box center [364, 34] width 59 height 13
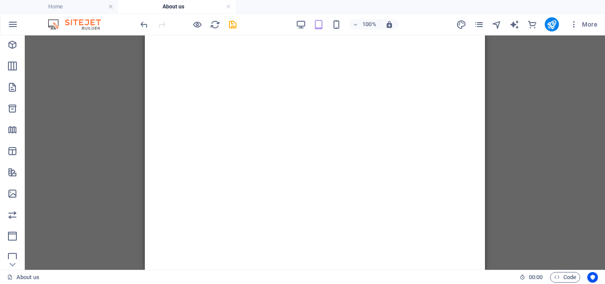
scroll to position [1178, 0]
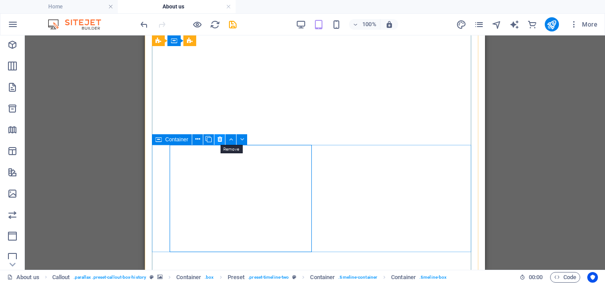
click at [217, 139] on icon at bounding box center [219, 139] width 5 height 9
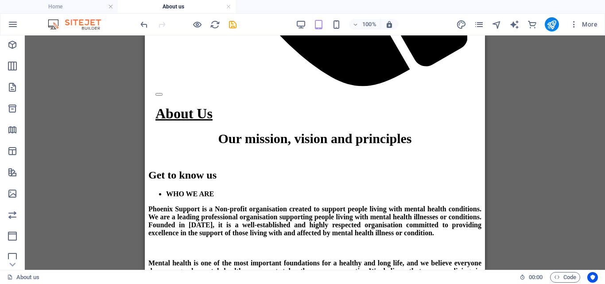
scroll to position [649, 0]
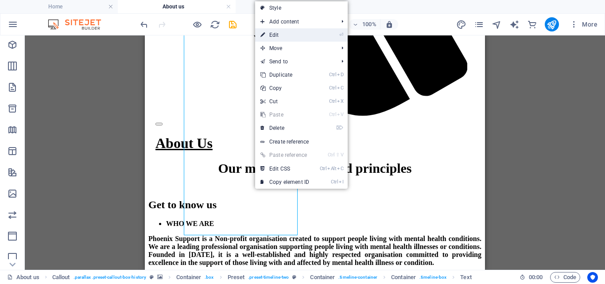
click at [277, 33] on link "⏎ Edit" at bounding box center [284, 34] width 59 height 13
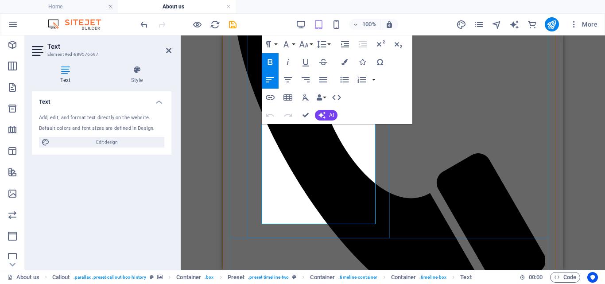
scroll to position [660, 0]
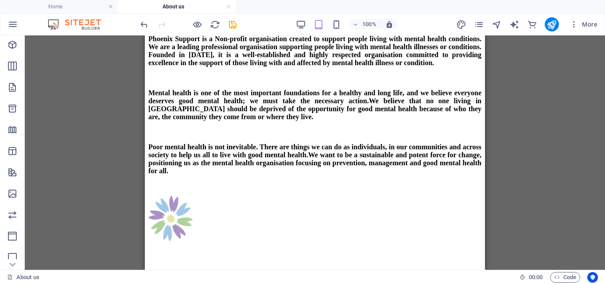
scroll to position [814, 0]
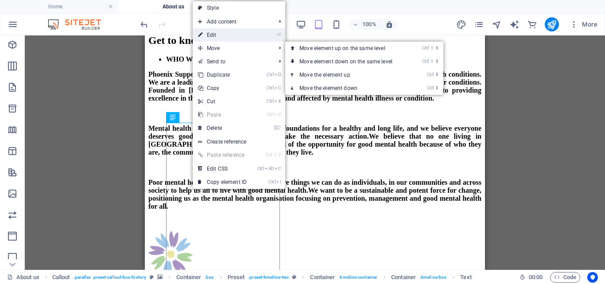
click at [220, 36] on link "⏎ Edit" at bounding box center [222, 34] width 59 height 13
click at [220, 36] on div "H1 Banner Container Container Reference Text Banner Image Text Preset H2 Spacer…" at bounding box center [315, 152] width 580 height 234
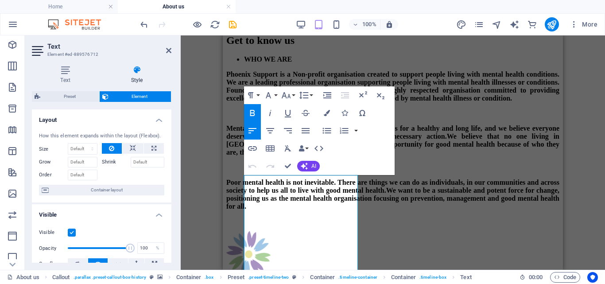
scroll to position [761, 0]
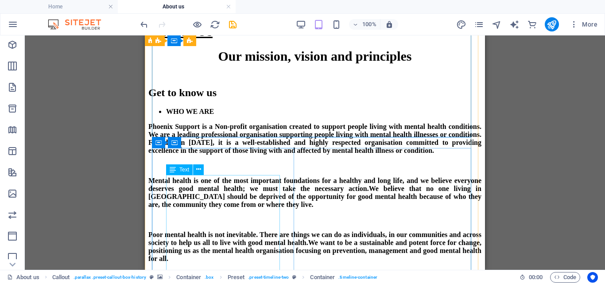
click at [173, 170] on icon at bounding box center [173, 169] width 6 height 11
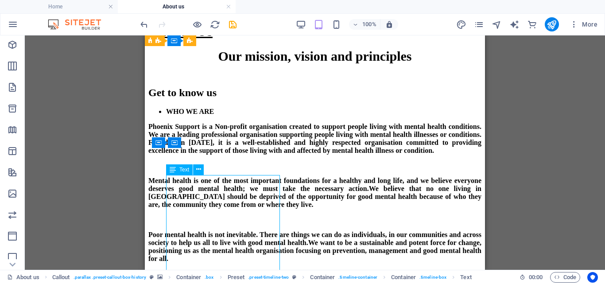
click at [175, 169] on icon at bounding box center [173, 169] width 6 height 11
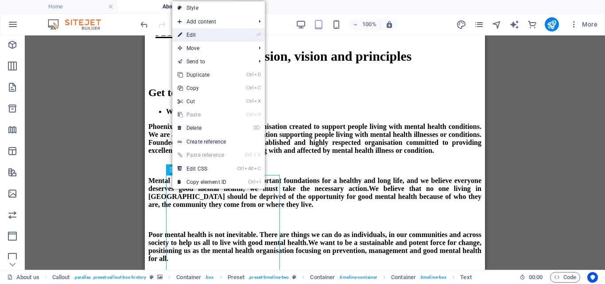
click at [190, 35] on link "⏎ Edit" at bounding box center [201, 34] width 59 height 13
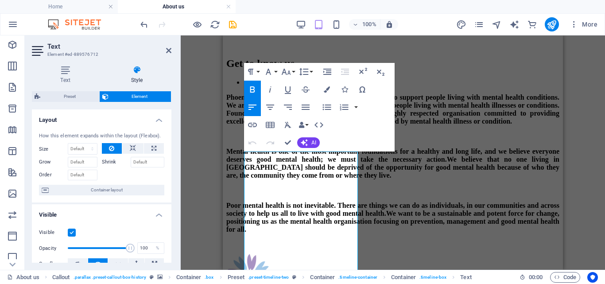
scroll to position [803, 0]
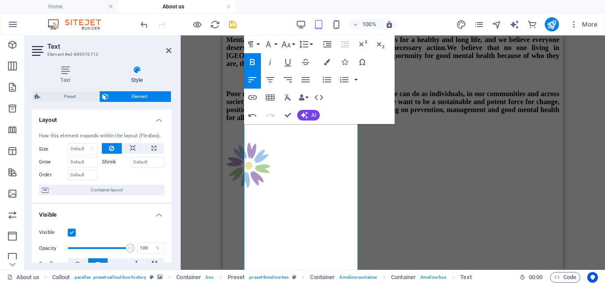
scroll to position [986, 0]
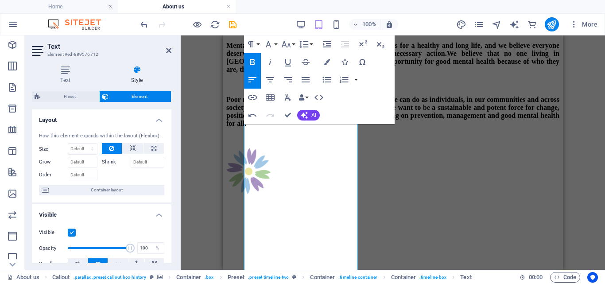
scroll to position [861, 0]
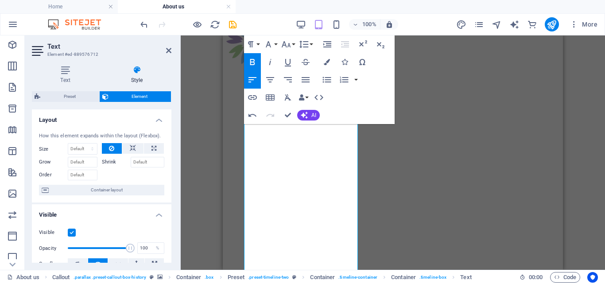
scroll to position [1037, 0]
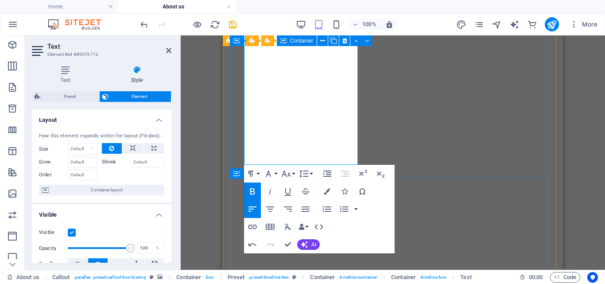
scroll to position [1144, 0]
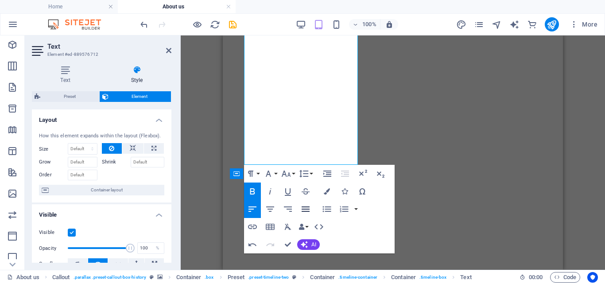
click at [305, 207] on icon "button" at bounding box center [306, 208] width 8 height 5
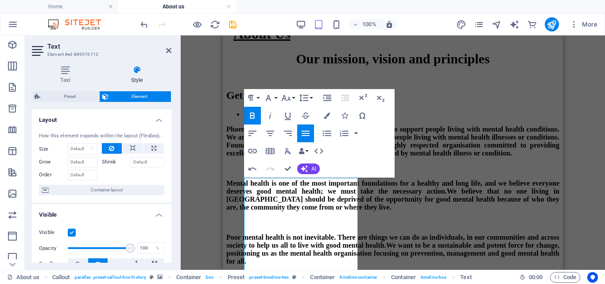
scroll to position [753, 0]
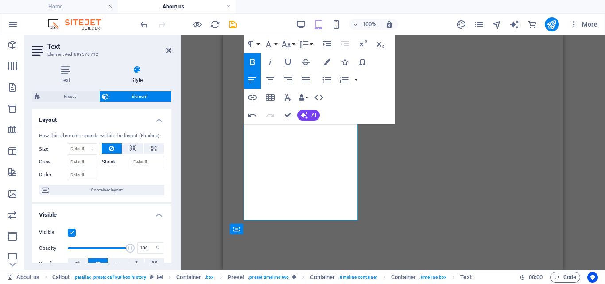
scroll to position [1160, 0]
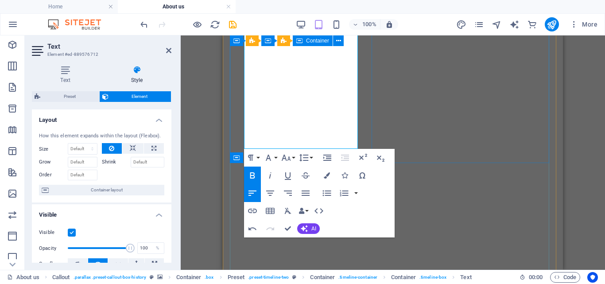
drag, startPoint x: 245, startPoint y: 189, endPoint x: 329, endPoint y: 152, distance: 91.3
click at [306, 190] on icon "button" at bounding box center [306, 192] width 8 height 5
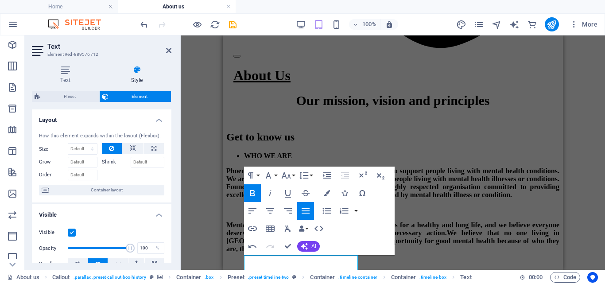
scroll to position [681, 0]
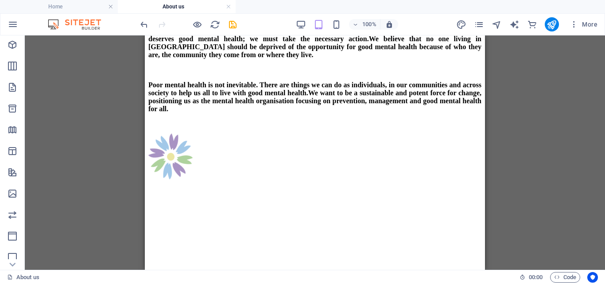
scroll to position [923, 0]
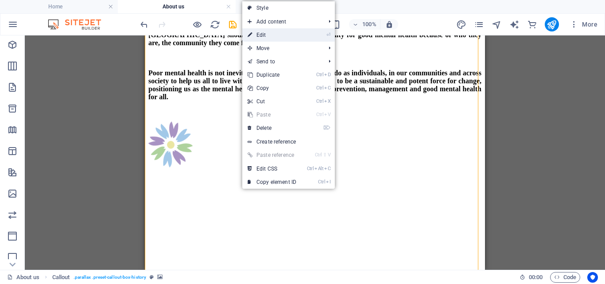
click at [265, 35] on link "⏎ Edit" at bounding box center [271, 34] width 59 height 13
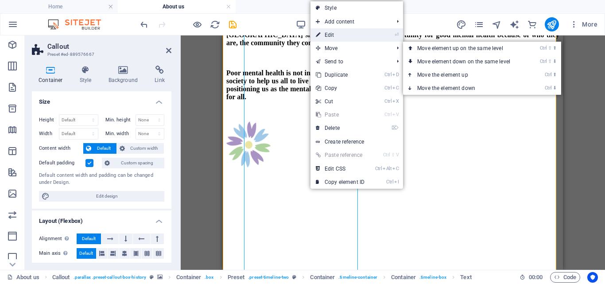
click at [333, 35] on link "⏎ Edit" at bounding box center [340, 34] width 59 height 13
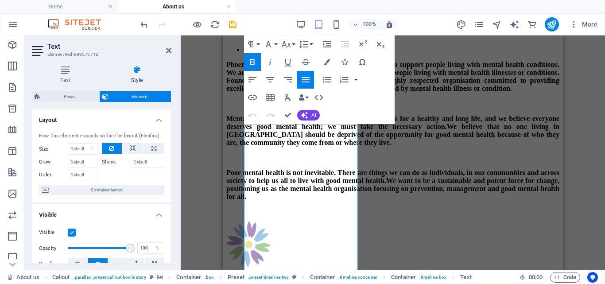
scroll to position [842, 0]
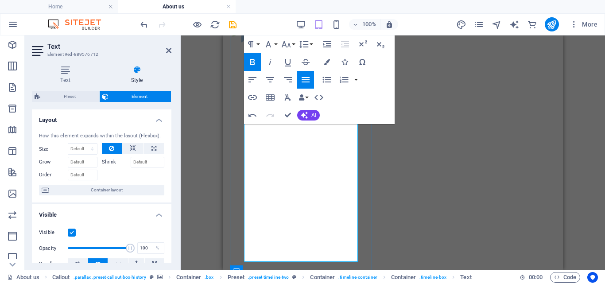
drag, startPoint x: 563, startPoint y: 128, endPoint x: 564, endPoint y: 137, distance: 8.9
click at [564, 137] on div "H1 Banner Banner Container Container Reference Text Banner Image Text Preset H2…" at bounding box center [393, 152] width 424 height 234
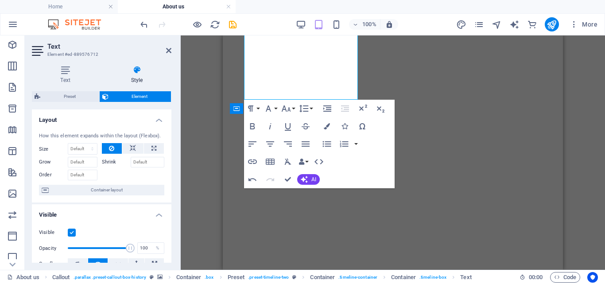
scroll to position [1239, 0]
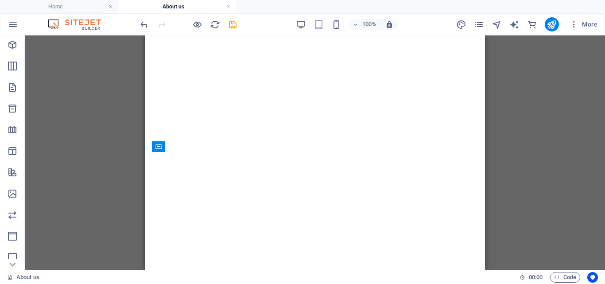
scroll to position [1200, 0]
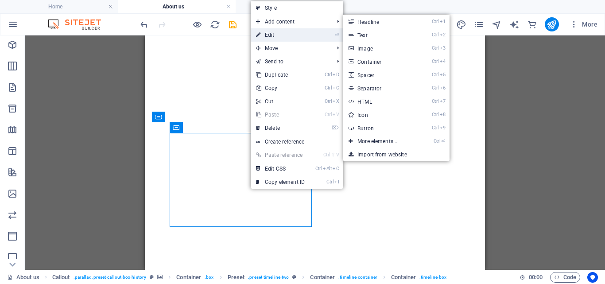
drag, startPoint x: 274, startPoint y: 33, endPoint x: 90, endPoint y: 124, distance: 205.6
click at [274, 33] on link "⏎ Edit" at bounding box center [280, 34] width 59 height 13
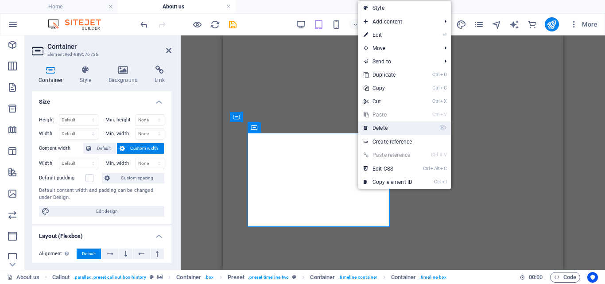
click at [378, 124] on link "⌦ Delete" at bounding box center [387, 127] width 59 height 13
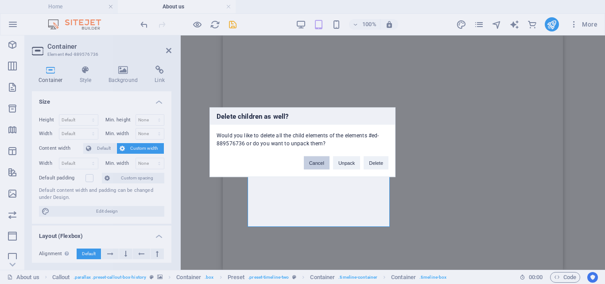
click at [315, 162] on button "Cancel" at bounding box center [317, 162] width 26 height 13
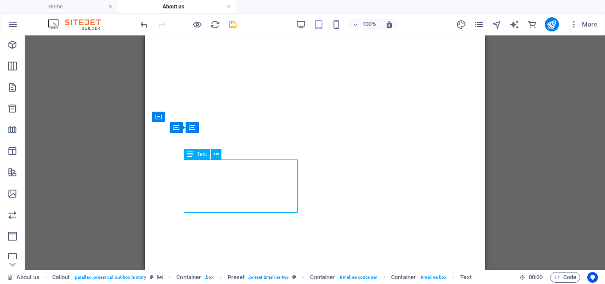
drag, startPoint x: 186, startPoint y: 166, endPoint x: 274, endPoint y: 165, distance: 87.7
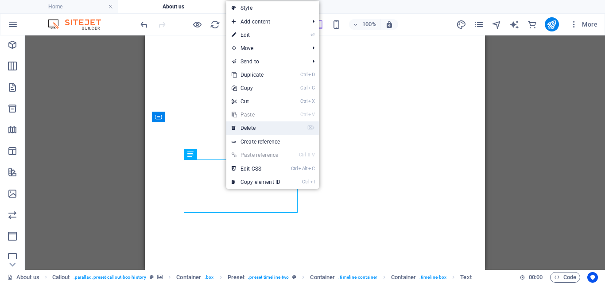
click at [254, 124] on link "⌦ Delete" at bounding box center [255, 127] width 59 height 13
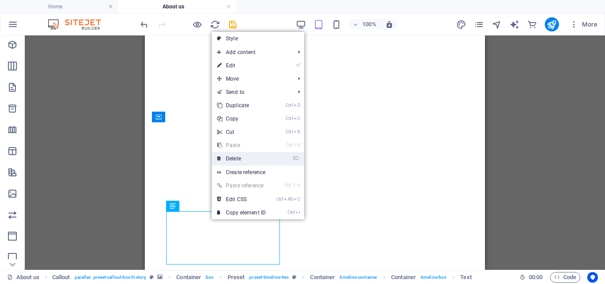
click at [236, 159] on link "⌦ Delete" at bounding box center [241, 158] width 59 height 13
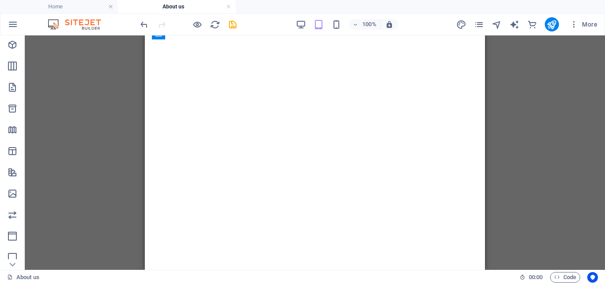
scroll to position [1289, 0]
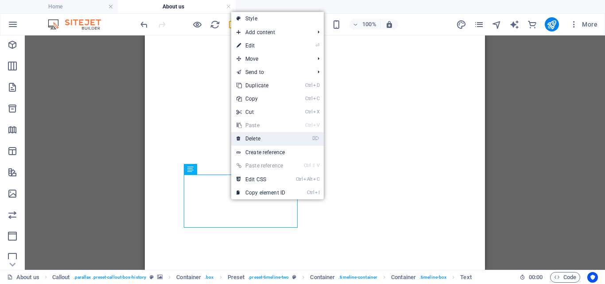
click at [247, 136] on link "⌦ Delete" at bounding box center [260, 138] width 59 height 13
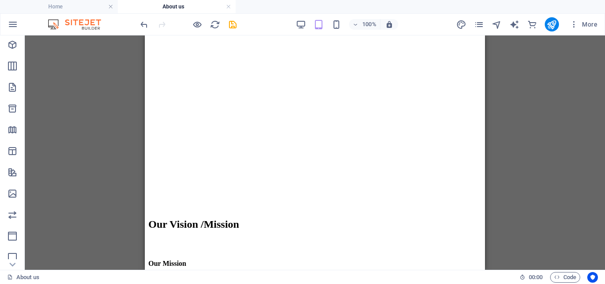
scroll to position [1401, 0]
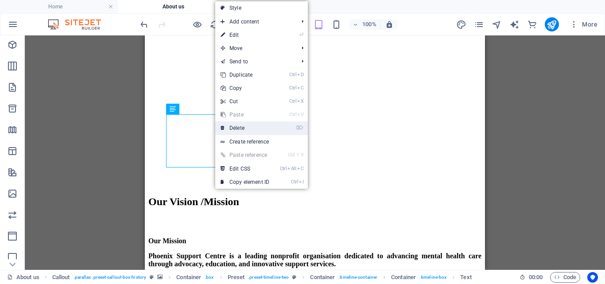
click at [234, 124] on link "⌦ Delete" at bounding box center [244, 127] width 59 height 13
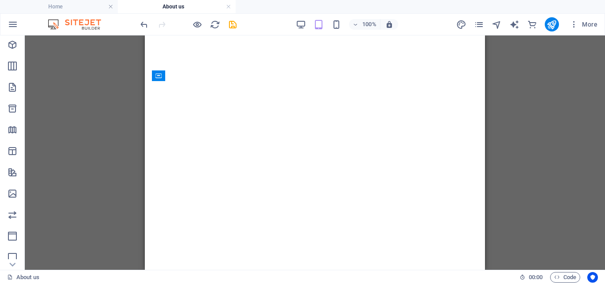
scroll to position [1242, 0]
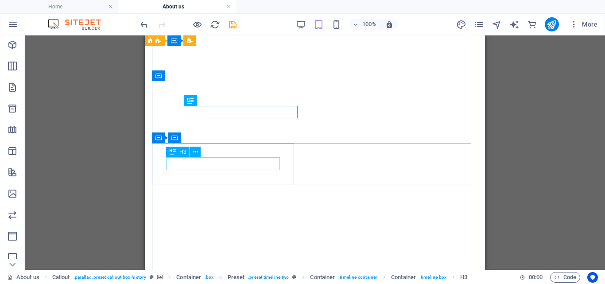
click at [180, 153] on span "H3" at bounding box center [182, 151] width 7 height 5
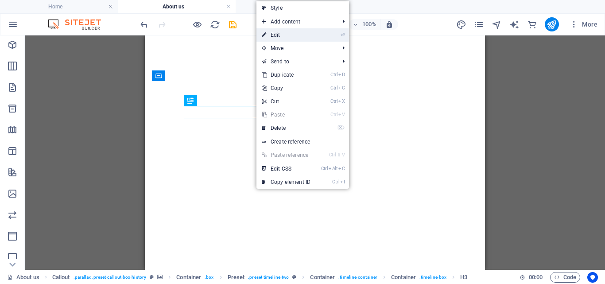
click at [278, 33] on link "⏎ Edit" at bounding box center [285, 34] width 59 height 13
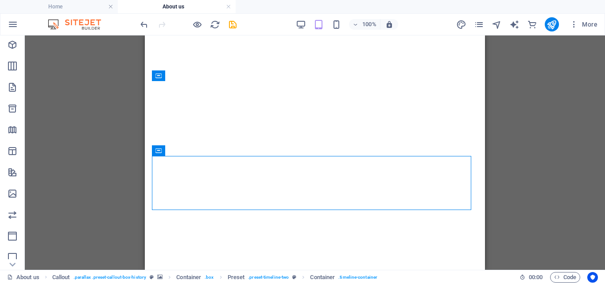
click at [550, 161] on div "H1 Banner Banner Container Container Reference Text Banner Image Text Preset H2…" at bounding box center [315, 152] width 580 height 234
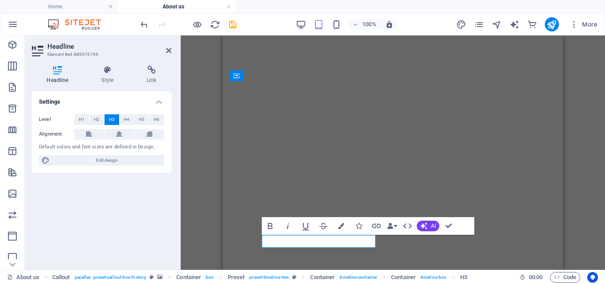
click at [584, 147] on div "H1 Banner Banner Container Container Reference Text Banner Image Text Preset H2…" at bounding box center [393, 152] width 424 height 234
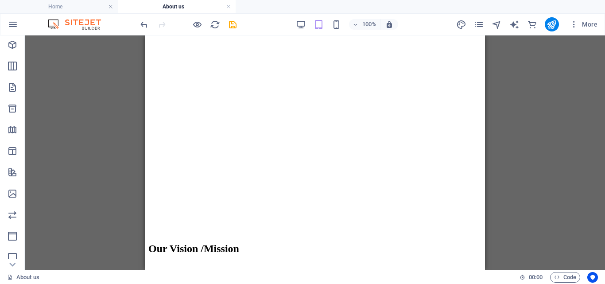
scroll to position [1351, 0]
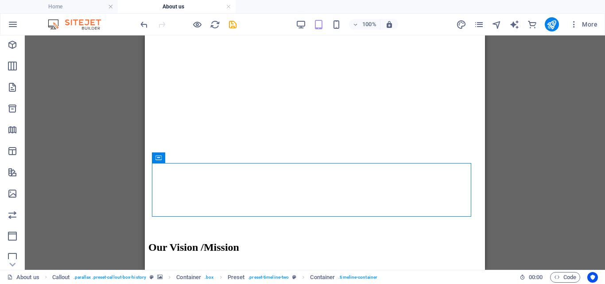
click at [501, 114] on div "H1 Banner Banner Container Container Reference Text Banner Image Text Preset H2…" at bounding box center [315, 152] width 580 height 234
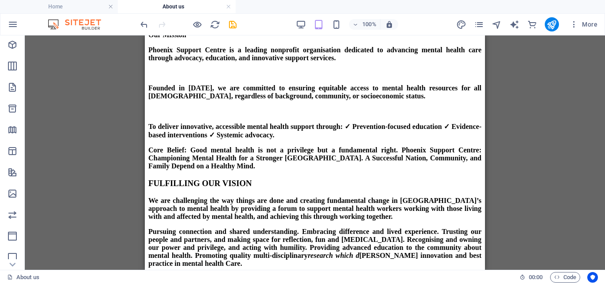
scroll to position [1558, 0]
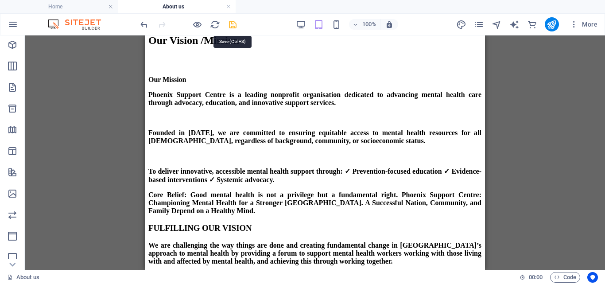
click at [231, 21] on icon "save" at bounding box center [233, 24] width 10 height 10
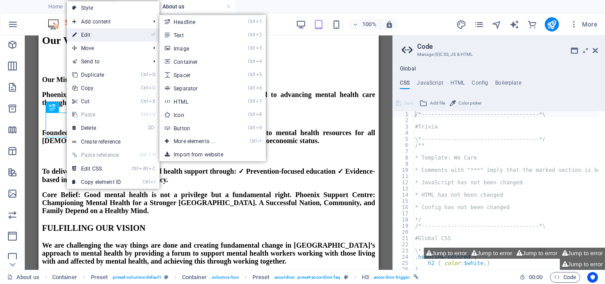
click at [88, 32] on link "⏎ Edit" at bounding box center [96, 34] width 59 height 13
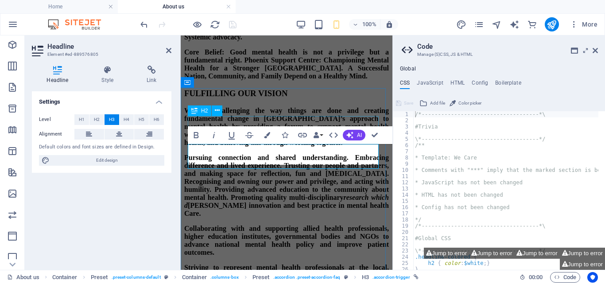
scroll to position [1336, 0]
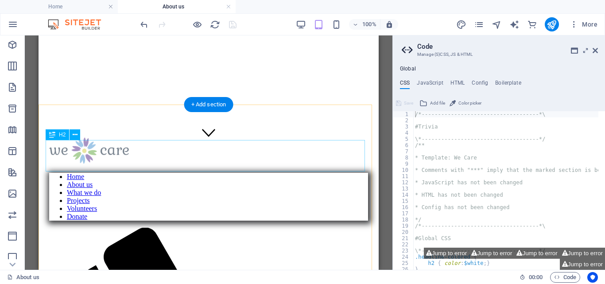
scroll to position [110, 0]
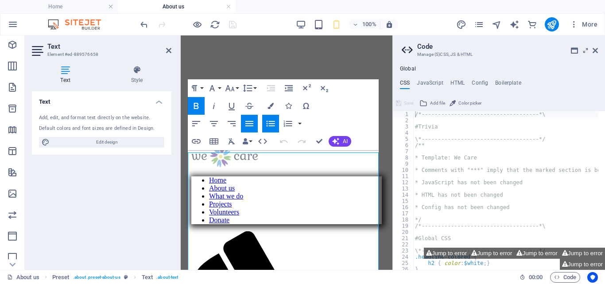
scroll to position [106, 0]
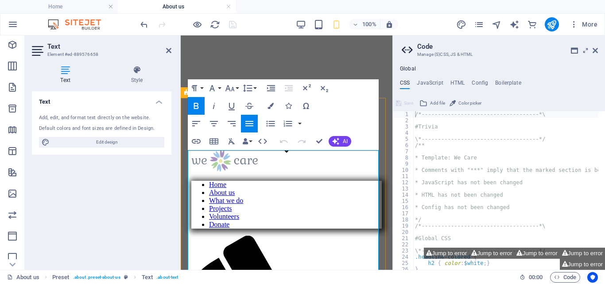
drag, startPoint x: 221, startPoint y: 167, endPoint x: 193, endPoint y: 155, distance: 30.4
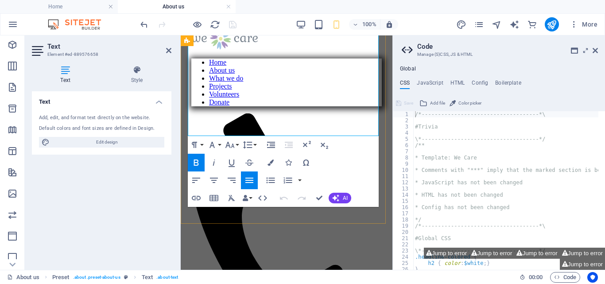
scroll to position [308, 0]
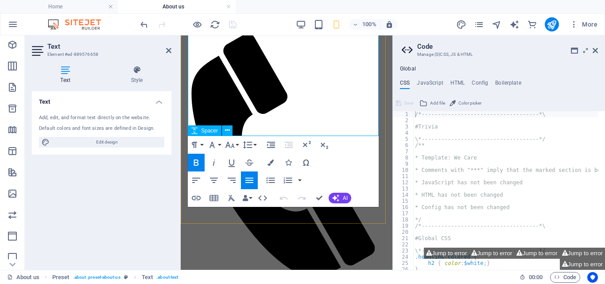
drag, startPoint x: 188, startPoint y: 166, endPoint x: 350, endPoint y: 139, distance: 163.9
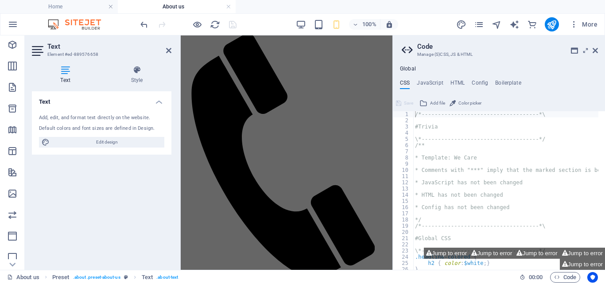
scroll to position [513, 0]
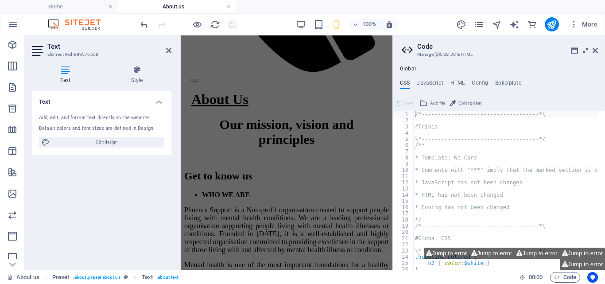
click at [122, 189] on div "Text Add, edit, and format text directly on the website. Default colors and fon…" at bounding box center [102, 176] width 140 height 171
click at [595, 46] on h2 "Code" at bounding box center [507, 47] width 181 height 8
click at [595, 48] on icon at bounding box center [595, 50] width 5 height 7
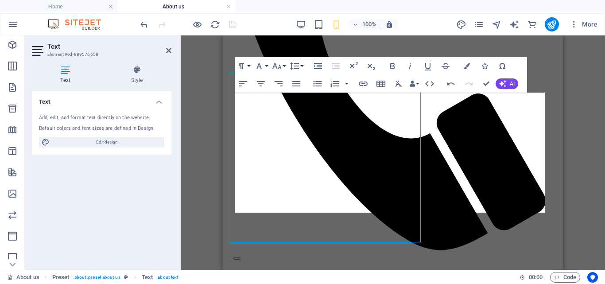
scroll to position [189, 0]
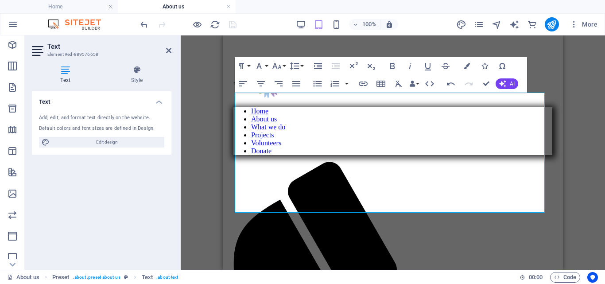
click at [585, 103] on div "Drag here to replace the existing content. Press “Ctrl” if you want to create a…" at bounding box center [393, 152] width 424 height 234
click at [575, 82] on div "Drag here to replace the existing content. Press “Ctrl” if you want to create a…" at bounding box center [393, 152] width 424 height 234
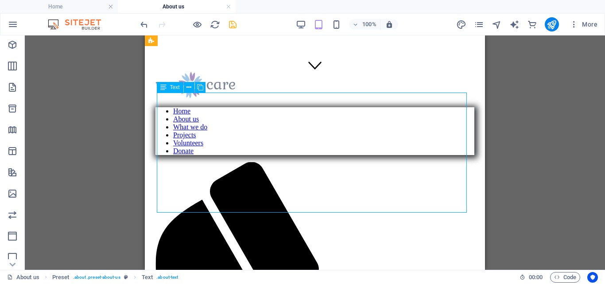
drag, startPoint x: 159, startPoint y: 106, endPoint x: 167, endPoint y: 108, distance: 9.0
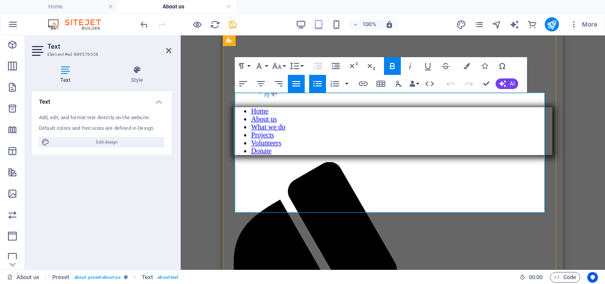
click at [389, 64] on icon "button" at bounding box center [392, 66] width 11 height 11
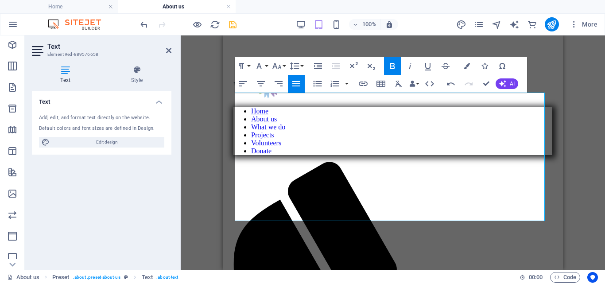
click at [571, 157] on div "Drag here to replace the existing content. Press “Ctrl” if you want to create a…" at bounding box center [393, 152] width 424 height 234
click at [575, 151] on div "Drag here to replace the existing content. Press “Ctrl” if you want to create a…" at bounding box center [393, 152] width 424 height 234
click at [575, 140] on div "Drag here to replace the existing content. Press “Ctrl” if you want to create a…" at bounding box center [393, 152] width 424 height 234
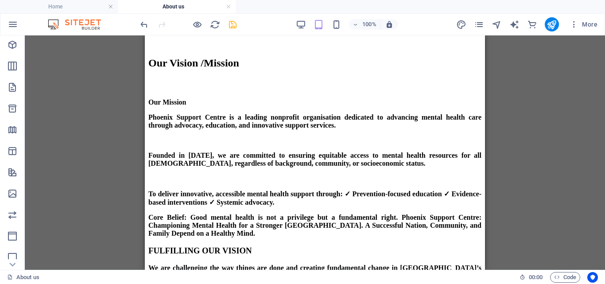
scroll to position [1564, 0]
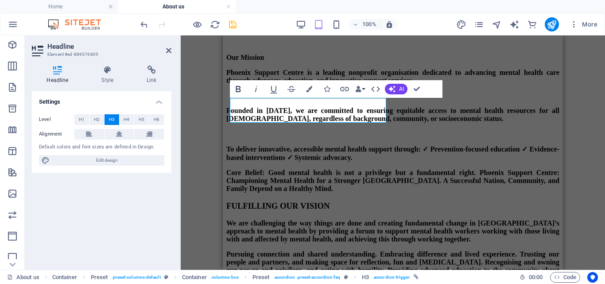
click at [237, 89] on icon "button" at bounding box center [238, 89] width 5 height 6
drag, startPoint x: 341, startPoint y: 109, endPoint x: 238, endPoint y: 105, distance: 102.4
click at [238, 89] on icon "button" at bounding box center [238, 89] width 5 height 6
click at [206, 159] on div "H1 Banner Banner Container Container Reference Text Banner Image Text Preset H2…" at bounding box center [393, 152] width 424 height 234
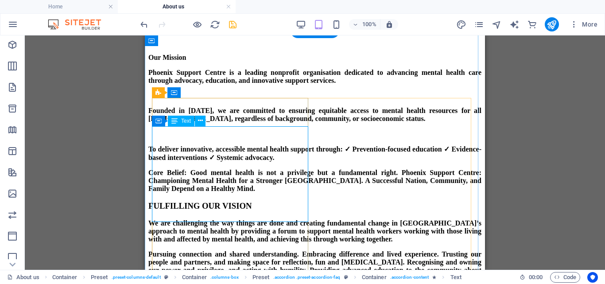
click at [156, 130] on div "H1 Banner Banner Container Container Reference Text Banner Image Text Preset H2…" at bounding box center [315, 152] width 580 height 234
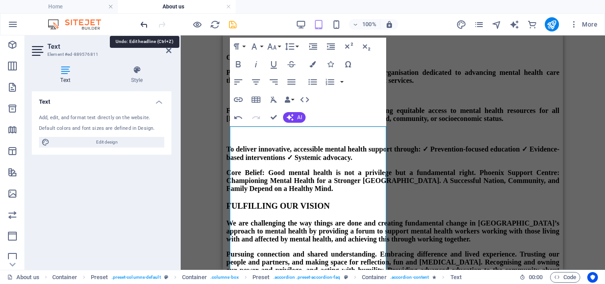
click at [143, 23] on icon "undo" at bounding box center [144, 24] width 10 height 10
click at [121, 213] on div "Text Add, edit, and format text directly on the website. Default colors and fon…" at bounding box center [102, 176] width 140 height 171
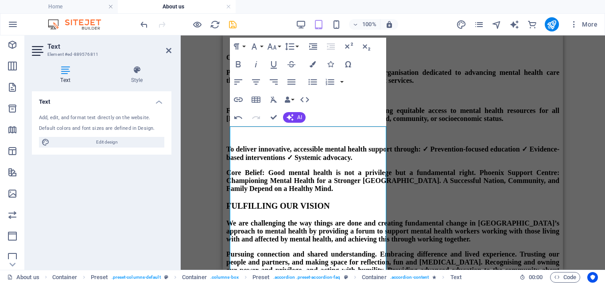
click at [222, 175] on div "Drag here to replace the existing content. Press “Ctrl” if you want to create a…" at bounding box center [393, 152] width 424 height 234
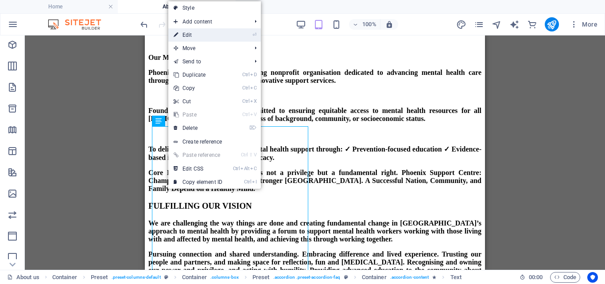
click at [194, 36] on link "⏎ Edit" at bounding box center [197, 34] width 59 height 13
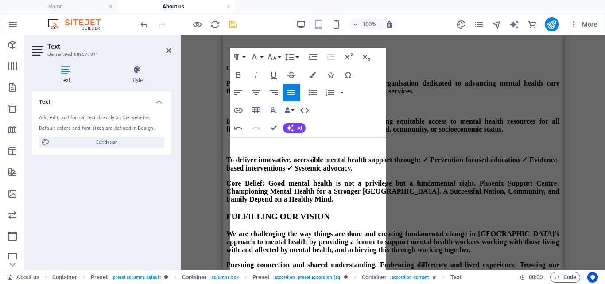
click at [99, 211] on div "Text Add, edit, and format text directly on the website. Default colors and fon…" at bounding box center [102, 176] width 140 height 171
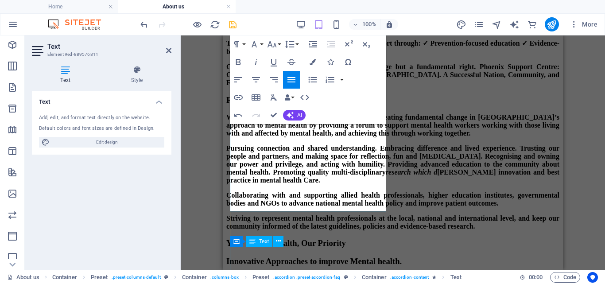
scroll to position [1688, 0]
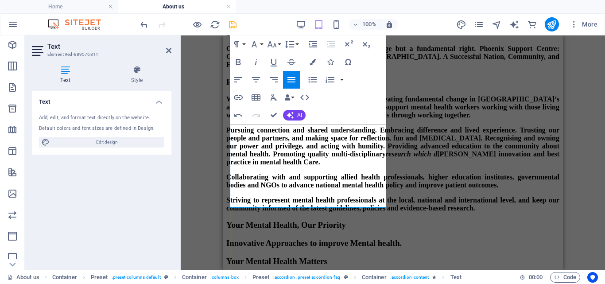
drag, startPoint x: 232, startPoint y: 140, endPoint x: 321, endPoint y: 202, distance: 108.0
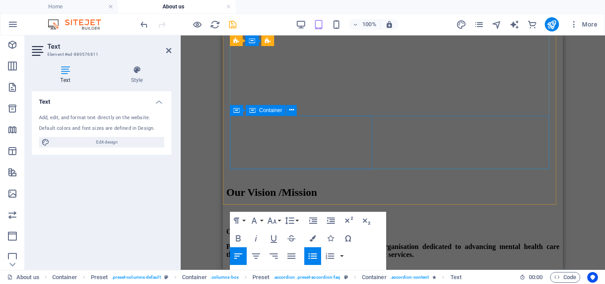
scroll to position [1595, 0]
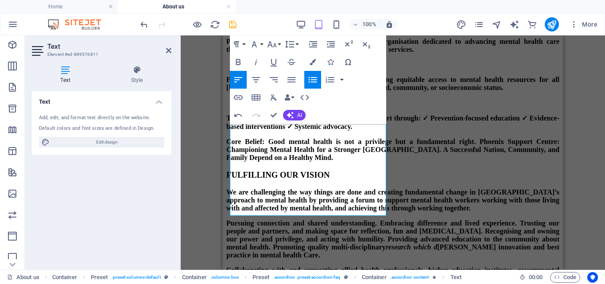
drag, startPoint x: 284, startPoint y: 210, endPoint x: 211, endPoint y: 97, distance: 134.9
click at [223, 97] on html "Skip to main content Home About us What we do Projects Volunteers Donate About …" at bounding box center [393, 266] width 340 height 3652
click at [239, 60] on icon "button" at bounding box center [238, 62] width 11 height 11
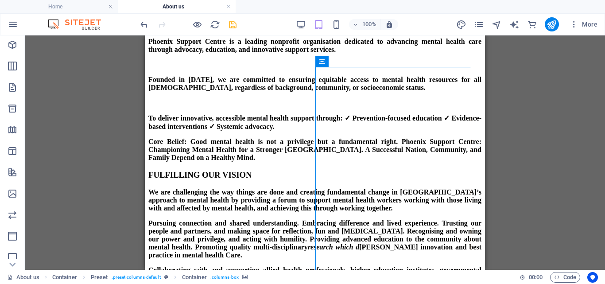
click at [74, 122] on div "Drag here to replace the existing content. Press “Ctrl” if you want to create a…" at bounding box center [315, 152] width 580 height 234
click at [66, 120] on div "Drag here to replace the existing content. Press “Ctrl” if you want to create a…" at bounding box center [315, 152] width 580 height 234
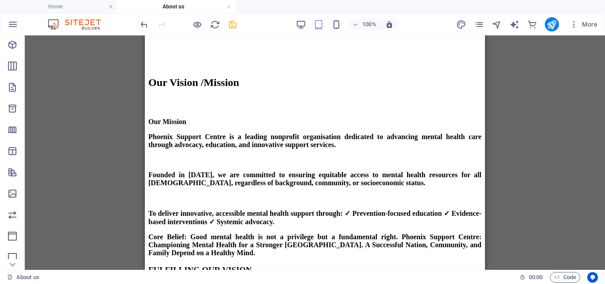
scroll to position [1561, 0]
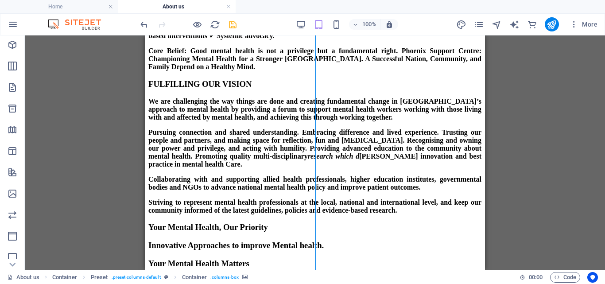
scroll to position [1725, 0]
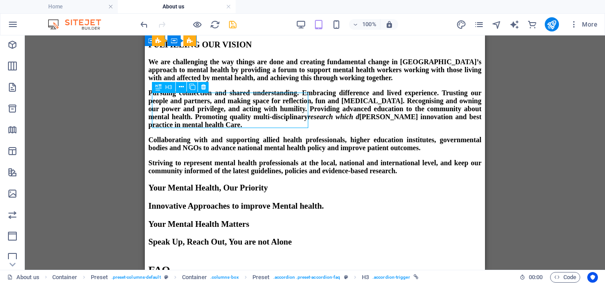
drag, startPoint x: 202, startPoint y: 117, endPoint x: 190, endPoint y: 118, distance: 11.2
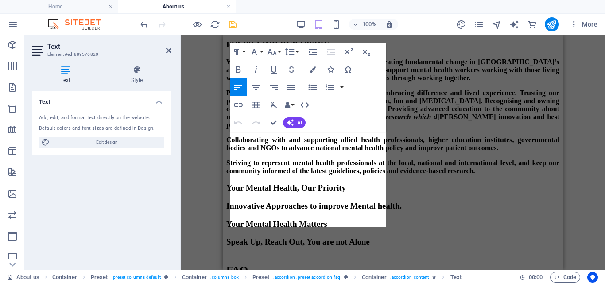
drag, startPoint x: 256, startPoint y: 221, endPoint x: 212, endPoint y: 134, distance: 97.5
click at [223, 134] on html "Skip to main content Home About us What we do Projects Volunteers Donate About …" at bounding box center [393, 141] width 340 height 3663
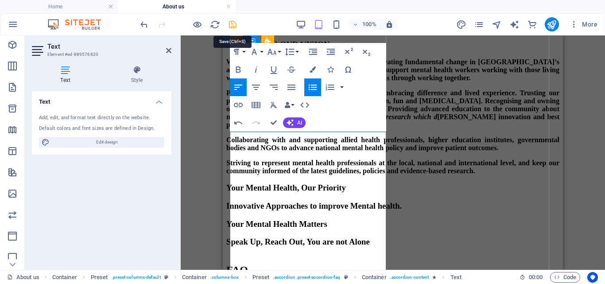
click at [228, 23] on icon "save" at bounding box center [233, 24] width 10 height 10
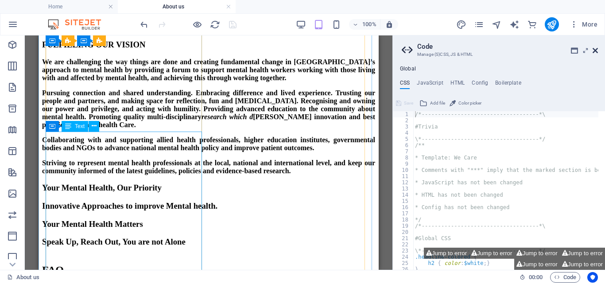
click at [595, 48] on icon at bounding box center [595, 50] width 5 height 7
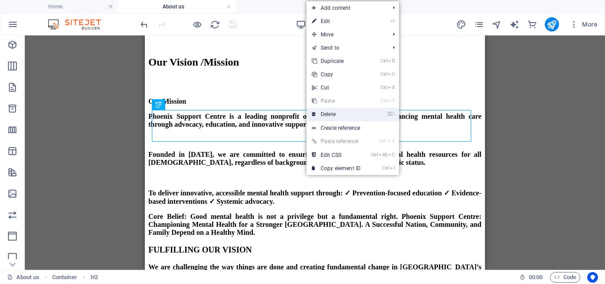
click at [330, 113] on link "⌦ Delete" at bounding box center [336, 114] width 59 height 13
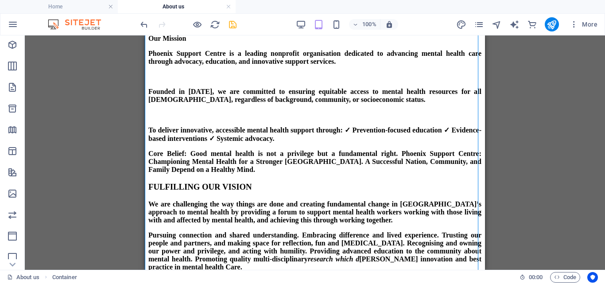
scroll to position [1612, 0]
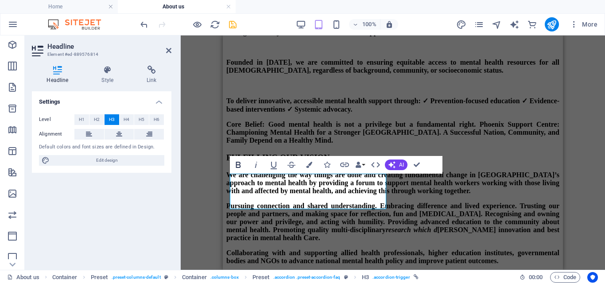
click at [238, 164] on icon "button" at bounding box center [238, 164] width 11 height 11
click at [564, 155] on div "H1 Banner Banner Container Container Reference Text Banner Image Text Preset H2…" at bounding box center [393, 152] width 424 height 234
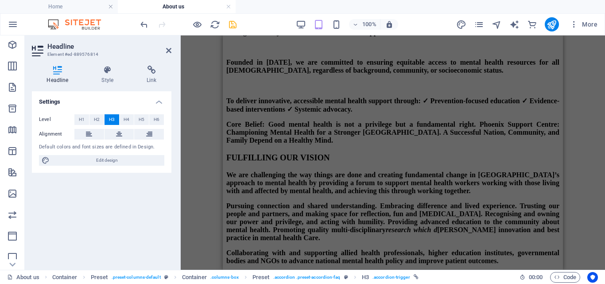
scroll to position [1407, 0]
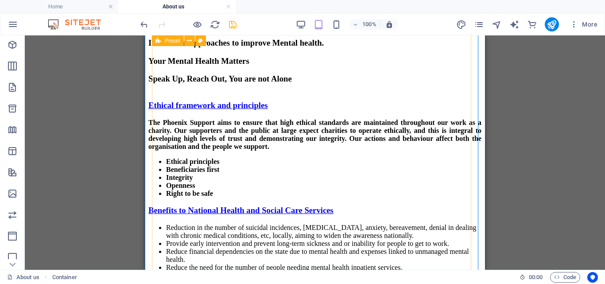
scroll to position [1917, 0]
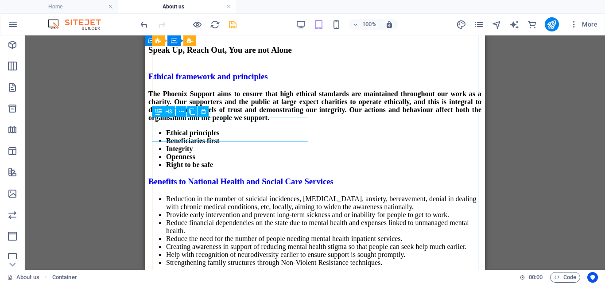
click at [164, 275] on div "Where Are you From?" at bounding box center [314, 280] width 333 height 10
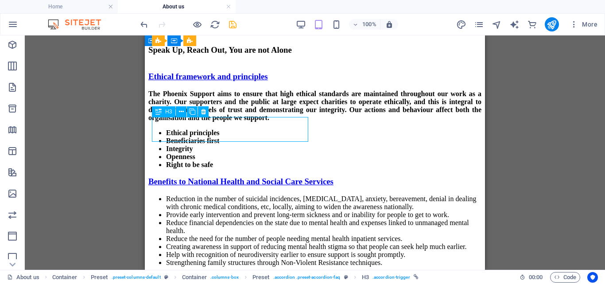
click at [164, 275] on div "Where Are you From?" at bounding box center [314, 280] width 333 height 10
click at [164, 129] on div "H1 Banner Banner Container Container Reference Text Banner Image Text Preset H2…" at bounding box center [315, 152] width 580 height 234
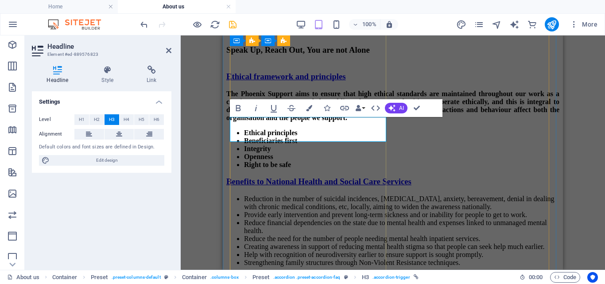
drag, startPoint x: 291, startPoint y: 129, endPoint x: 232, endPoint y: 128, distance: 58.9
click at [232, 275] on link "Service provision" at bounding box center [256, 279] width 61 height 9
click at [238, 106] on icon "button" at bounding box center [238, 108] width 11 height 11
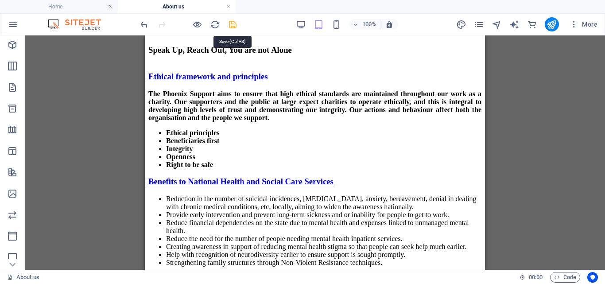
click at [231, 23] on icon "save" at bounding box center [233, 24] width 10 height 10
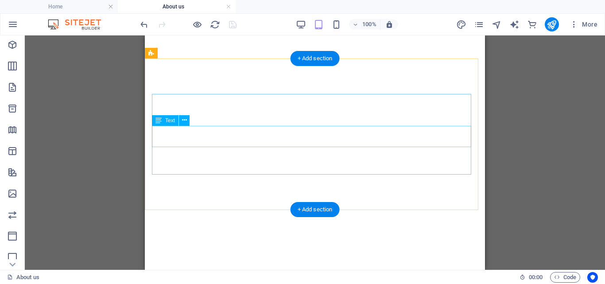
scroll to position [2541, 0]
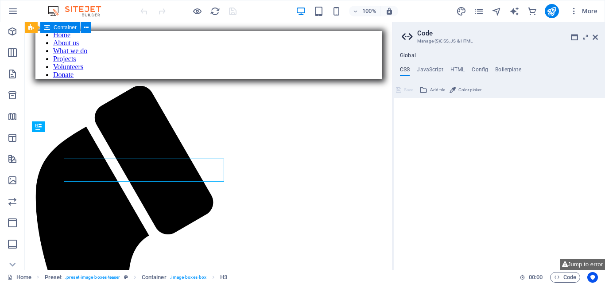
scroll to position [233, 0]
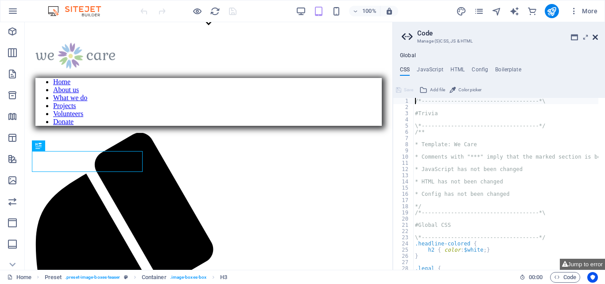
click at [593, 35] on icon at bounding box center [595, 37] width 5 height 7
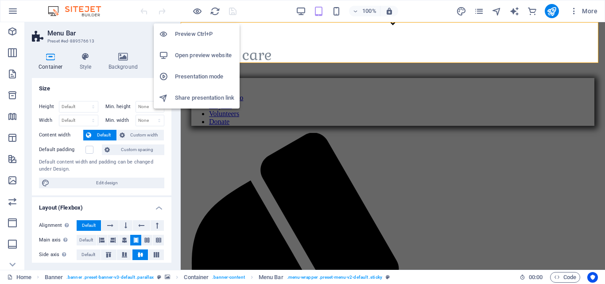
click at [184, 55] on h6 "Open preview website" at bounding box center [204, 55] width 59 height 11
